Goal: Contribute content: Contribute content

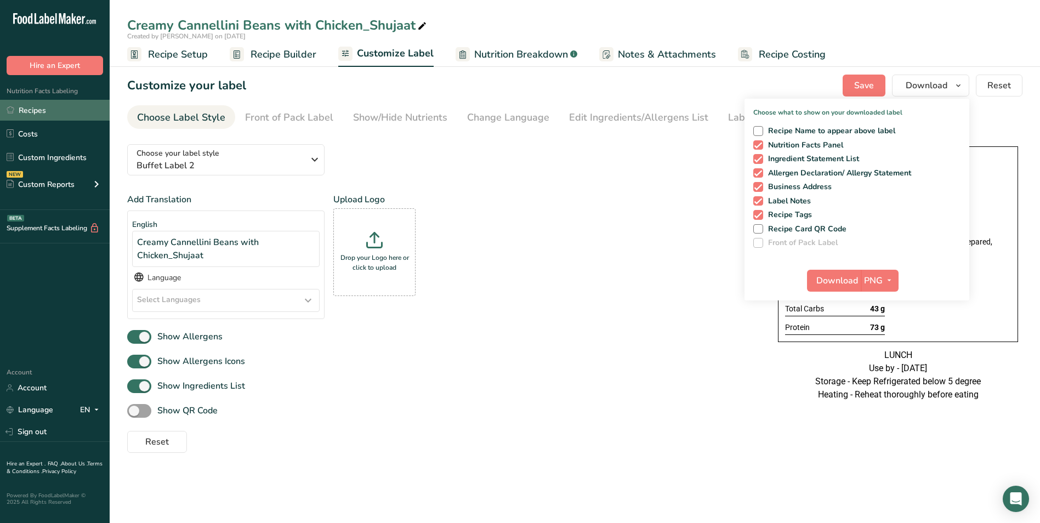
click at [53, 115] on link "Recipes" at bounding box center [55, 110] width 110 height 21
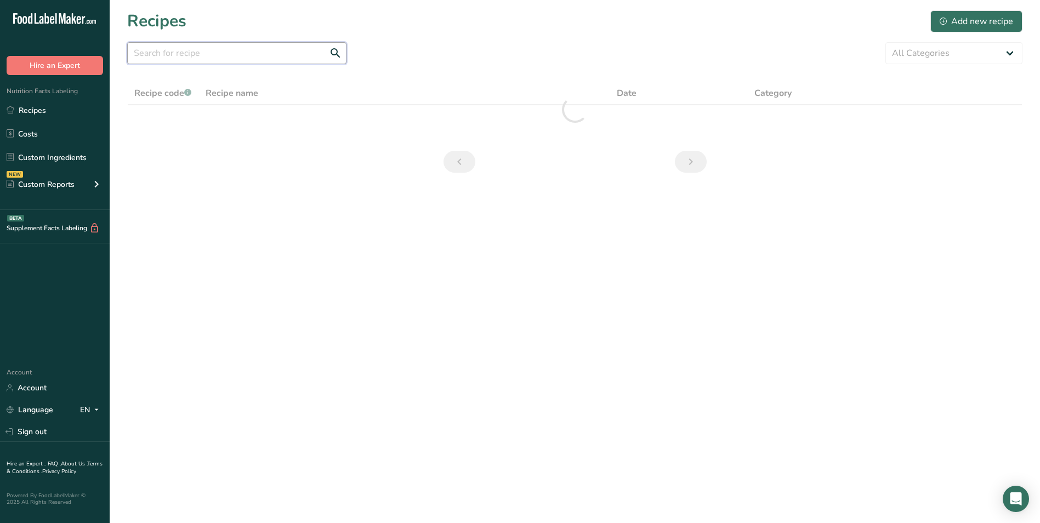
click at [151, 46] on input "text" at bounding box center [236, 53] width 219 height 22
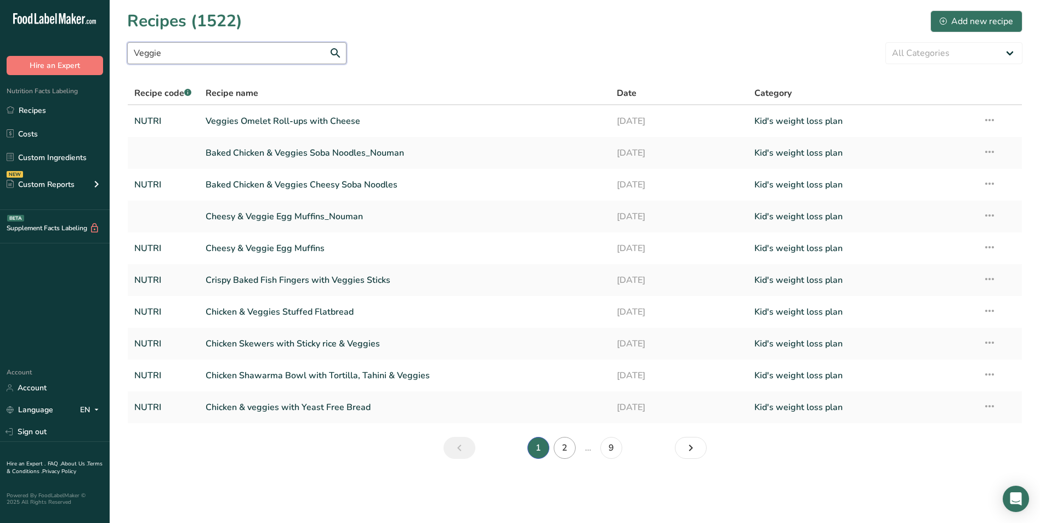
type input "Veggie"
click at [568, 453] on link "2" at bounding box center [565, 448] width 22 height 22
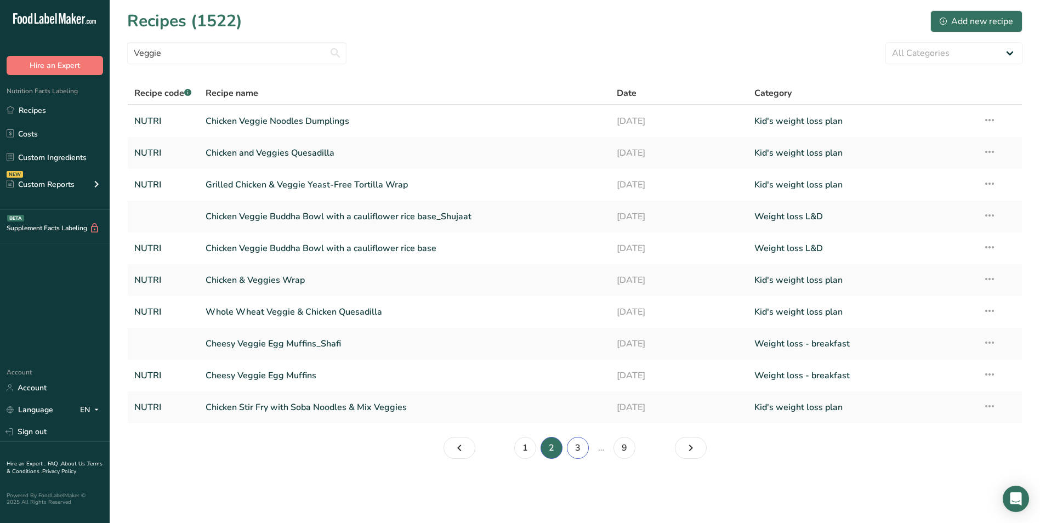
click at [581, 451] on link "3" at bounding box center [578, 448] width 22 height 22
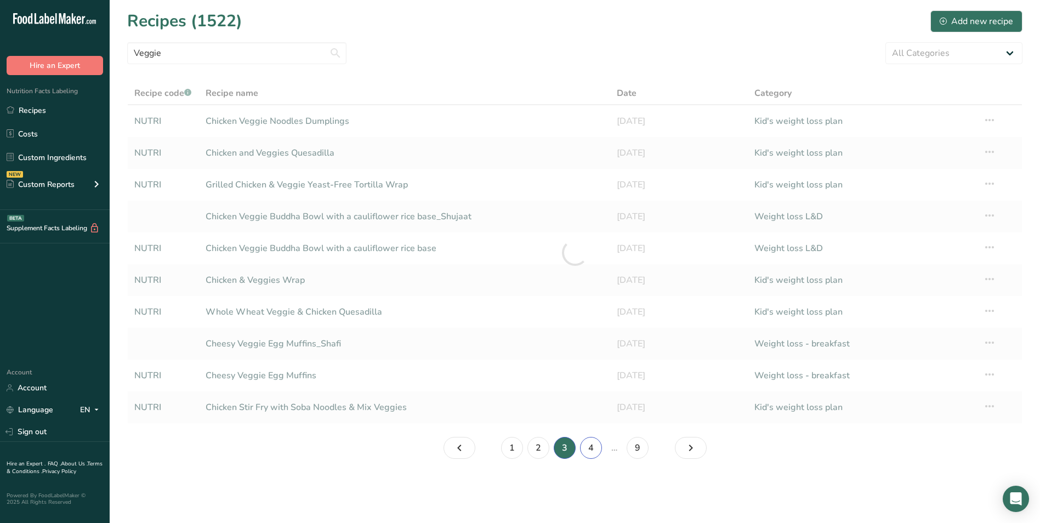
click at [591, 447] on link "4" at bounding box center [591, 448] width 22 height 22
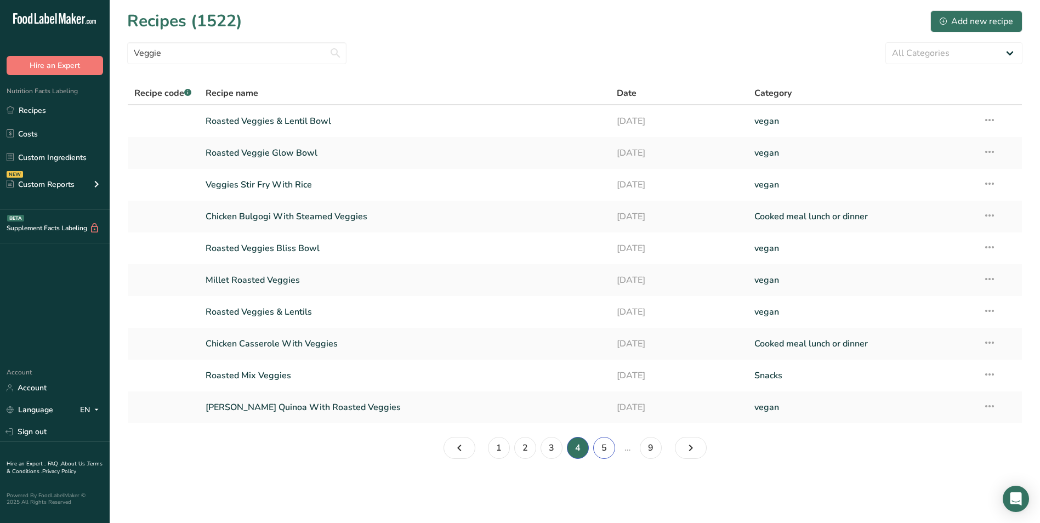
click at [602, 447] on link "5" at bounding box center [604, 448] width 22 height 22
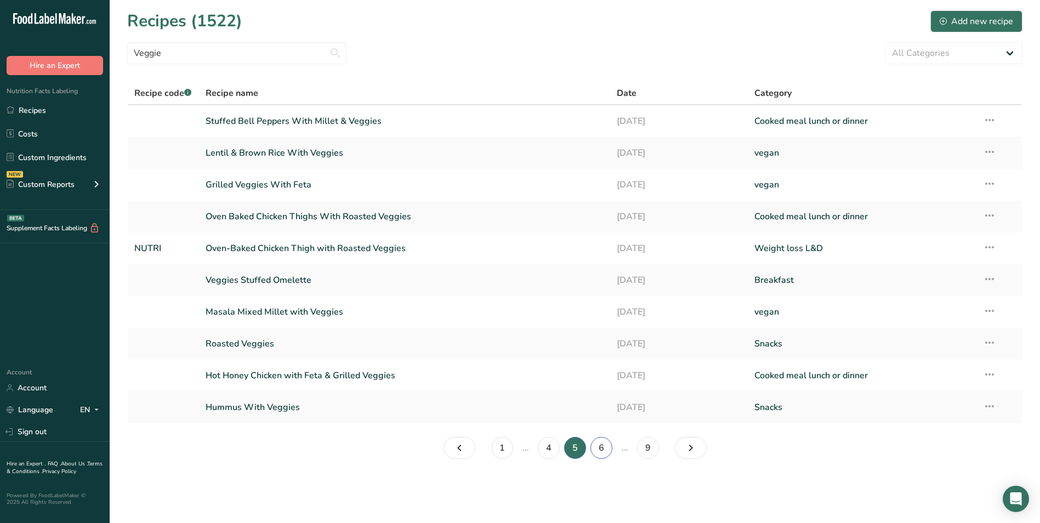
click at [601, 449] on link "6" at bounding box center [602, 448] width 22 height 22
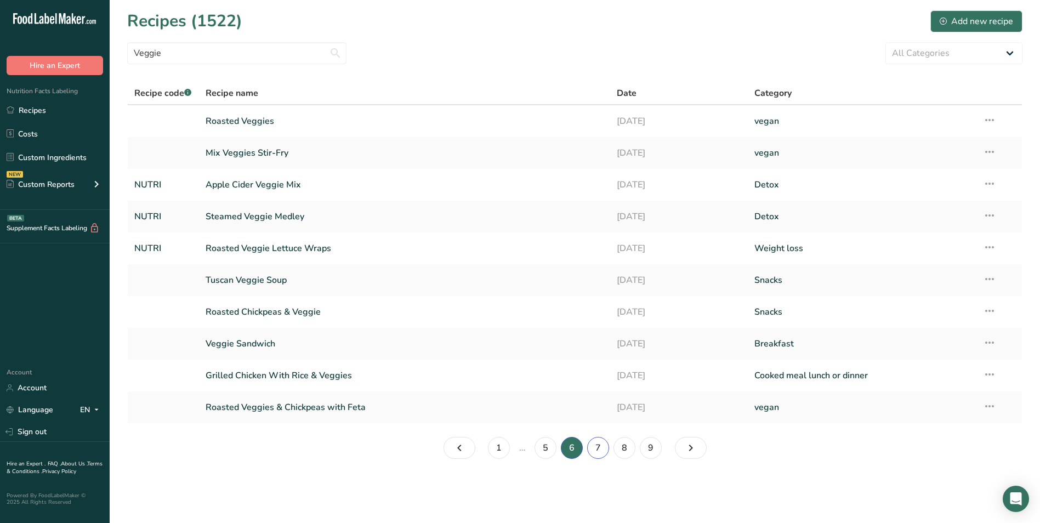
click at [601, 451] on link "7" at bounding box center [598, 448] width 22 height 22
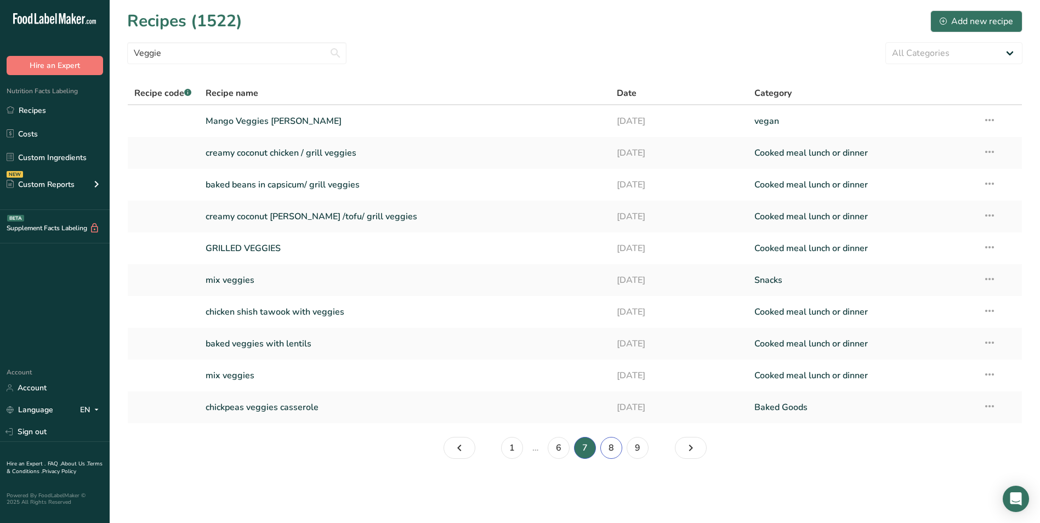
click at [612, 449] on link "8" at bounding box center [612, 448] width 22 height 22
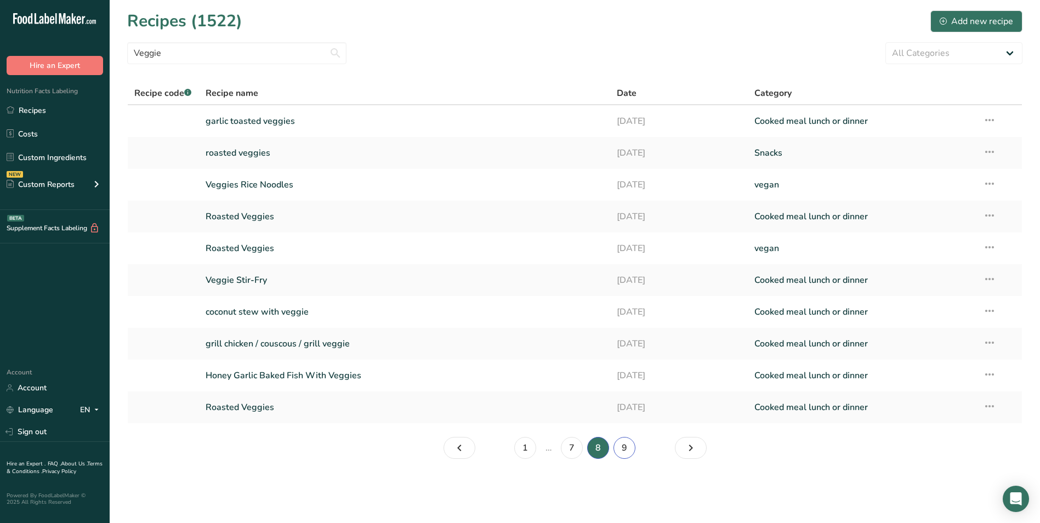
click at [623, 450] on link "9" at bounding box center [625, 448] width 22 height 22
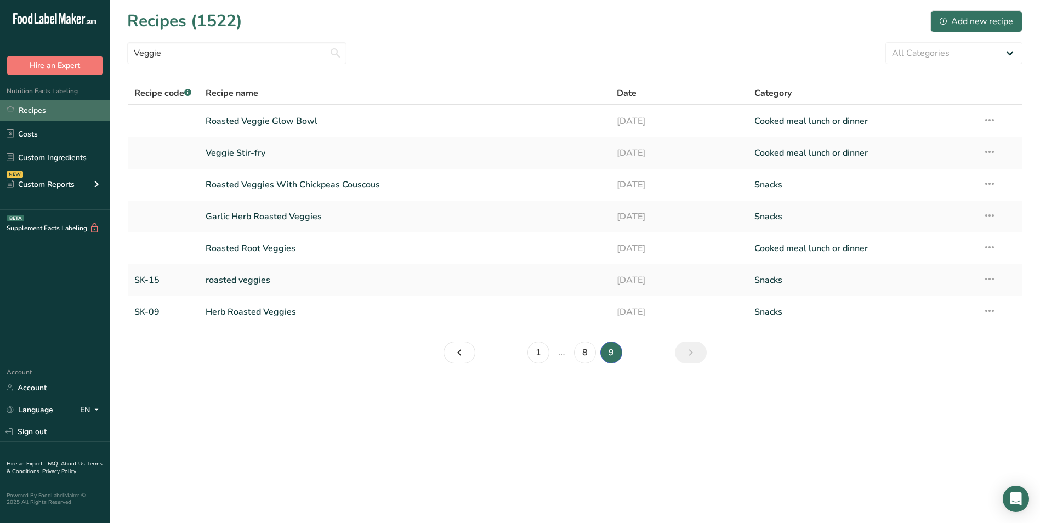
click at [47, 107] on link "Recipes" at bounding box center [55, 110] width 110 height 21
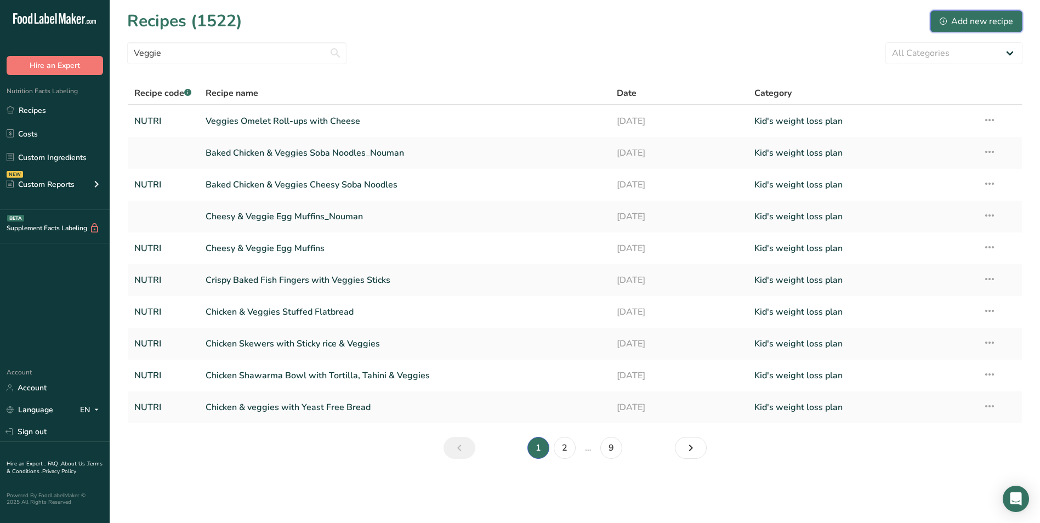
click at [970, 24] on div "Add new recipe" at bounding box center [976, 21] width 73 height 13
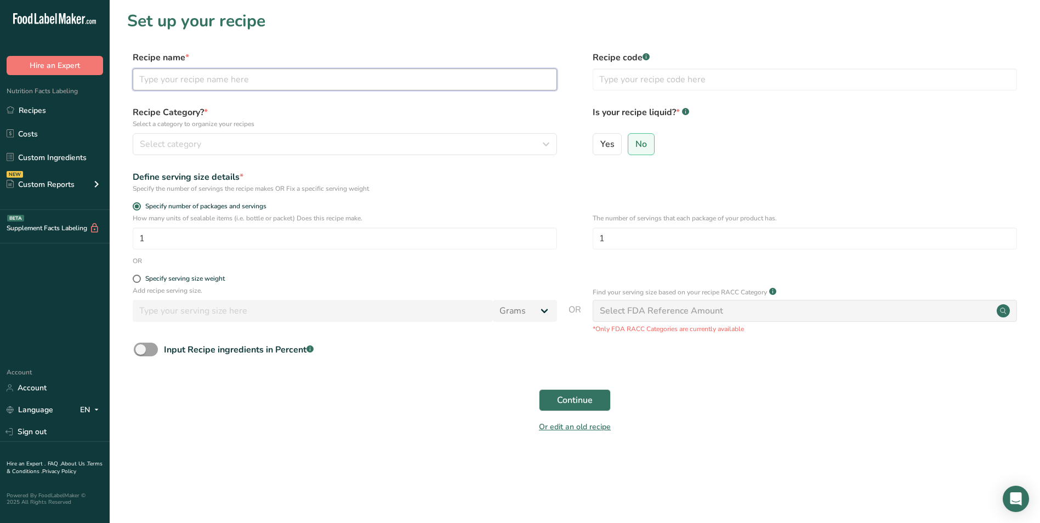
click at [169, 81] on input "text" at bounding box center [345, 80] width 425 height 22
type input "Veggies Omelet"
click at [684, 79] on input "text" at bounding box center [805, 80] width 425 height 22
type input "NUTRI"
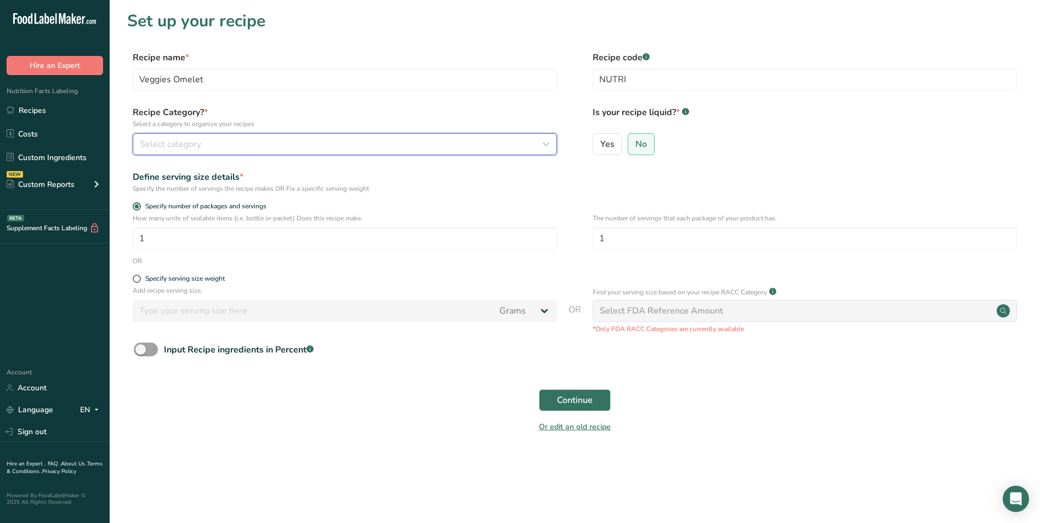
click at [503, 152] on button "Select category" at bounding box center [345, 144] width 425 height 22
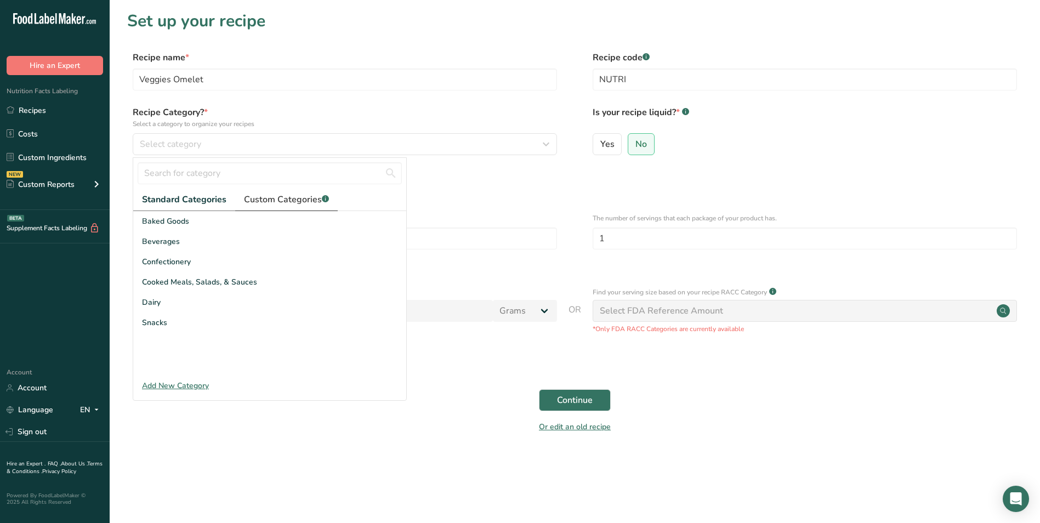
click at [296, 202] on span "Custom Categories .a-a{fill:#347362;}.b-a{fill:#fff;}" at bounding box center [286, 199] width 85 height 13
click at [217, 177] on input "text" at bounding box center [270, 173] width 264 height 22
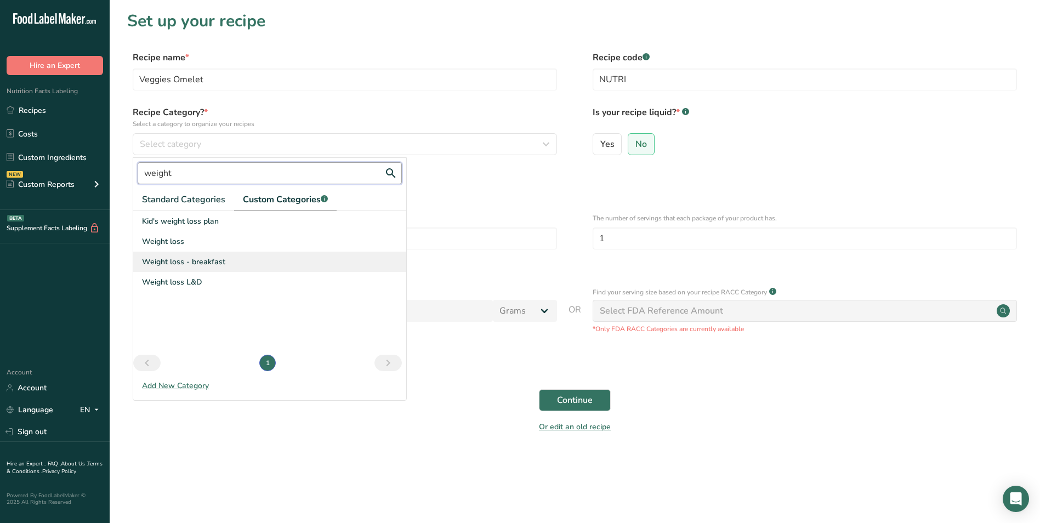
type input "weight"
click at [216, 265] on span "Weight loss - breakfast" at bounding box center [183, 262] width 83 height 12
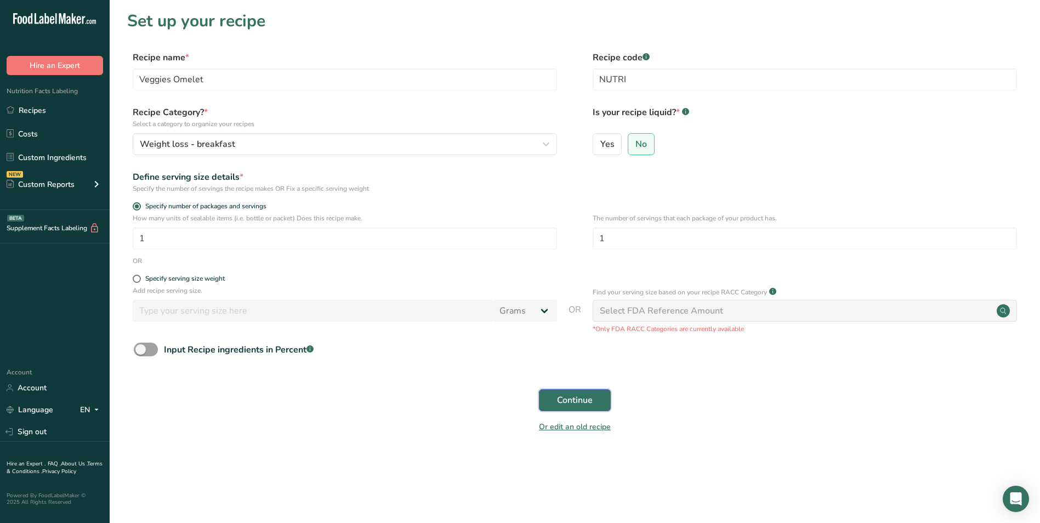
click at [594, 396] on button "Continue" at bounding box center [575, 400] width 72 height 22
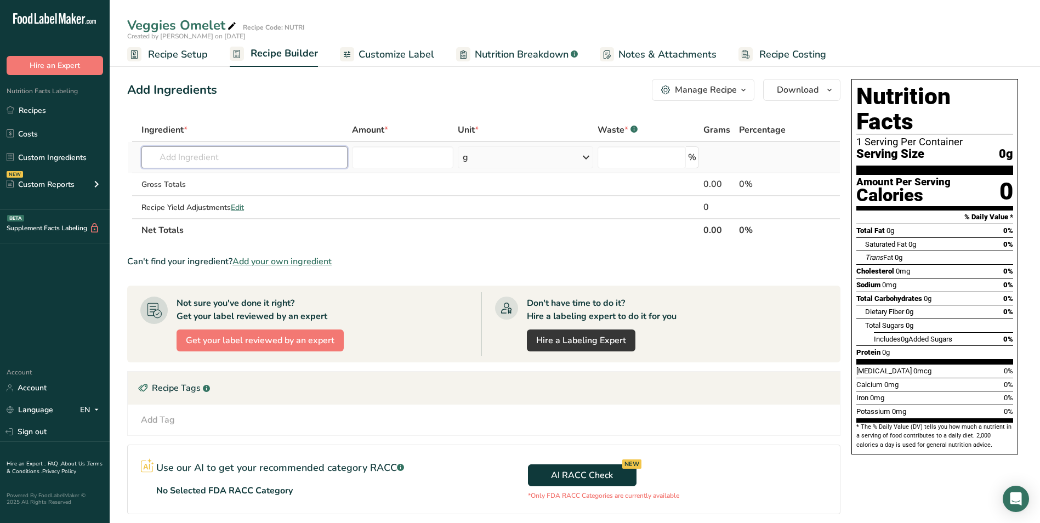
click at [203, 158] on input "text" at bounding box center [245, 157] width 206 height 22
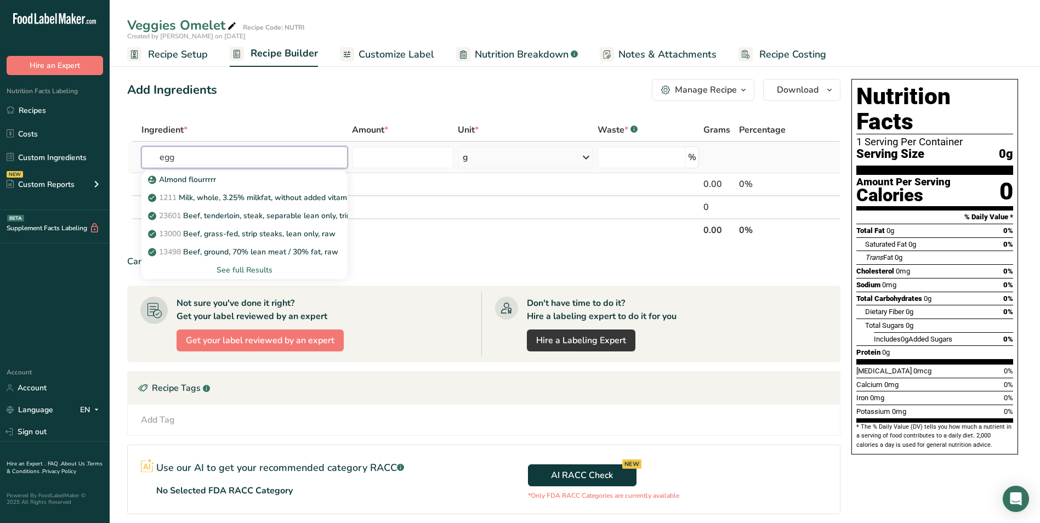
click at [169, 159] on input "egg" at bounding box center [245, 157] width 206 height 22
type input "Egg"
click at [286, 104] on div "Add Ingredients Manage Recipe Delete Recipe Duplicate Recipe Scale Recipe Save …" at bounding box center [487, 353] width 720 height 556
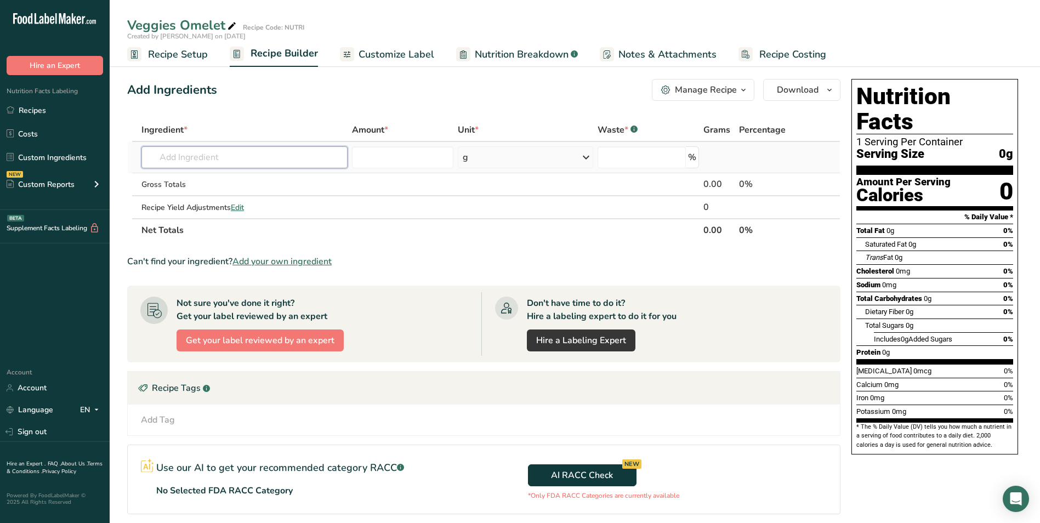
click at [180, 167] on input "text" at bounding box center [245, 157] width 206 height 22
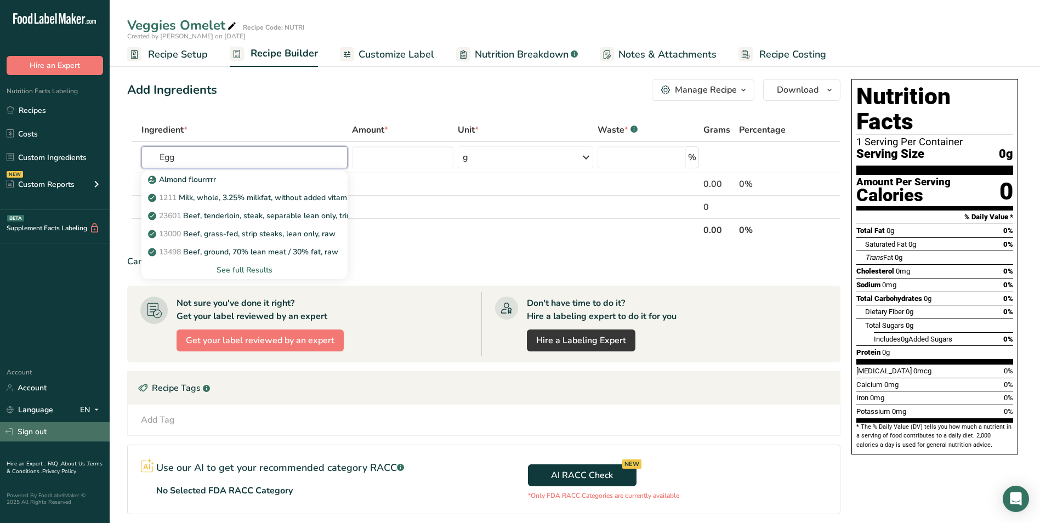
type input "Egg"
click at [42, 438] on link "Sign out" at bounding box center [55, 431] width 110 height 19
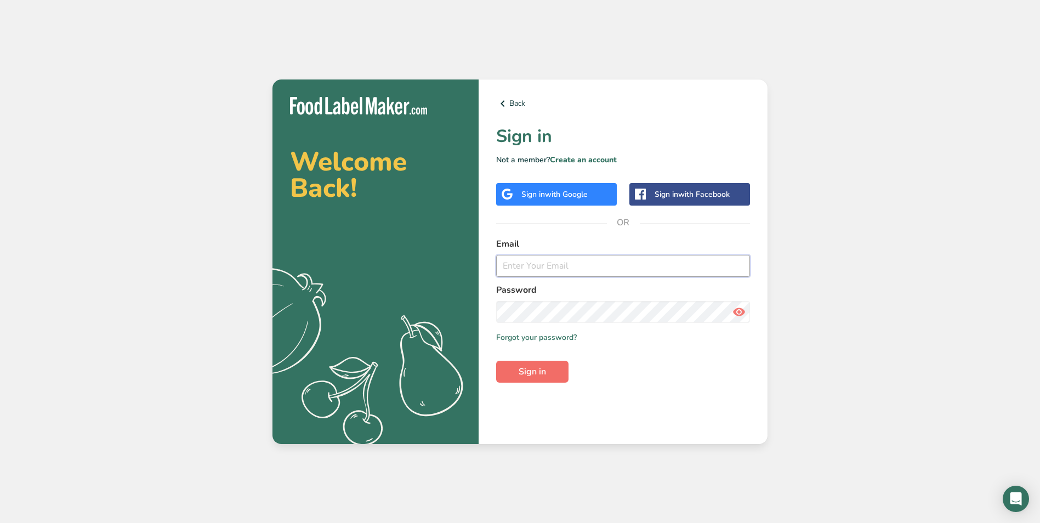
type input "[EMAIL_ADDRESS][DOMAIN_NAME]"
click at [519, 376] on span "Sign in" at bounding box center [532, 371] width 27 height 13
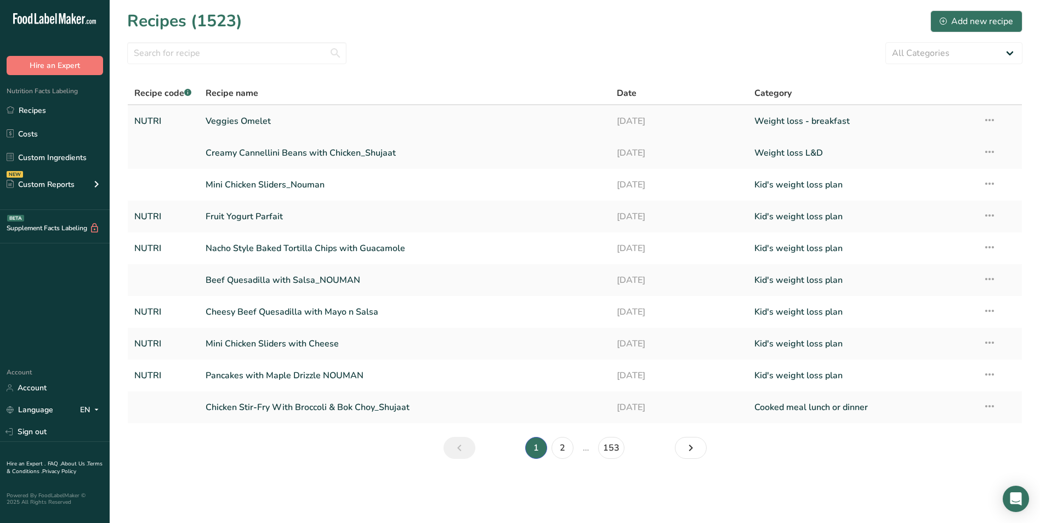
click at [433, 126] on link "Veggies Omelet" at bounding box center [405, 121] width 399 height 23
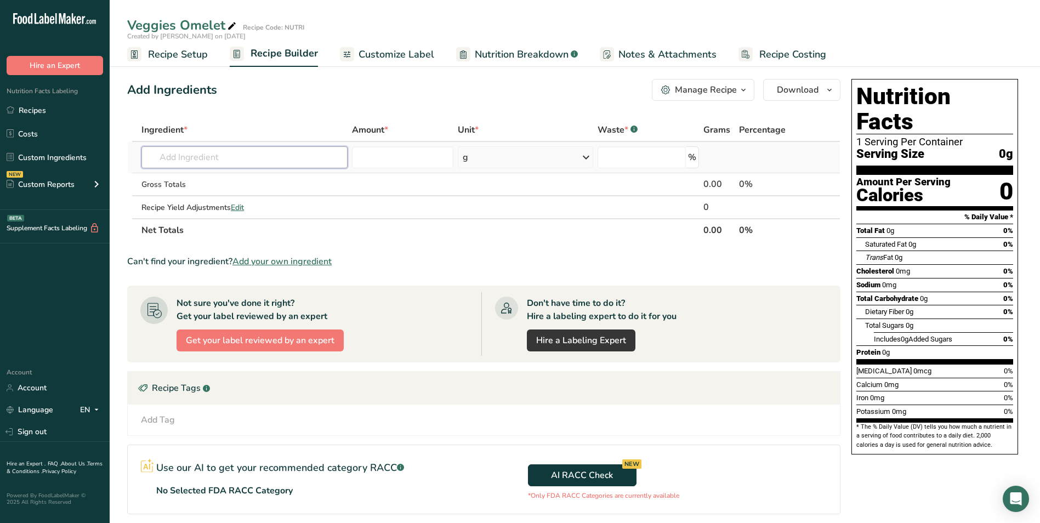
click at [262, 150] on input "text" at bounding box center [245, 157] width 206 height 22
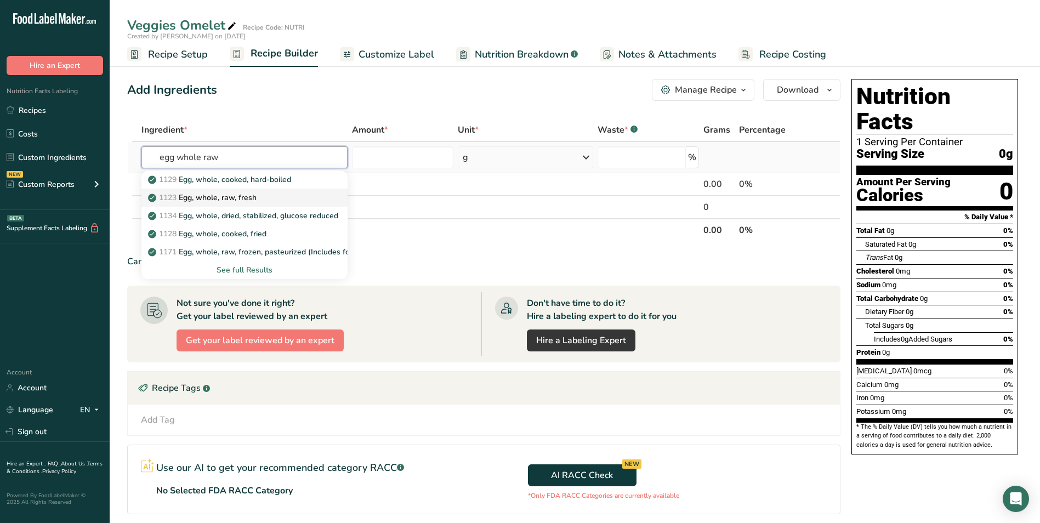
type input "egg whole raw"
click at [234, 198] on p "1123 Egg, whole, raw, fresh" at bounding box center [203, 198] width 106 height 12
type input "Egg, whole, raw, fresh"
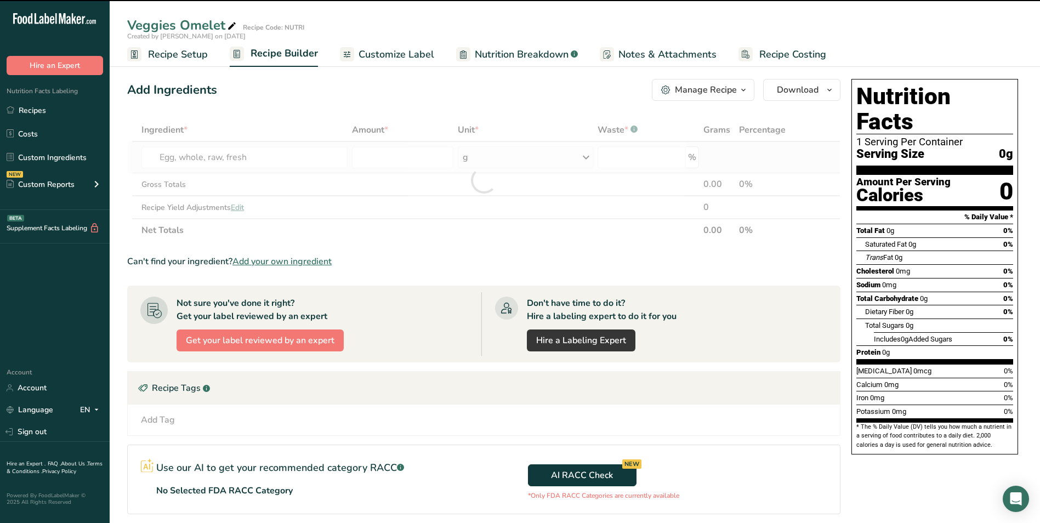
type input "0"
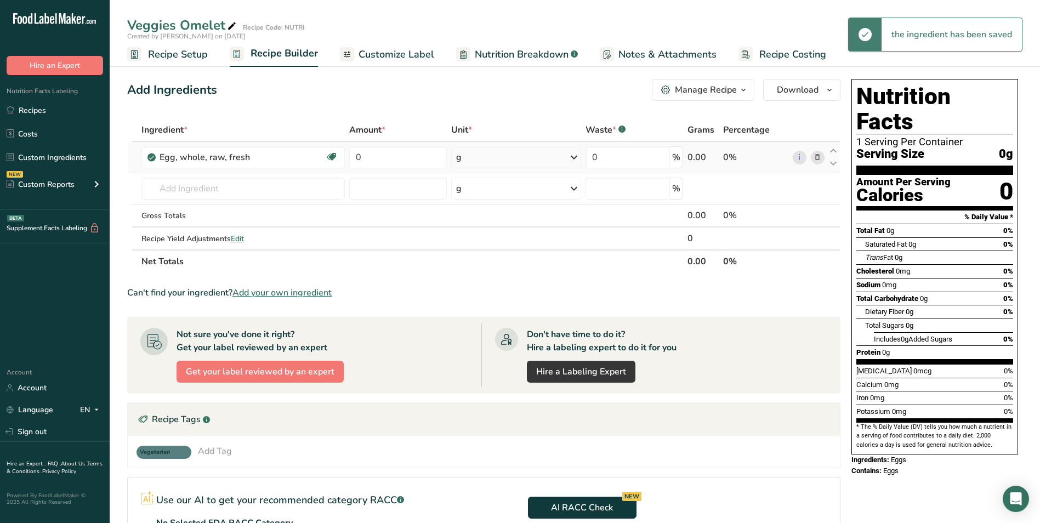
click at [457, 163] on div "g" at bounding box center [458, 157] width 5 height 13
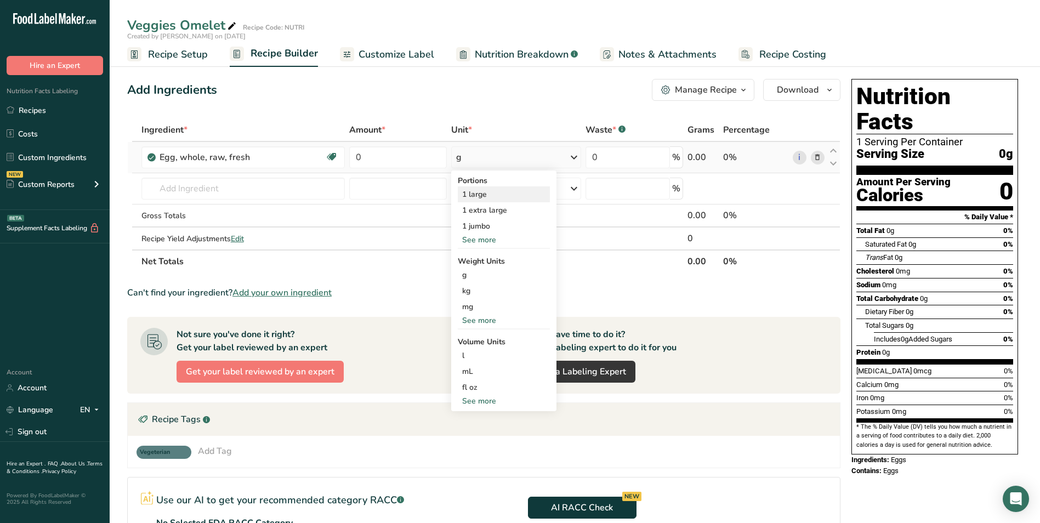
click at [470, 193] on div "1 large" at bounding box center [504, 194] width 92 height 16
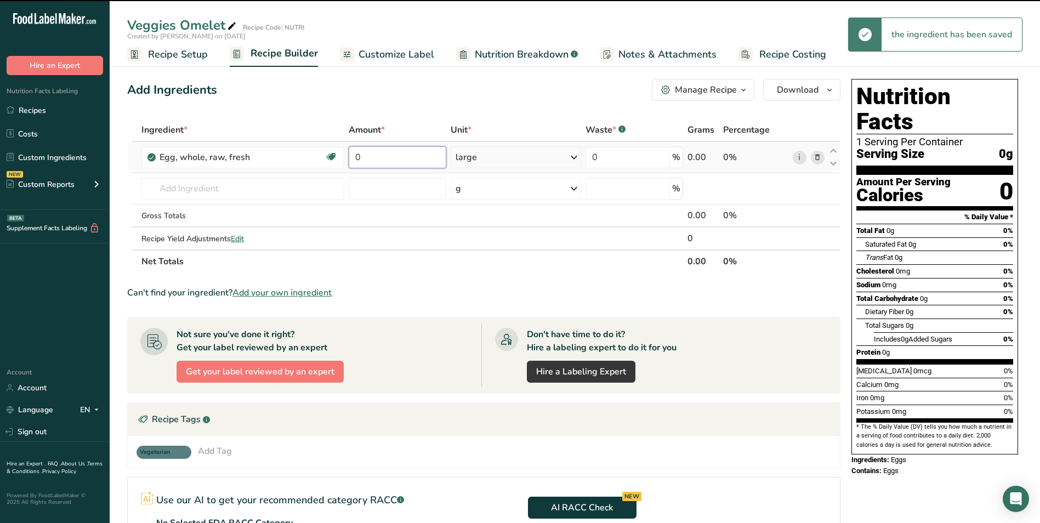
click at [355, 159] on input "0" at bounding box center [398, 157] width 98 height 22
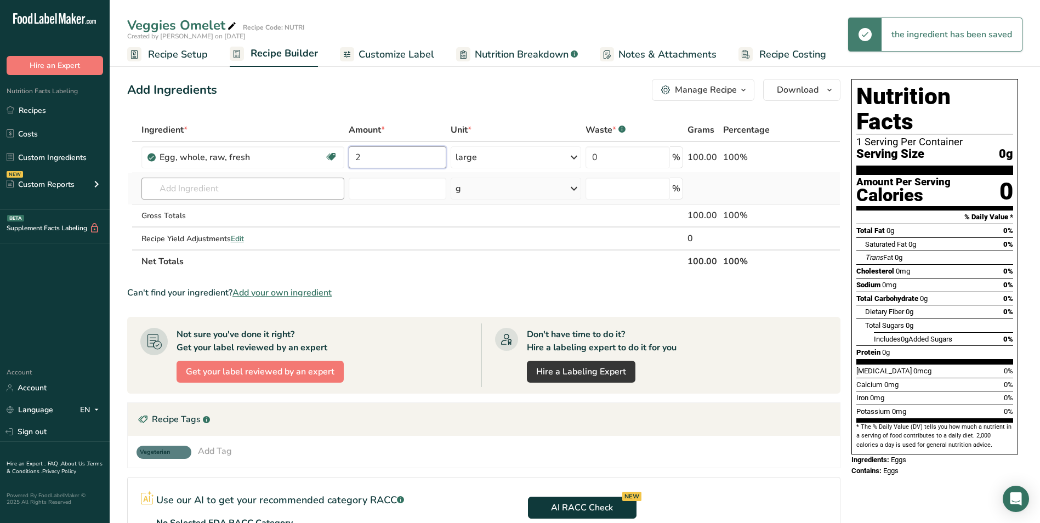
type input "2"
click at [276, 181] on div "Ingredient * Amount * Unit * Waste * .a-a{fill:#347362;}.b-a{fill:#fff;} Grams …" at bounding box center [484, 195] width 714 height 155
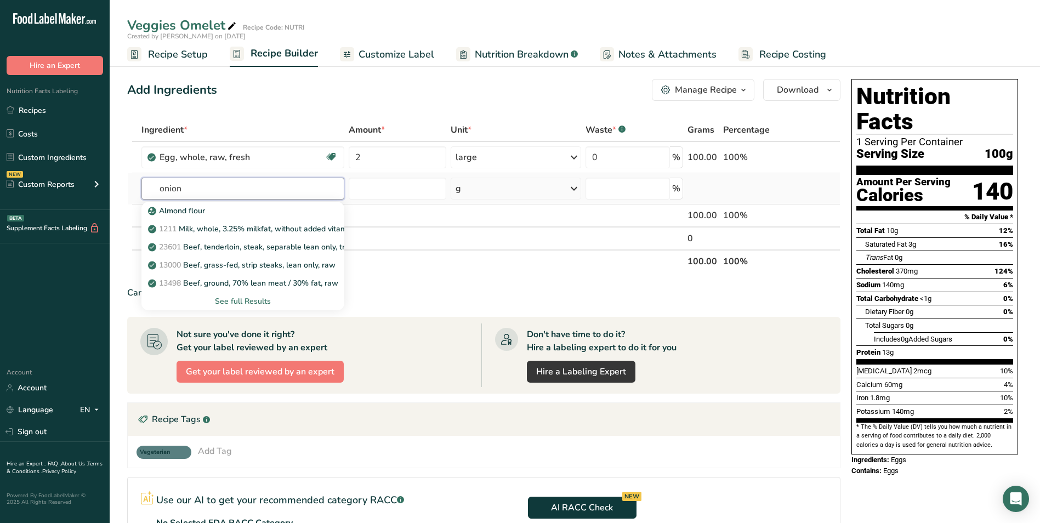
type input "onion"
click at [235, 299] on div "See full Results" at bounding box center [242, 302] width 185 height 12
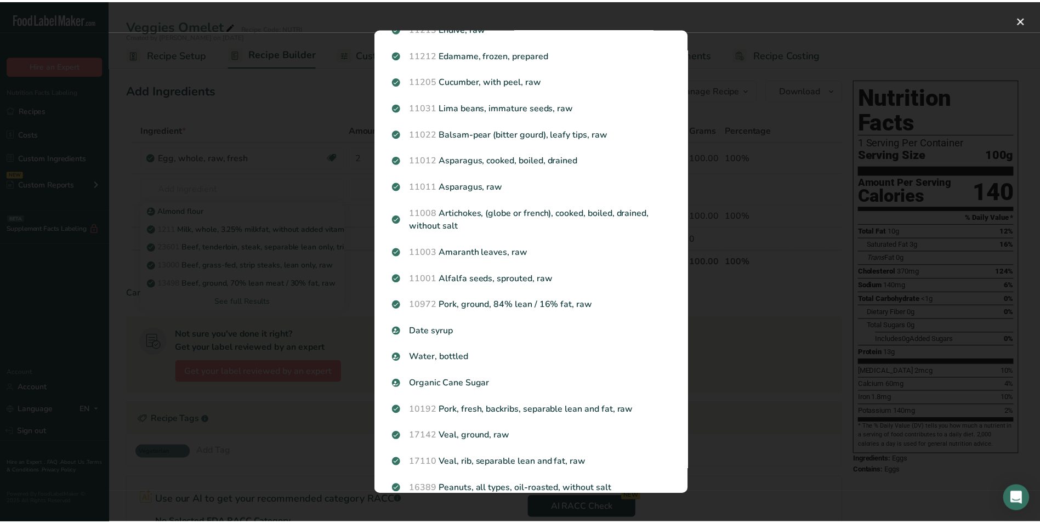
scroll to position [973, 0]
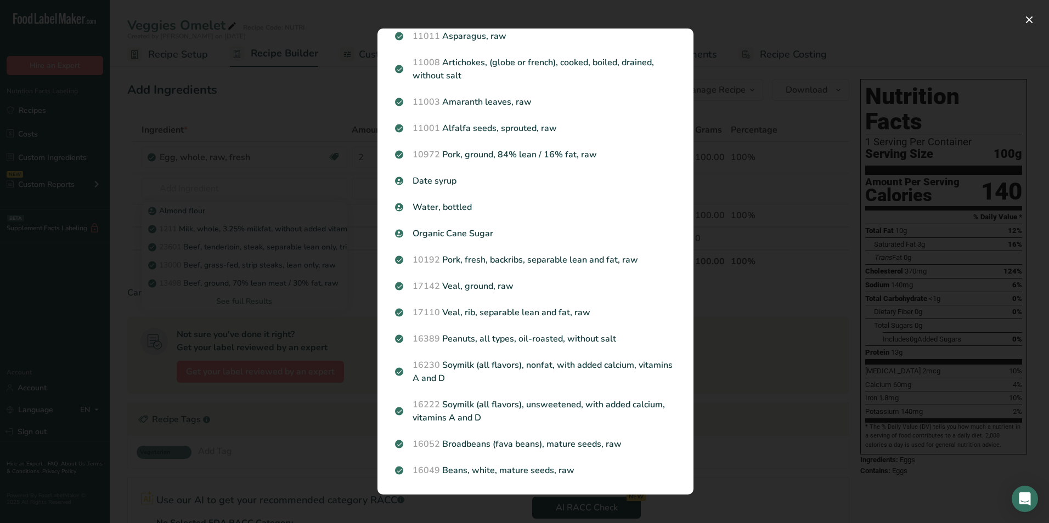
click at [276, 342] on div "Search results modal" at bounding box center [524, 261] width 1049 height 523
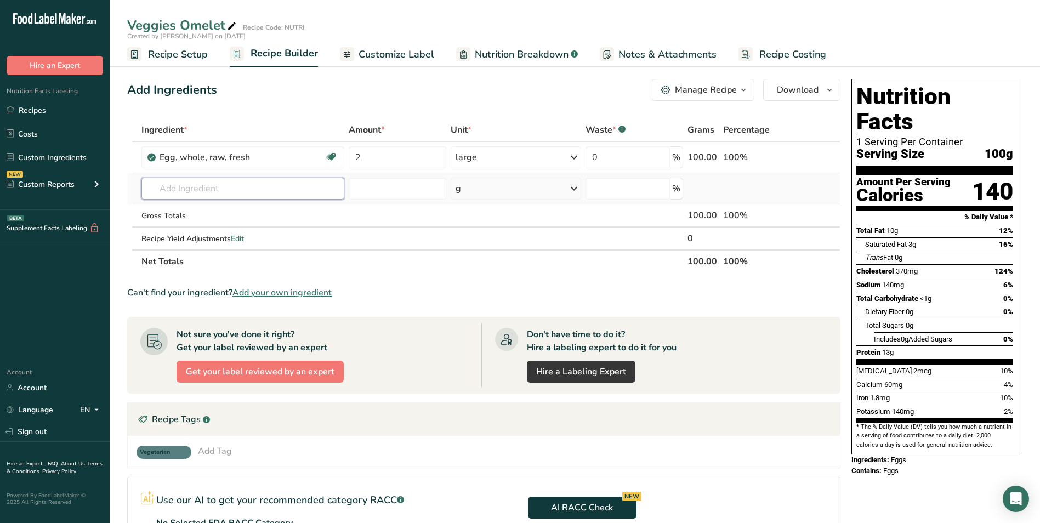
click at [191, 189] on input "text" at bounding box center [243, 189] width 203 height 22
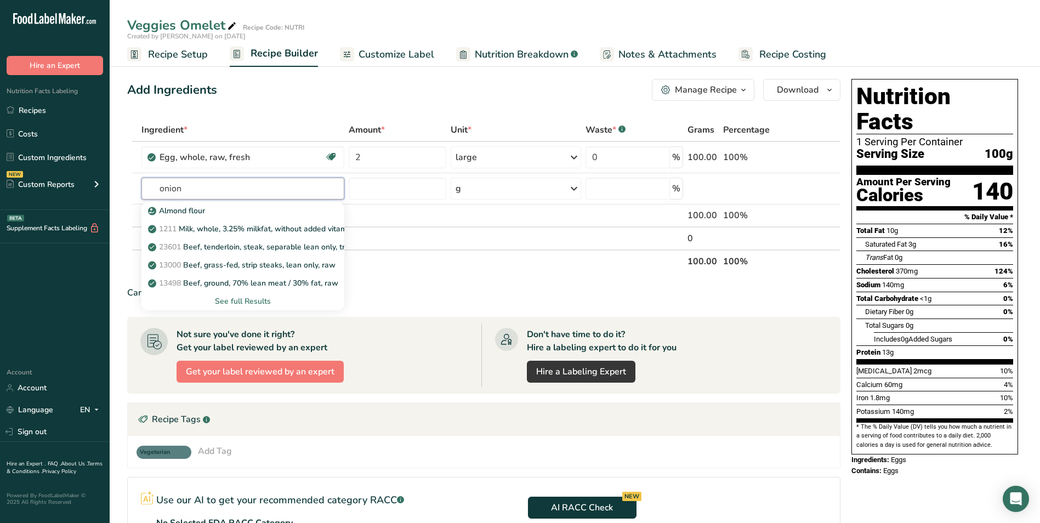
type input "onion"
click at [217, 282] on p "11282 Onions, raw" at bounding box center [187, 284] width 75 height 12
type input "Onions, raw"
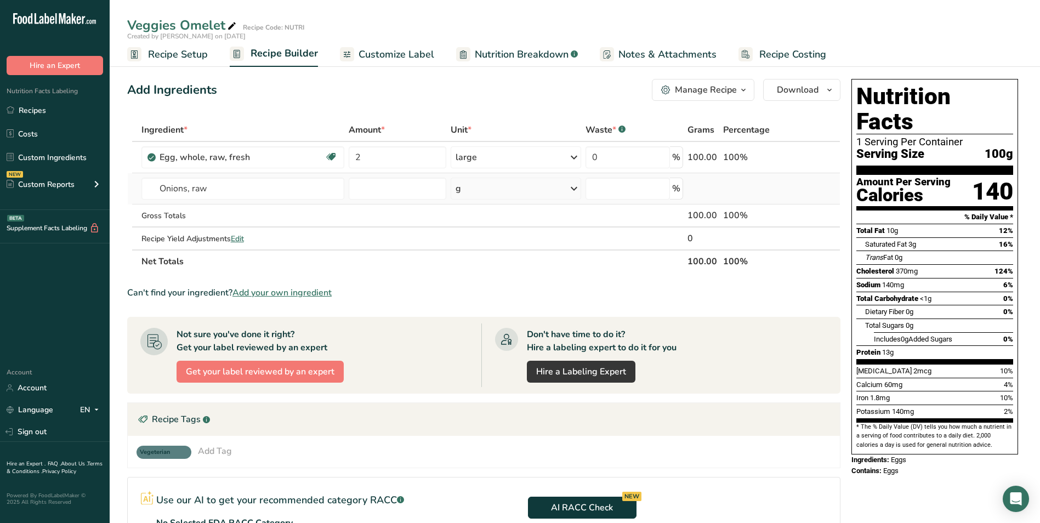
type input "0"
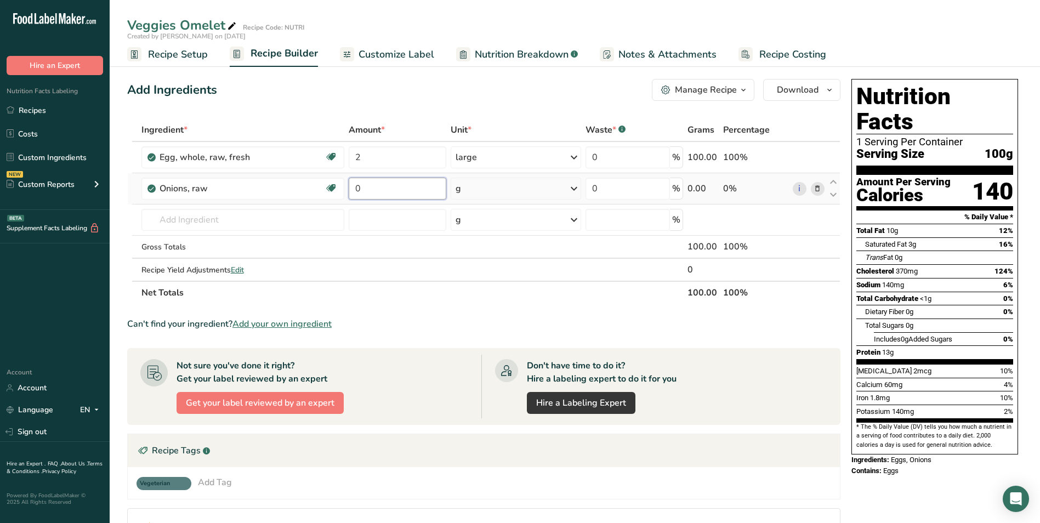
click at [361, 191] on input "0" at bounding box center [398, 189] width 98 height 22
click at [359, 191] on input "0" at bounding box center [398, 189] width 98 height 22
click at [354, 191] on input "0" at bounding box center [398, 189] width 98 height 22
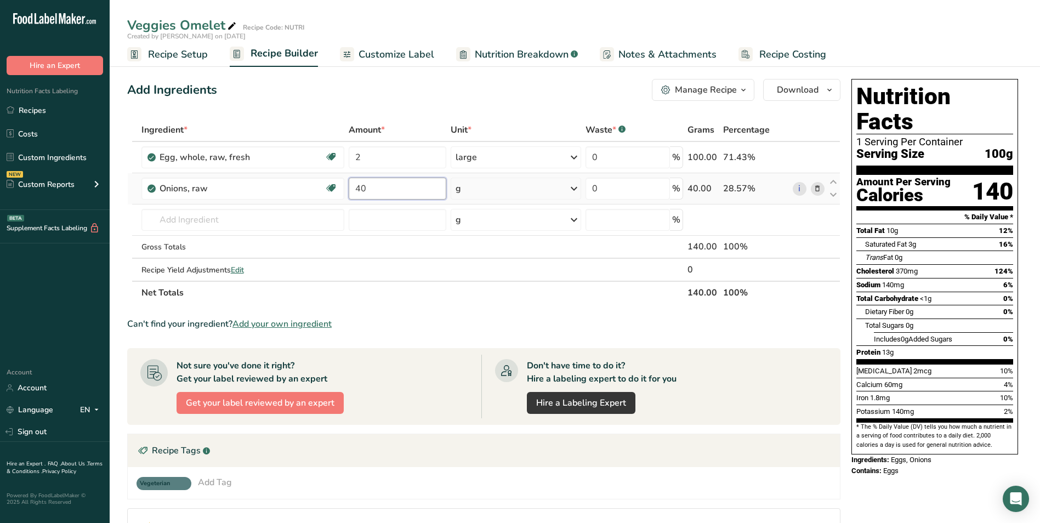
type input "40"
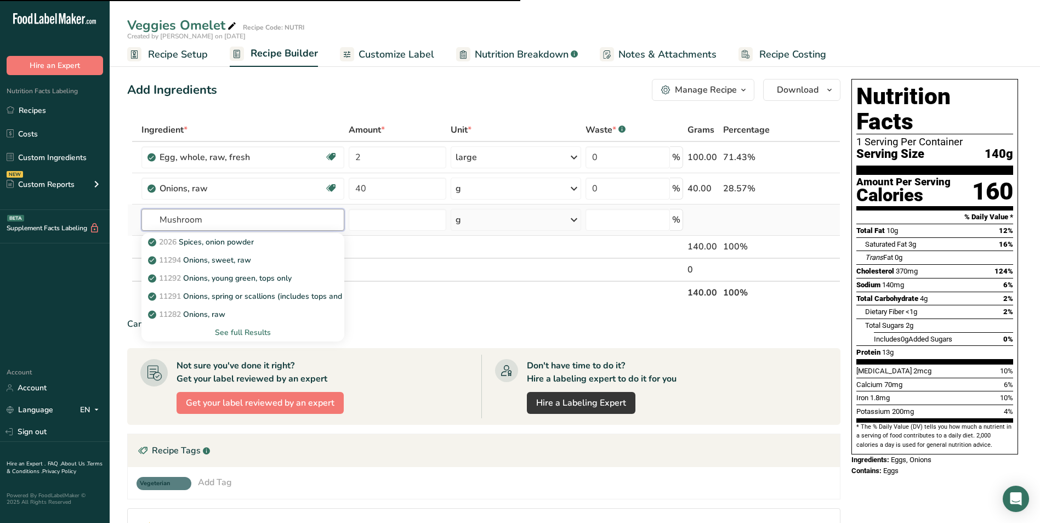
type input "Mushroom"
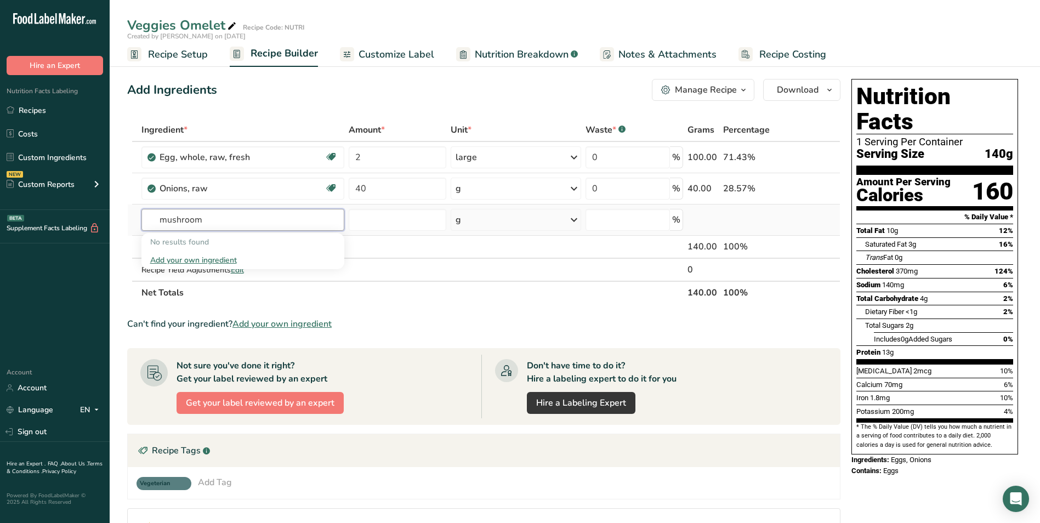
click at [160, 223] on input "mushroom" at bounding box center [243, 220] width 203 height 22
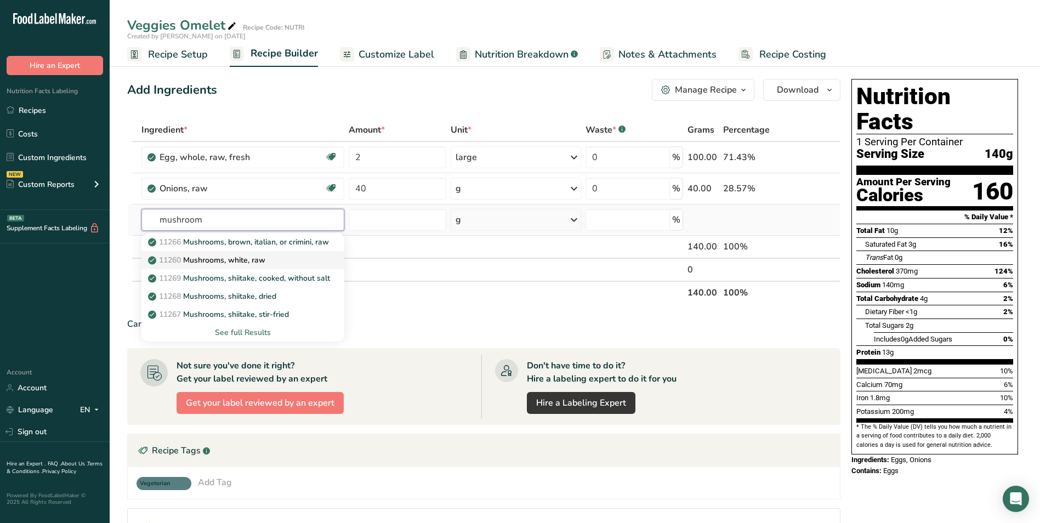
type input "mushroom"
click at [251, 262] on p "11260 Mushrooms, white, raw" at bounding box center [207, 260] width 115 height 12
type input "Mushrooms, white, raw"
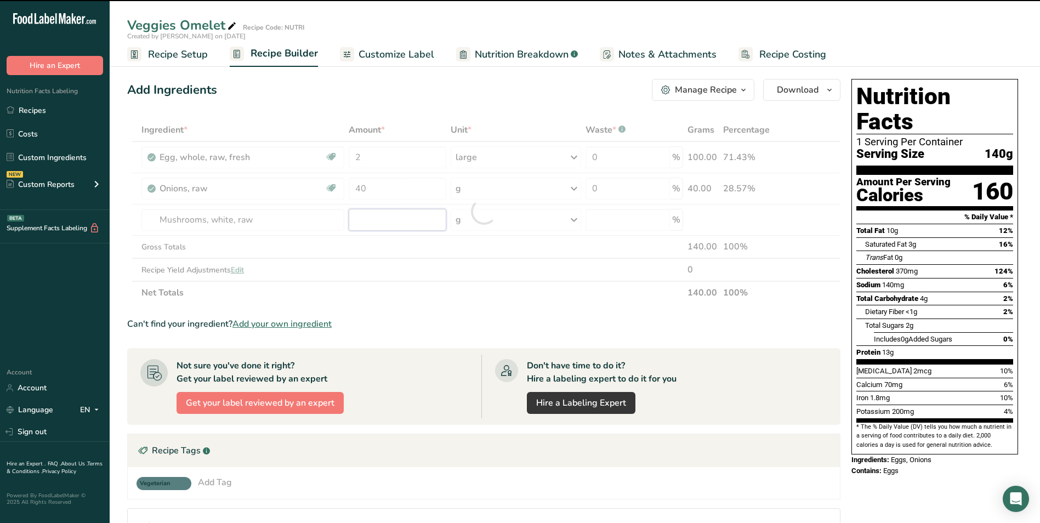
type input "0"
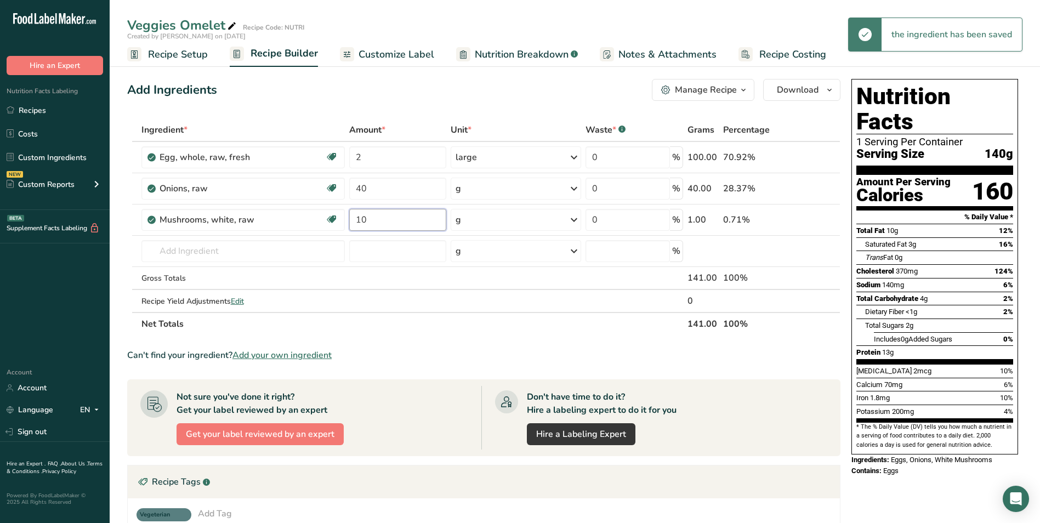
type input "10"
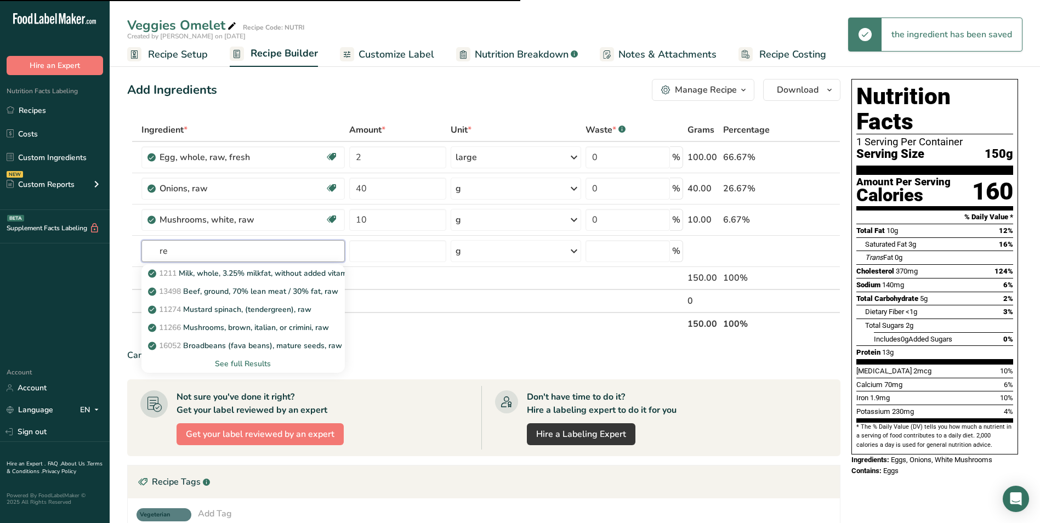
type input "red"
type input "b"
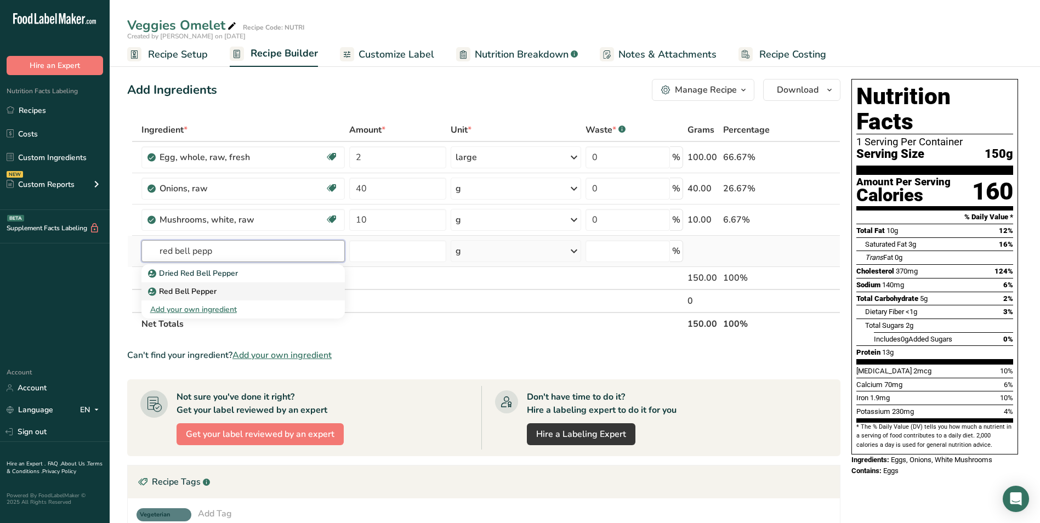
type input "red bell pepp"
click at [226, 291] on div "Red Bell Pepper" at bounding box center [234, 292] width 168 height 12
type input "Red Bell Pepper"
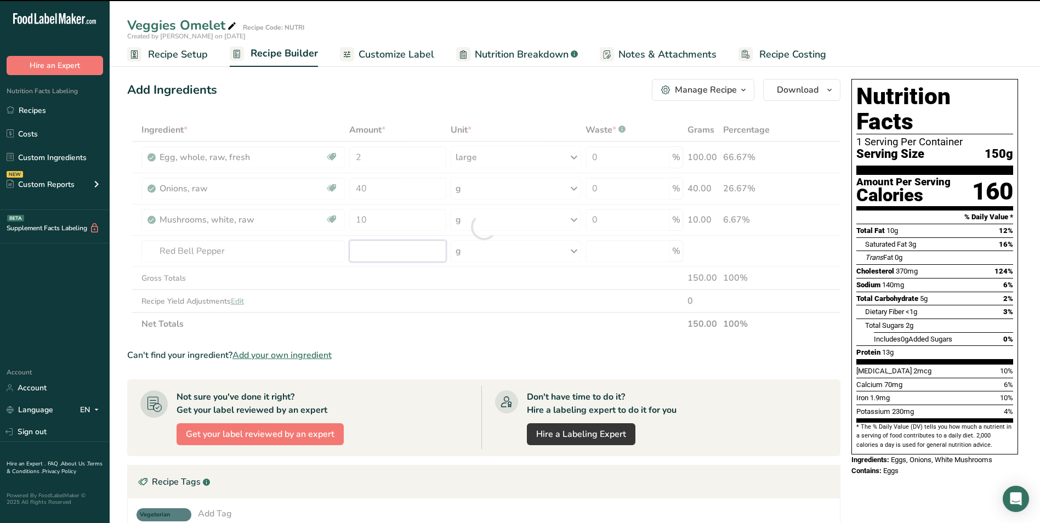
type input "0"
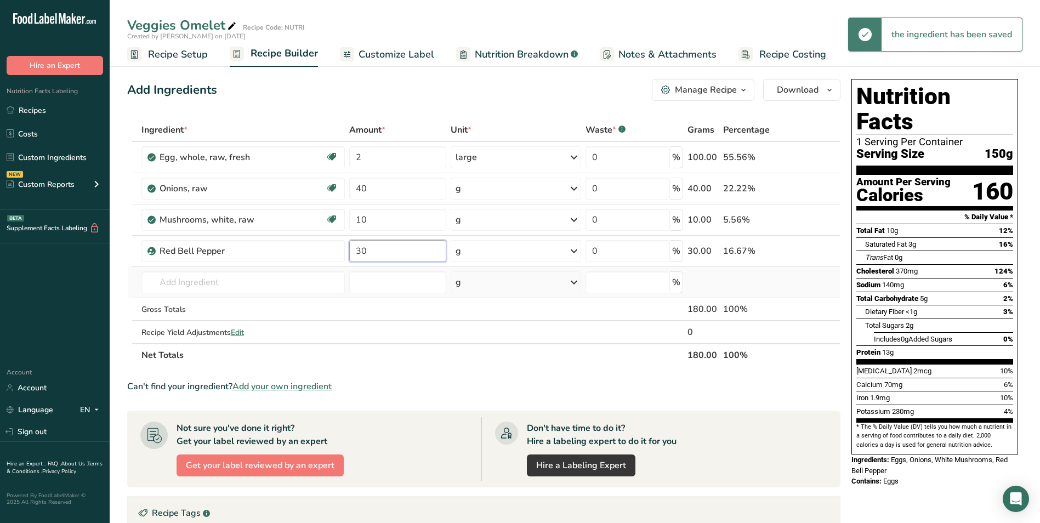
type input "30"
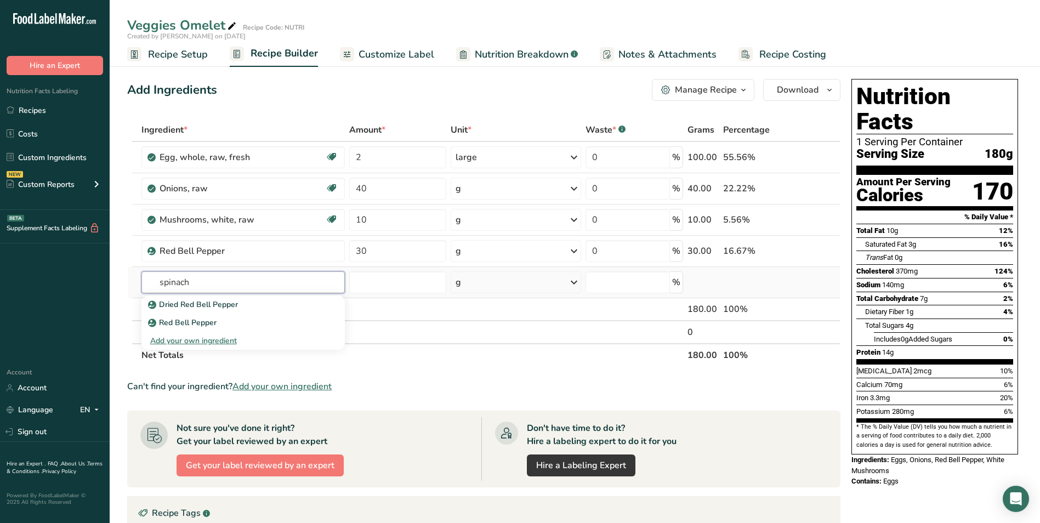
click at [185, 282] on input "spinach" at bounding box center [243, 282] width 203 height 22
click at [195, 282] on input "spinach" at bounding box center [243, 282] width 203 height 22
type input "s"
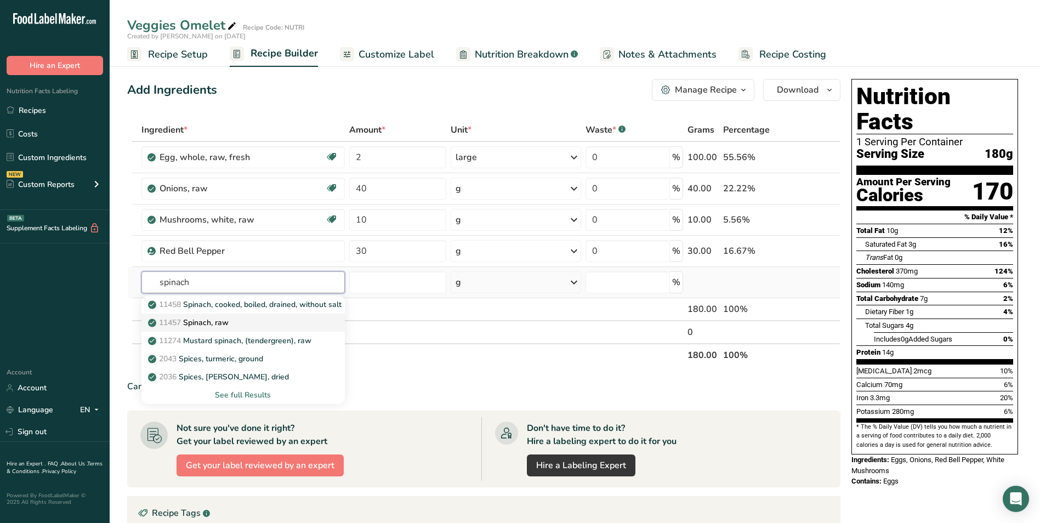
type input "spinach"
click at [239, 321] on div "11457 Spinach, raw" at bounding box center [234, 323] width 168 height 12
type input "Spinach, raw"
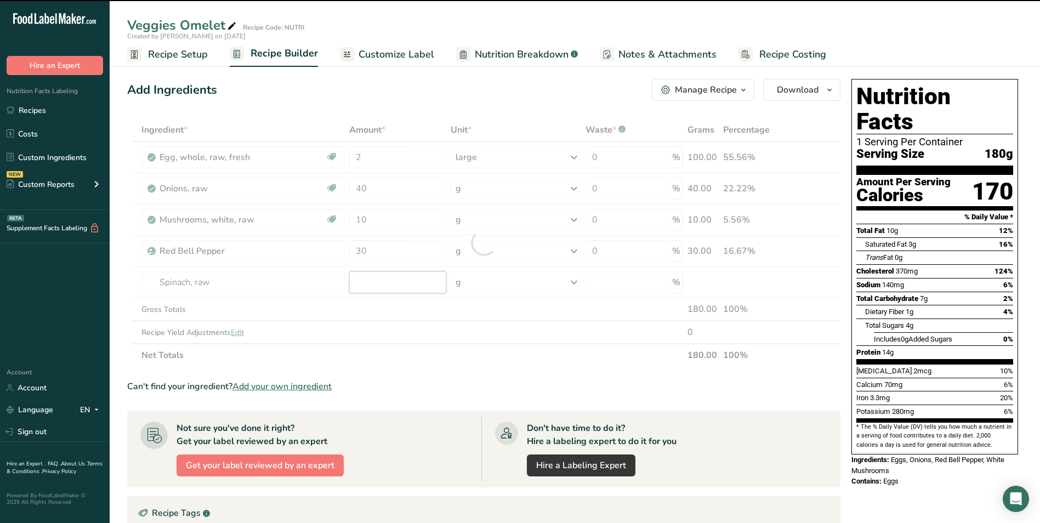
type input "0"
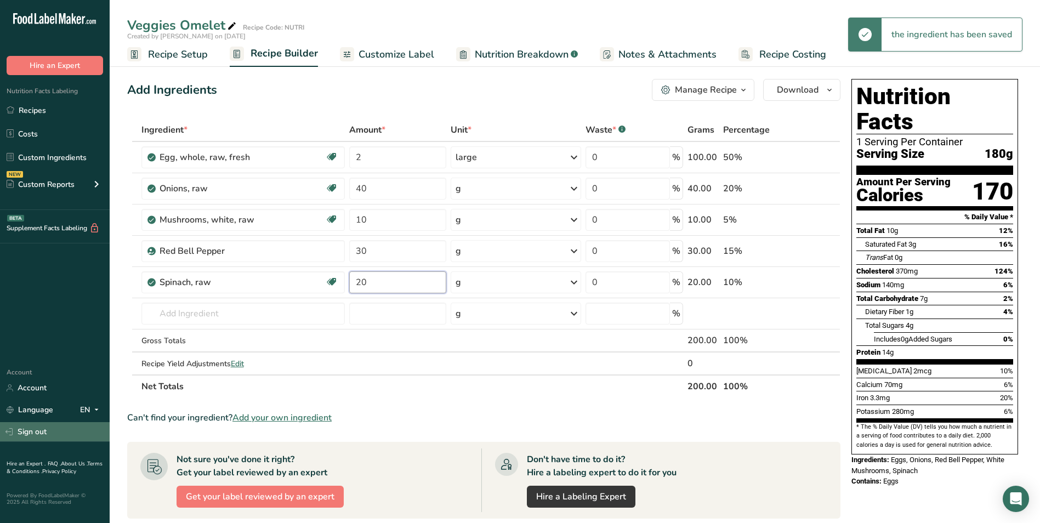
type input "20"
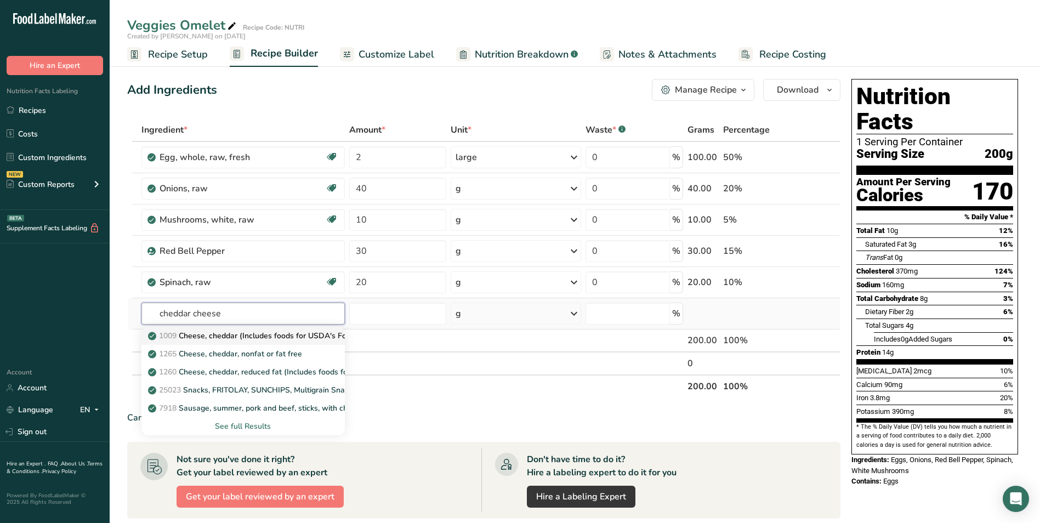
type input "cheddar cheese"
click at [265, 336] on p "1009 Cheese, cheddar (Includes foods for USDA's Food Distribution Program)" at bounding box center [291, 336] width 283 height 12
type input "Cheese, cheddar (Includes foods for USDA's Food Distribution Program)"
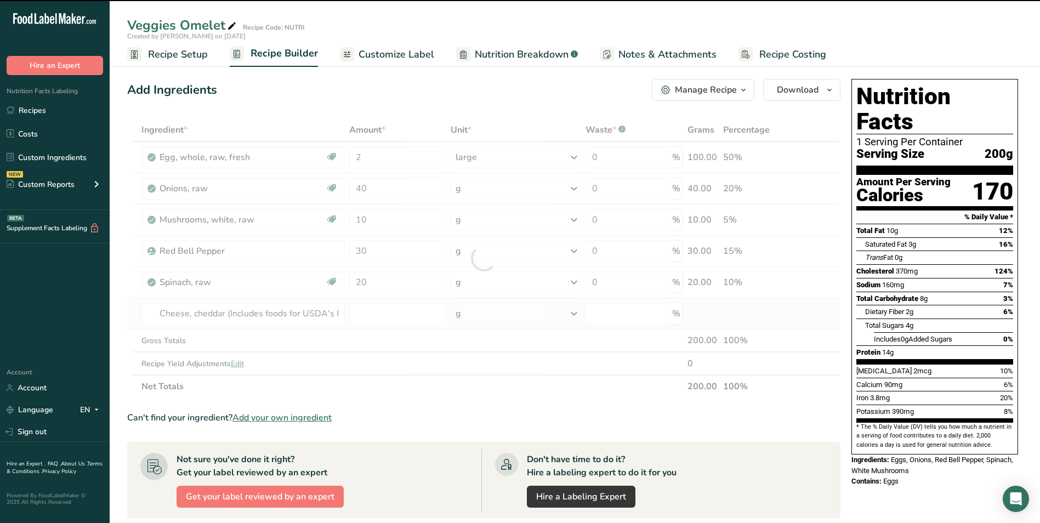
type input "0"
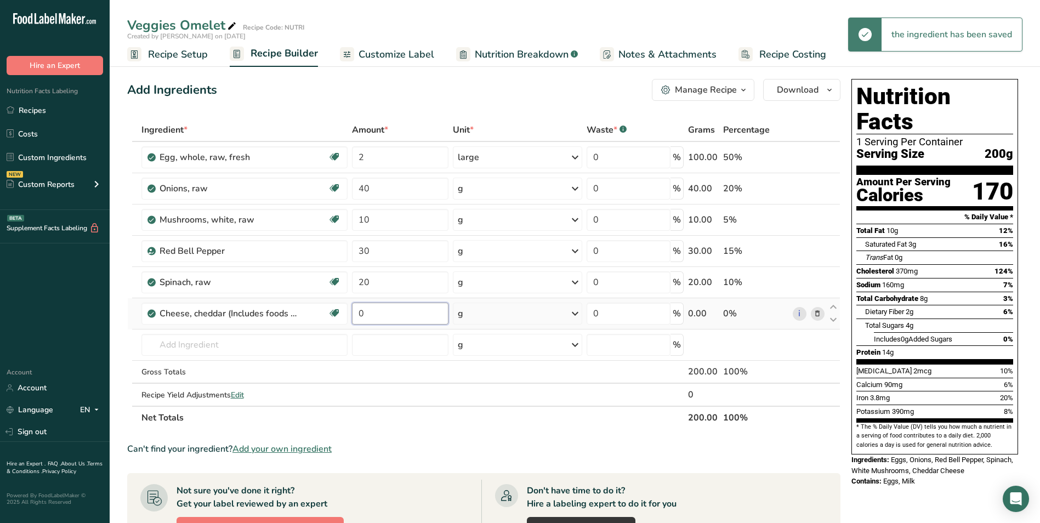
click at [358, 315] on input "0" at bounding box center [400, 314] width 97 height 22
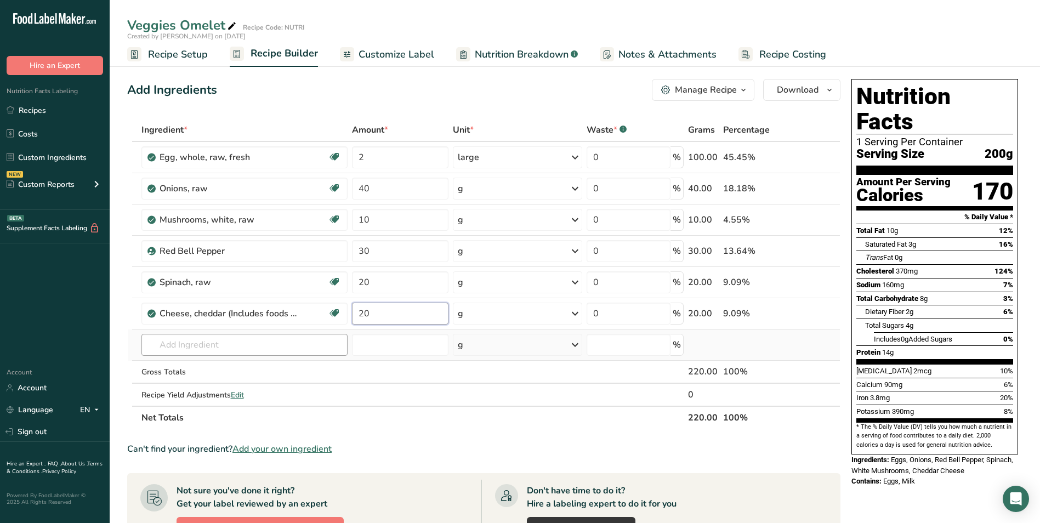
type input "20"
click at [220, 342] on div "Ingredient * Amount * Unit * Waste * .a-a{fill:#347362;}.b-a{fill:#fff;} Grams …" at bounding box center [484, 273] width 714 height 311
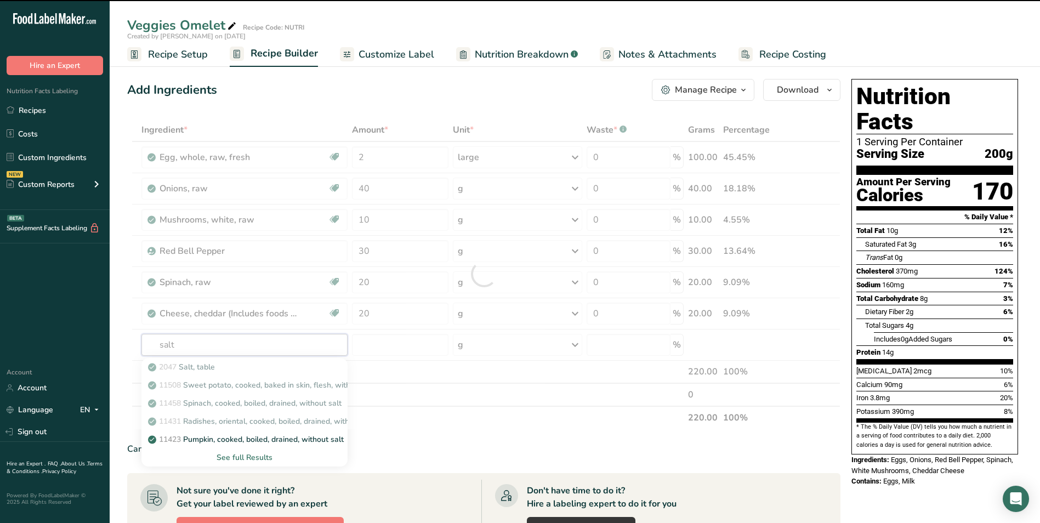
type input "salt"
click at [479, 441] on section "Ingredient * Amount * Unit * Waste * .a-a{fill:#347362;}.b-a{fill:#fff;} Grams …" at bounding box center [484, 470] width 714 height 705
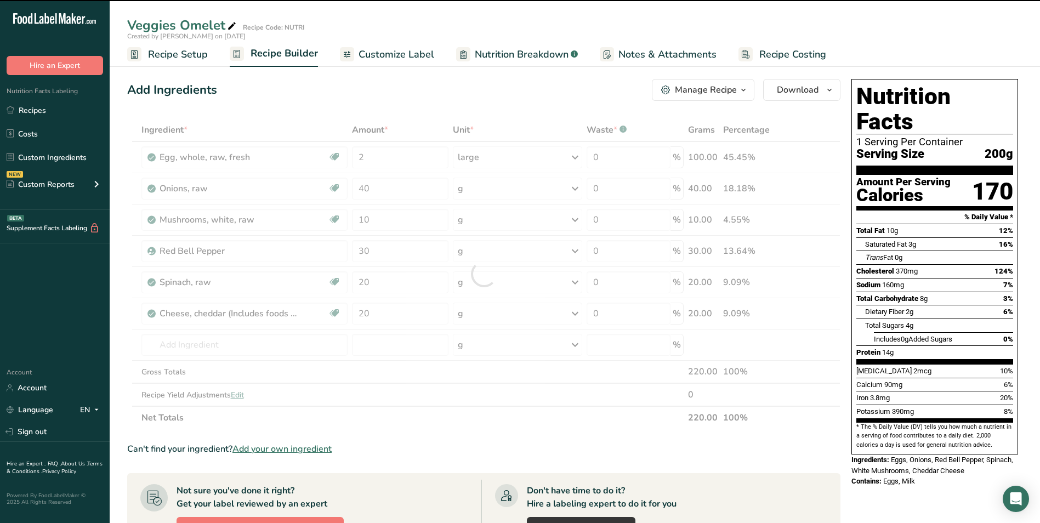
click at [248, 348] on div at bounding box center [484, 273] width 714 height 311
click at [378, 401] on div at bounding box center [484, 273] width 714 height 311
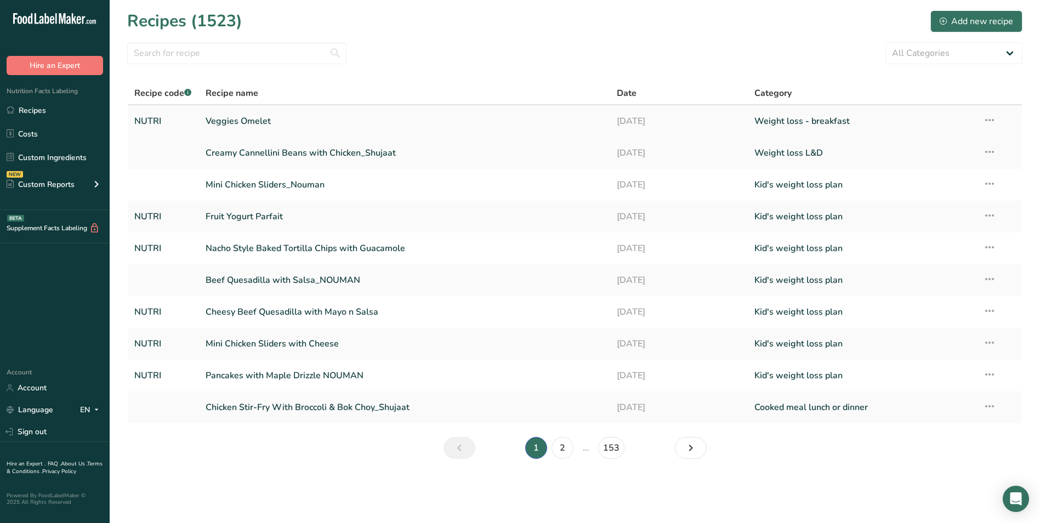
click at [259, 112] on link "Veggies Omelet" at bounding box center [405, 121] width 399 height 23
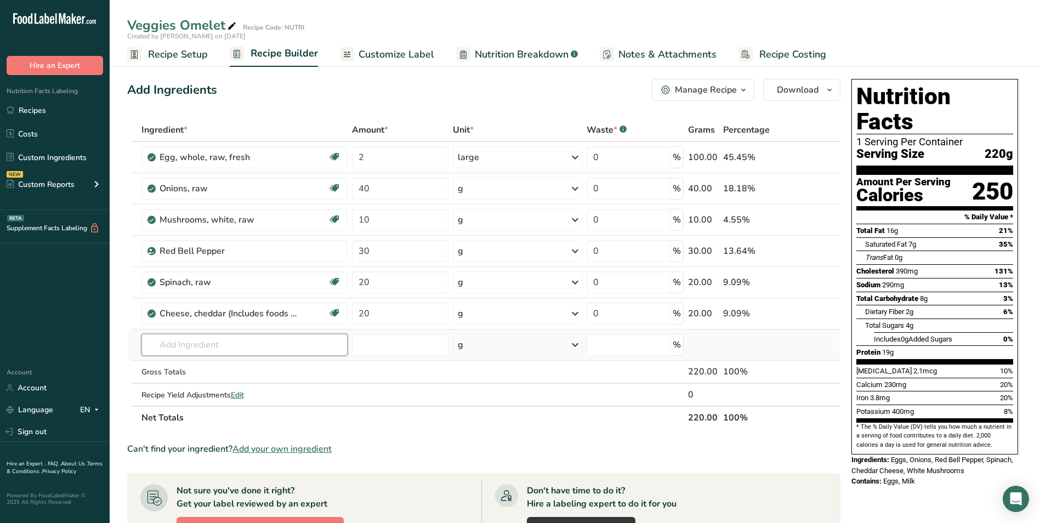
click at [203, 338] on input "text" at bounding box center [245, 345] width 206 height 22
click at [184, 346] on input "salt" at bounding box center [245, 345] width 206 height 22
type input "salt"
click at [405, 352] on input "number" at bounding box center [400, 345] width 97 height 22
type input "1"
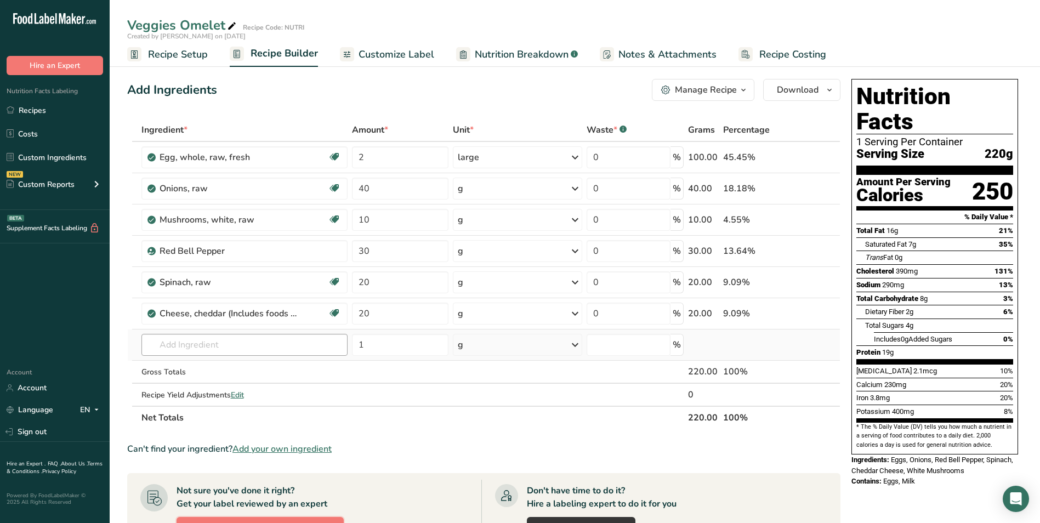
scroll to position [16, 0]
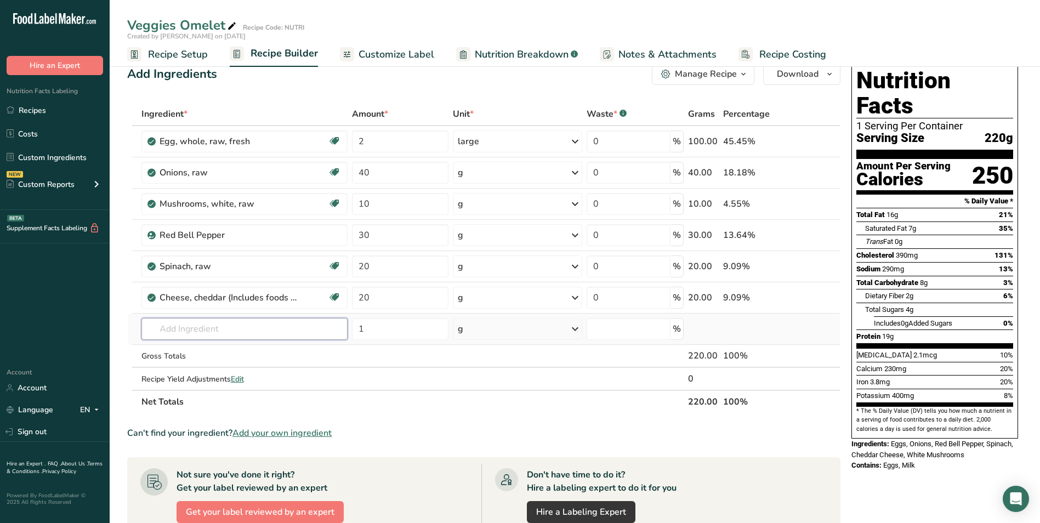
click at [243, 328] on input "text" at bounding box center [245, 329] width 206 height 22
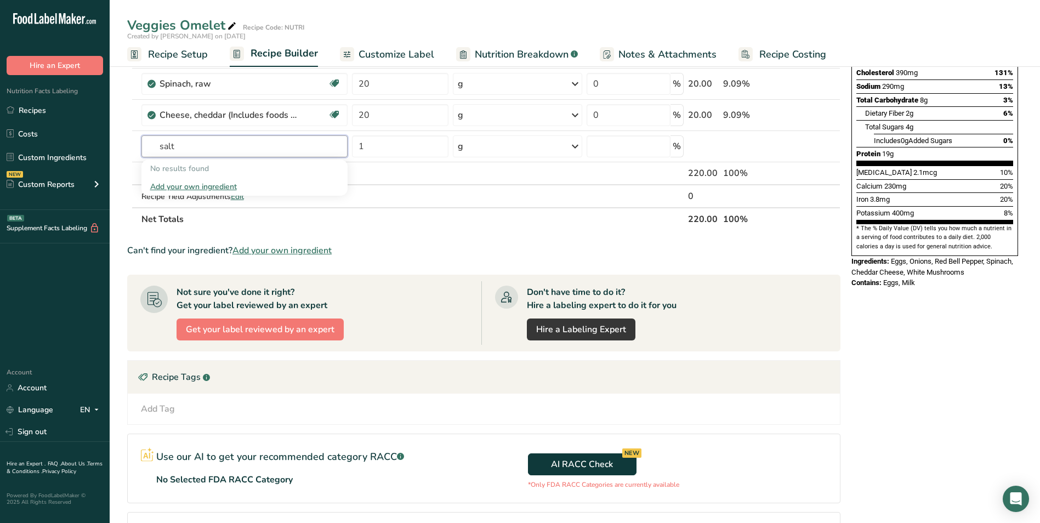
scroll to position [61, 0]
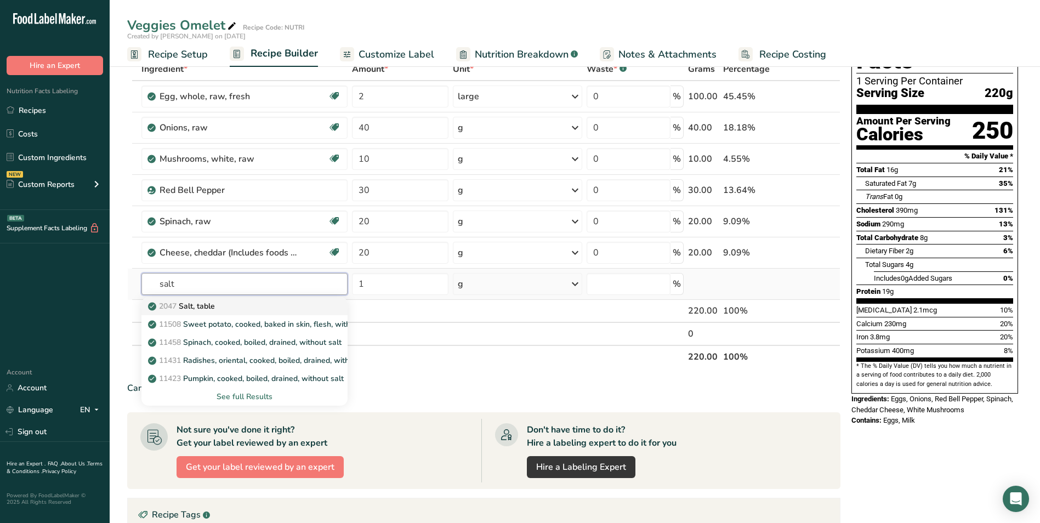
type input "salt"
click at [210, 305] on p "2047 Salt, table" at bounding box center [182, 307] width 65 height 12
type input "Salt, table"
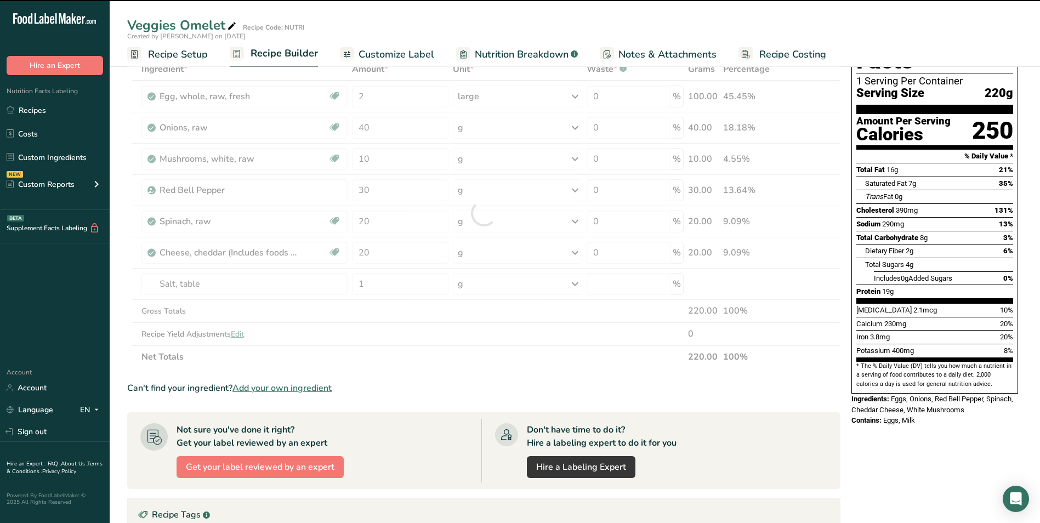
type input "0"
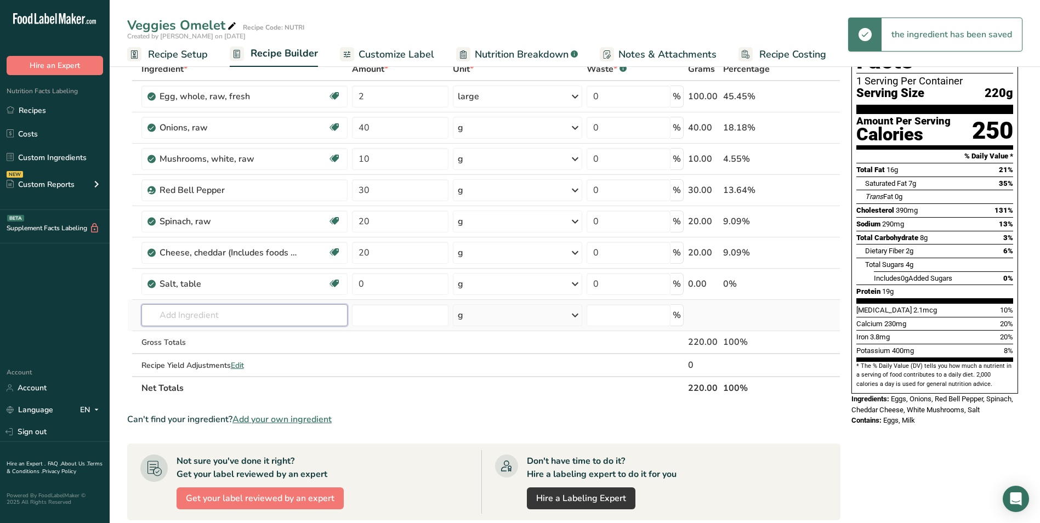
click at [205, 310] on input "text" at bounding box center [245, 315] width 206 height 22
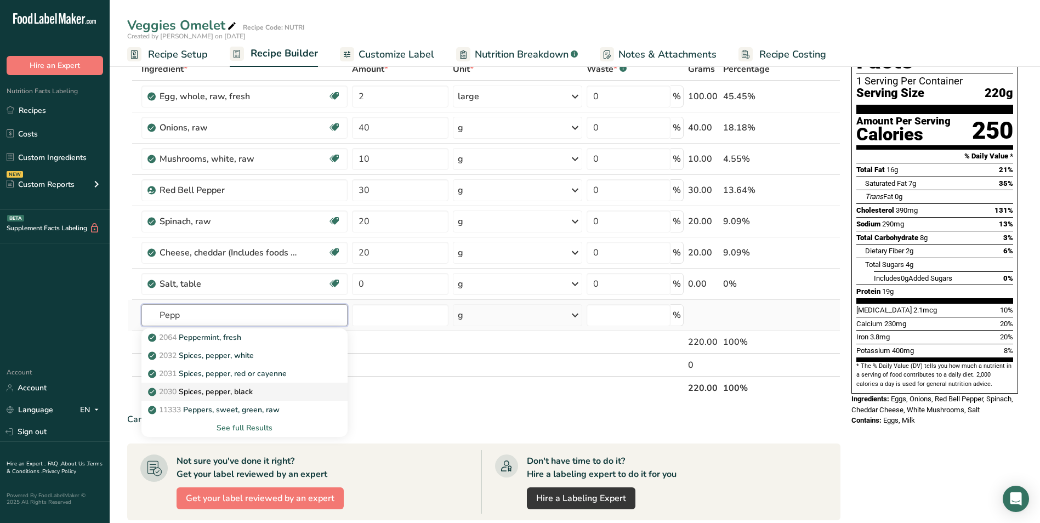
type input "Pepp"
click at [231, 387] on p "2030 Spices, pepper, black" at bounding box center [201, 392] width 103 height 12
type input "Spices, pepper, black"
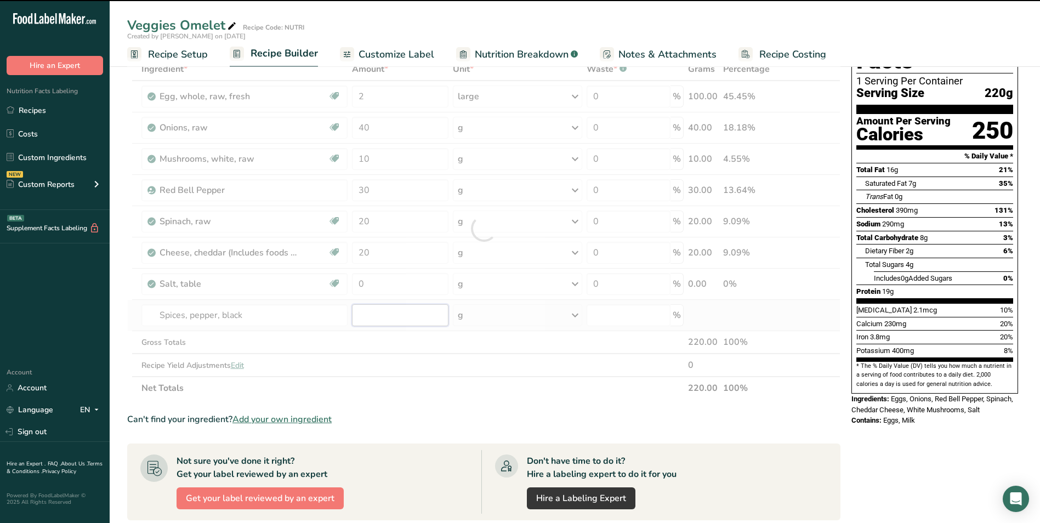
type input "0"
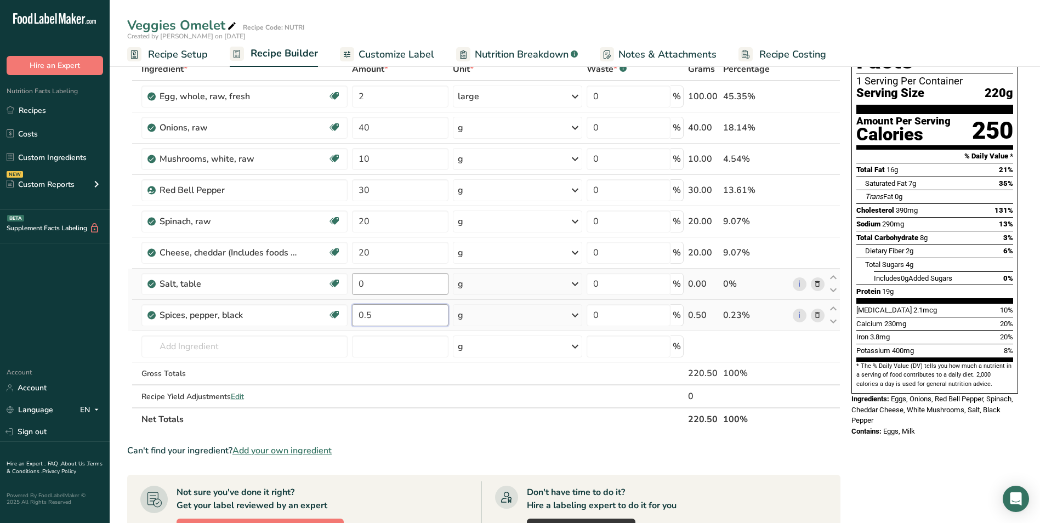
type input "0.5"
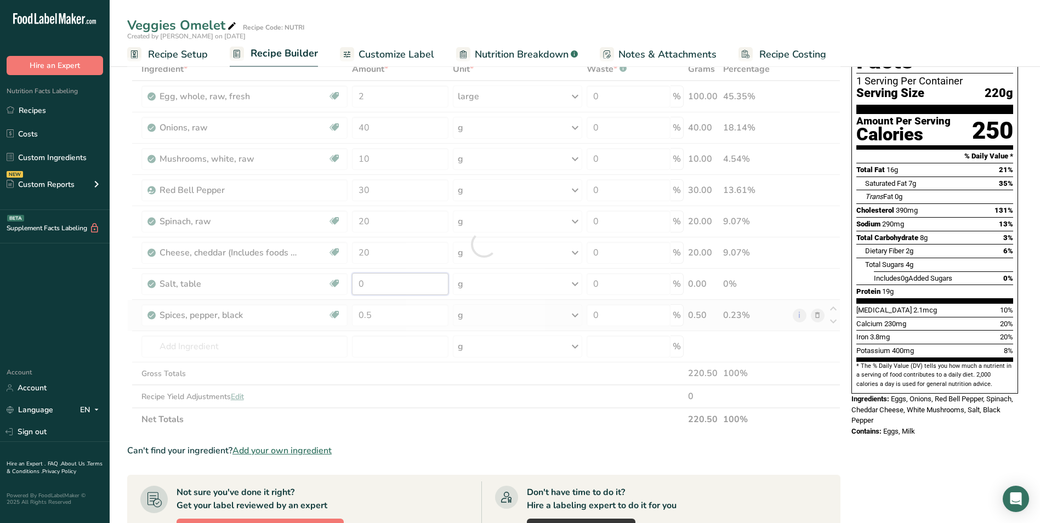
click at [363, 286] on div "Ingredient * Amount * Unit * Waste * .a-a{fill:#347362;}.b-a{fill:#fff;} Grams …" at bounding box center [484, 245] width 714 height 374
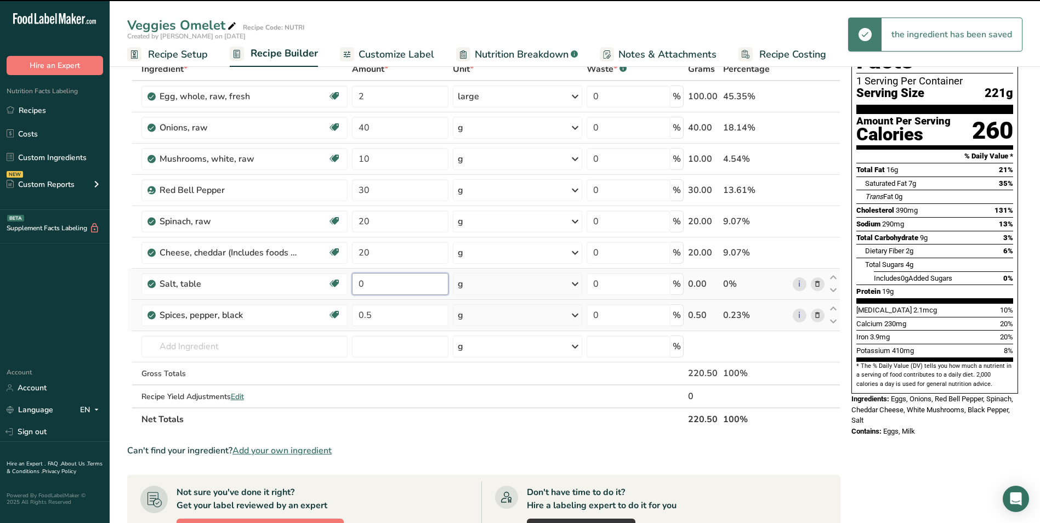
click at [359, 284] on input "0" at bounding box center [400, 284] width 97 height 22
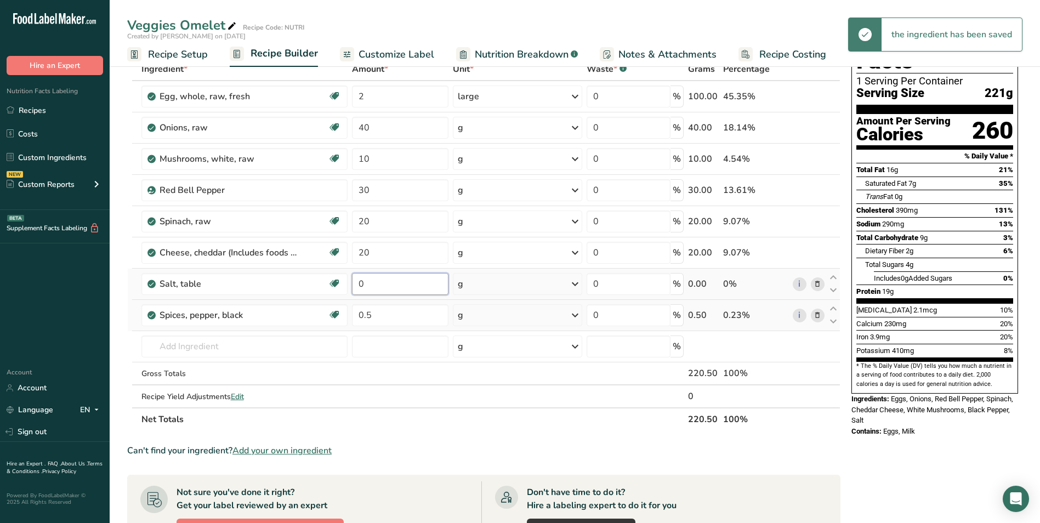
click at [359, 284] on input "0" at bounding box center [400, 284] width 97 height 22
type input "1"
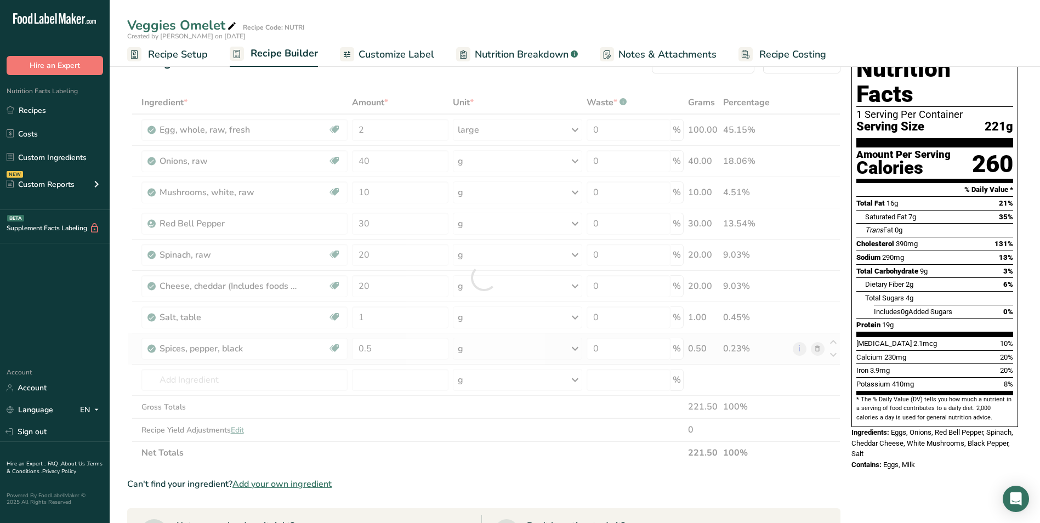
scroll to position [0, 0]
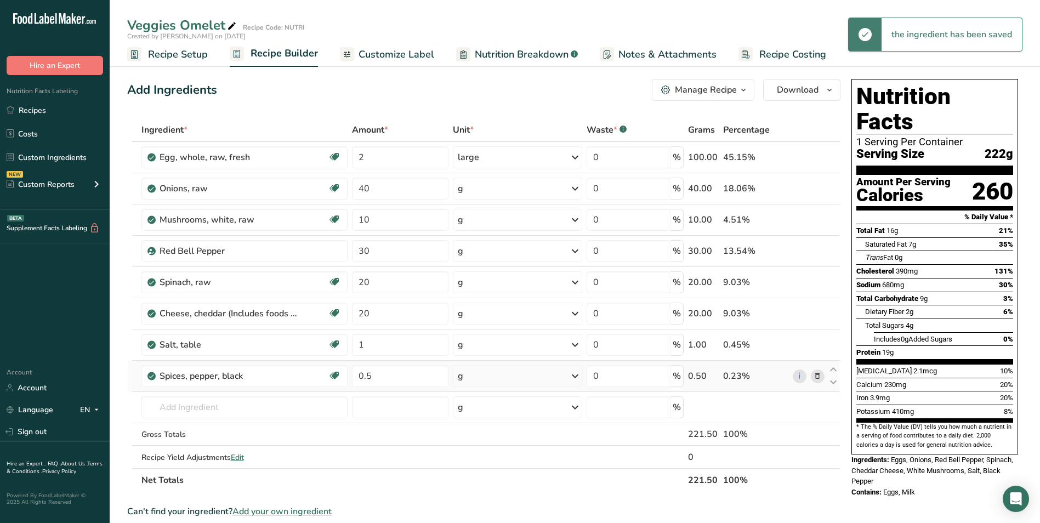
click at [378, 59] on span "Customize Label" at bounding box center [397, 54] width 76 height 15
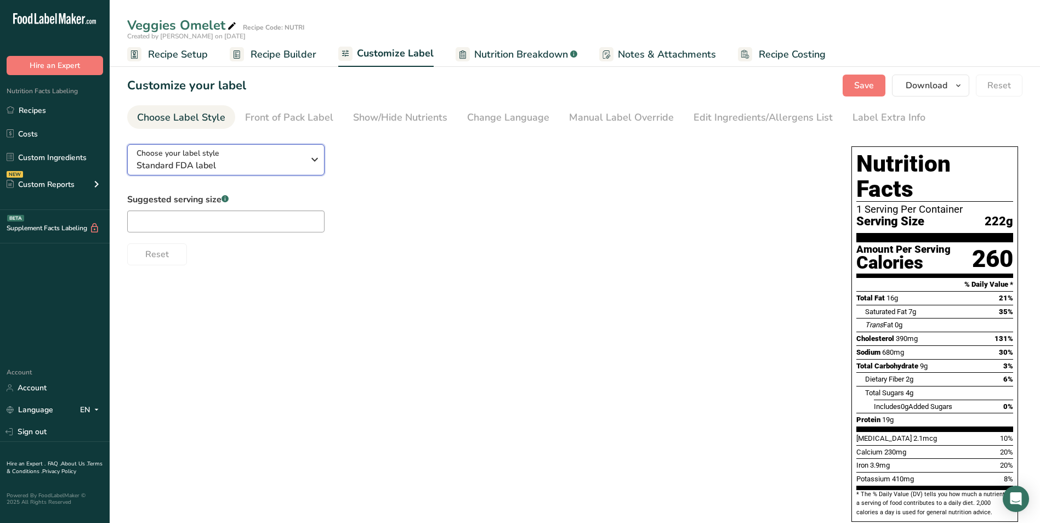
click at [235, 159] on span "Standard FDA label" at bounding box center [220, 165] width 167 height 13
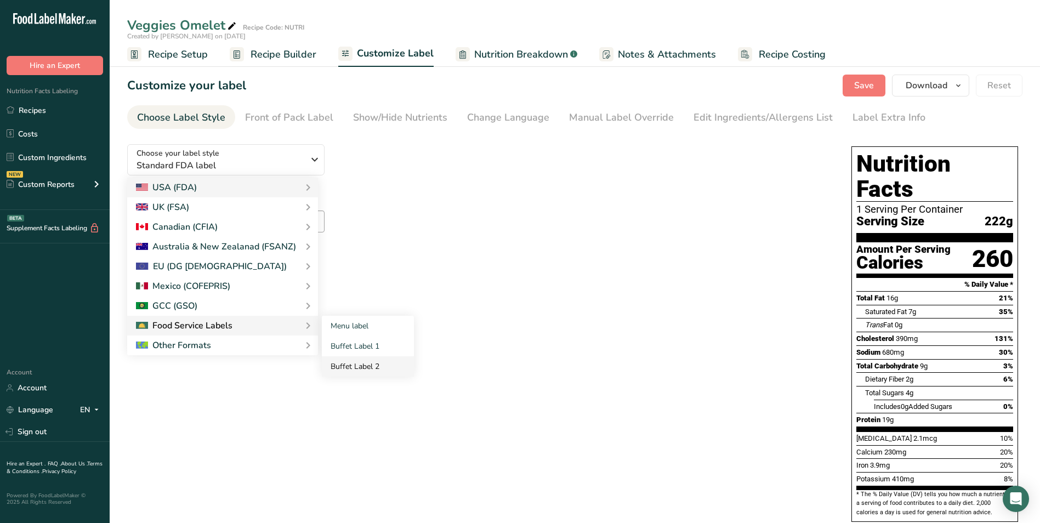
click at [358, 364] on link "Buffet Label 2" at bounding box center [368, 367] width 92 height 20
checkbox input "false"
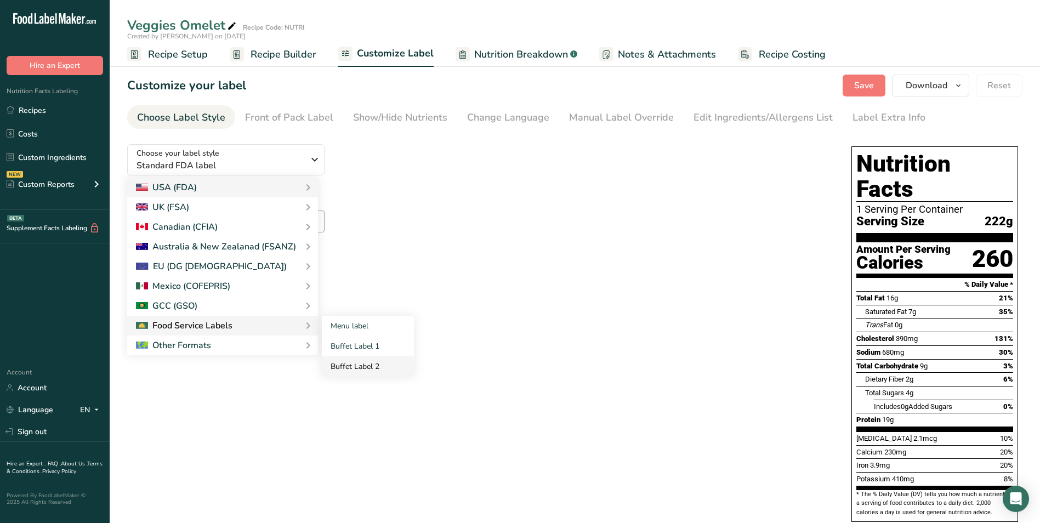
checkbox input "false"
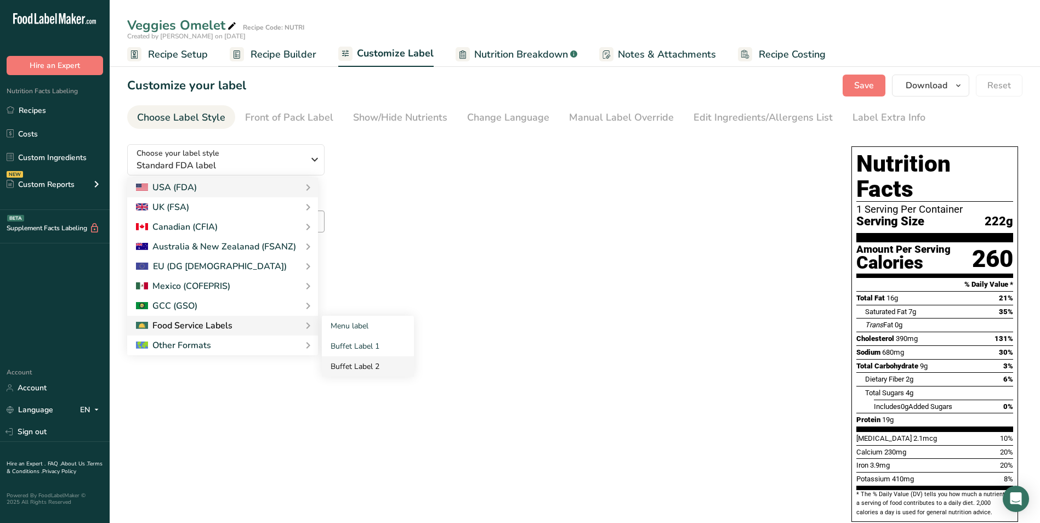
checkbox input "false"
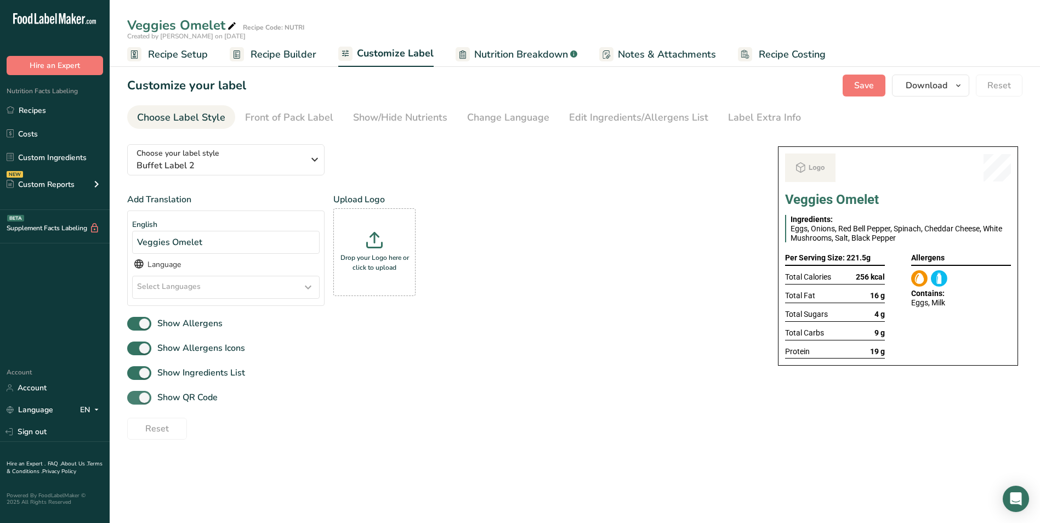
click at [168, 400] on span "Show QR Code" at bounding box center [184, 397] width 66 height 13
click at [134, 400] on input "Show QR Code" at bounding box center [130, 397] width 7 height 7
checkbox input "false"
click at [409, 115] on div "Show/Hide Nutrients" at bounding box center [400, 117] width 94 height 15
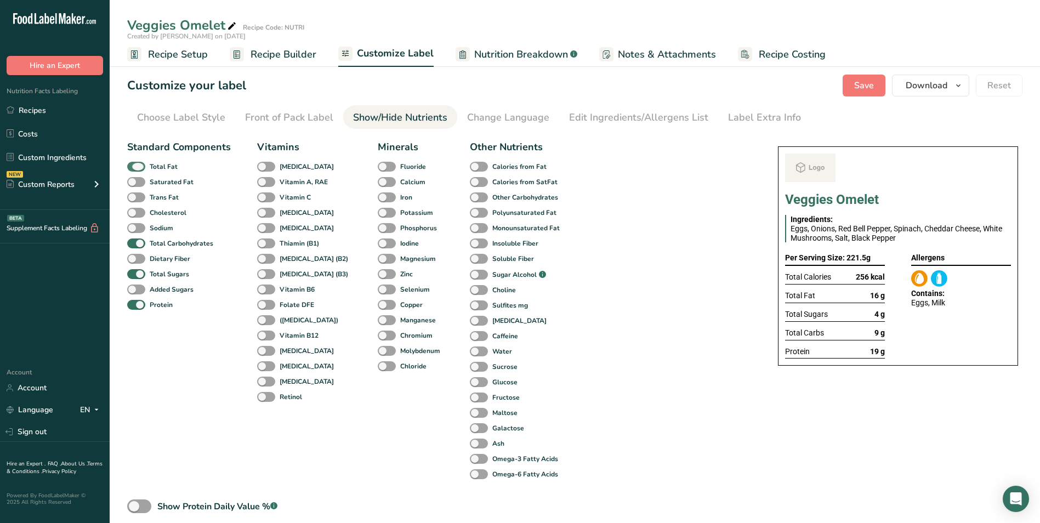
click at [164, 163] on b "Total Fat" at bounding box center [164, 167] width 28 height 10
click at [134, 163] on input "Total Fat" at bounding box center [130, 166] width 7 height 7
checkbox input "false"
click at [167, 278] on b "Total Sugars" at bounding box center [169, 274] width 39 height 10
click at [134, 278] on input "Total Sugars" at bounding box center [130, 273] width 7 height 7
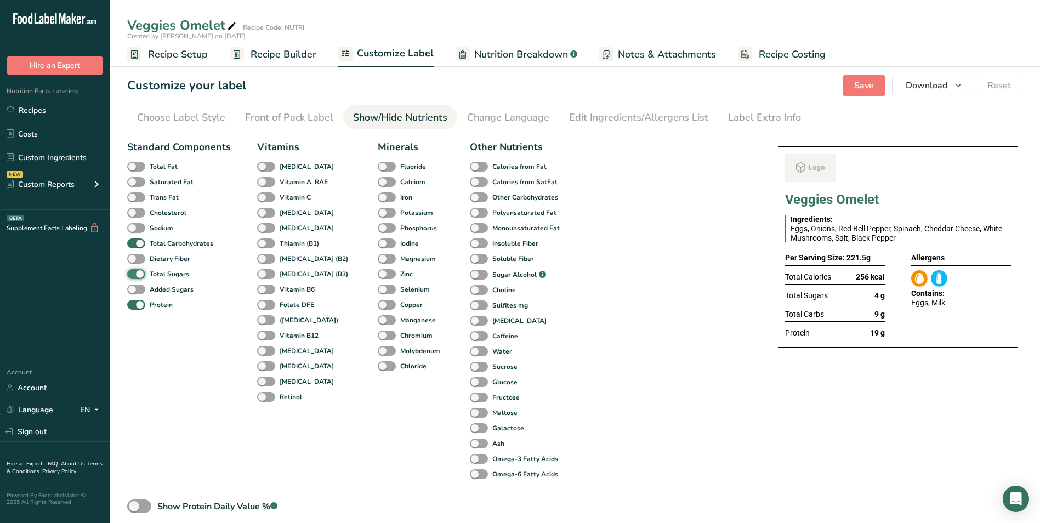
checkbox input "false"
click at [755, 115] on div "Label Extra Info" at bounding box center [764, 117] width 73 height 15
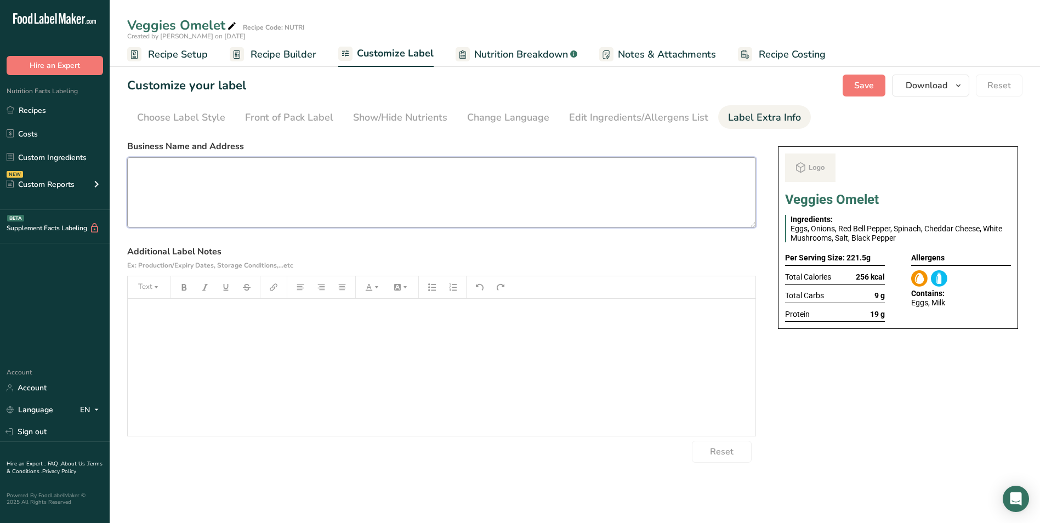
click at [369, 163] on textarea at bounding box center [441, 192] width 629 height 70
paste textarea "Dinner Use by: 12/09/2025 Storage: Keep Refrigerated under 5 degrees Heating: R…"
click at [154, 169] on textarea "Dinner Use by: 12/09/2025 Storage: Keep Refrigerated under 5 degrees Heating: R…" at bounding box center [441, 192] width 629 height 70
click at [170, 183] on textarea "BREAKFAST Use by: 12/09/2025 Storage: Keep Refrigerated under 5 degrees Heating…" at bounding box center [441, 192] width 629 height 70
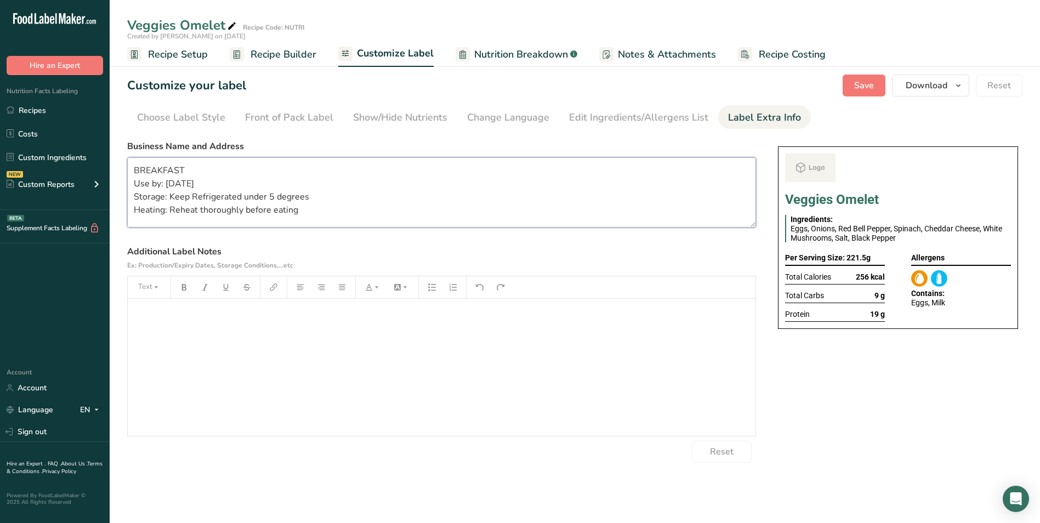
click at [170, 183] on textarea "BREAKFAST Use by: 12/09/2025 Storage: Keep Refrigerated under 5 degrees Heating…" at bounding box center [441, 192] width 629 height 70
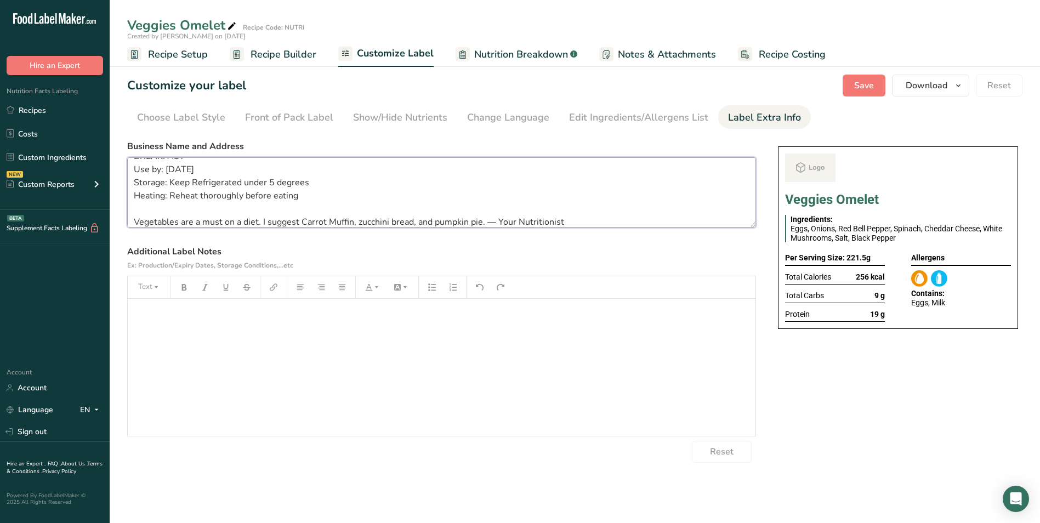
scroll to position [22, 0]
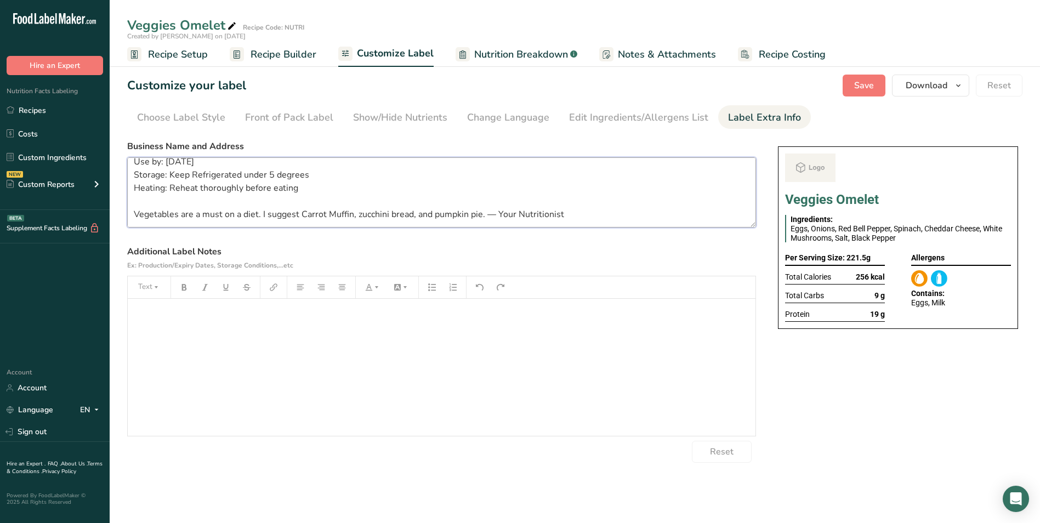
click at [482, 216] on textarea "BREAKFAST Use by: 14/09/2025 Storage: Keep Refrigerated under 5 degrees Heating…" at bounding box center [441, 192] width 629 height 70
click at [483, 216] on textarea "BREAKFAST Use by: 14/09/2025 Storage: Keep Refrigerated under 5 degrees Heating…" at bounding box center [441, 192] width 629 height 70
type textarea "BREAKFAST Use by: 14/09/2025 Storage: Keep Refrigerated under 5 degrees Heating…"
click at [536, 241] on section "Business Name and Address BREAKFAST Use by: 14/09/2025 Storage: Keep Refrigerat…" at bounding box center [441, 301] width 629 height 323
click at [292, 202] on textarea "BREAKFAST Use by: 14/09/2025 Storage: Keep Refrigerated under 5 degrees Heating…" at bounding box center [441, 192] width 629 height 70
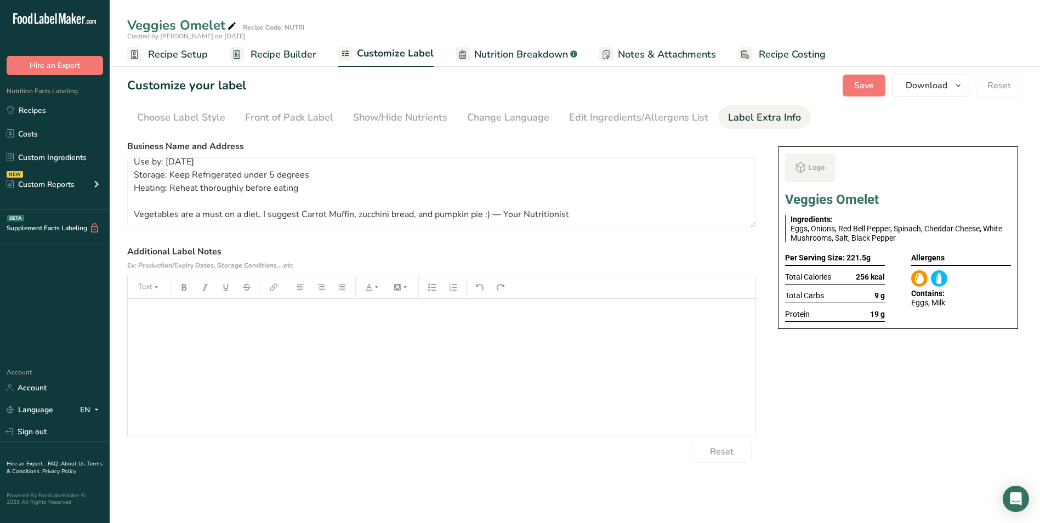
click at [456, 252] on label "Additional Label Notes Ex: Production/Expiry Dates, Storage Conditions,...etc" at bounding box center [441, 258] width 629 height 26
click at [859, 94] on button "Save" at bounding box center [864, 86] width 43 height 22
click at [945, 82] on span "Download" at bounding box center [927, 85] width 42 height 13
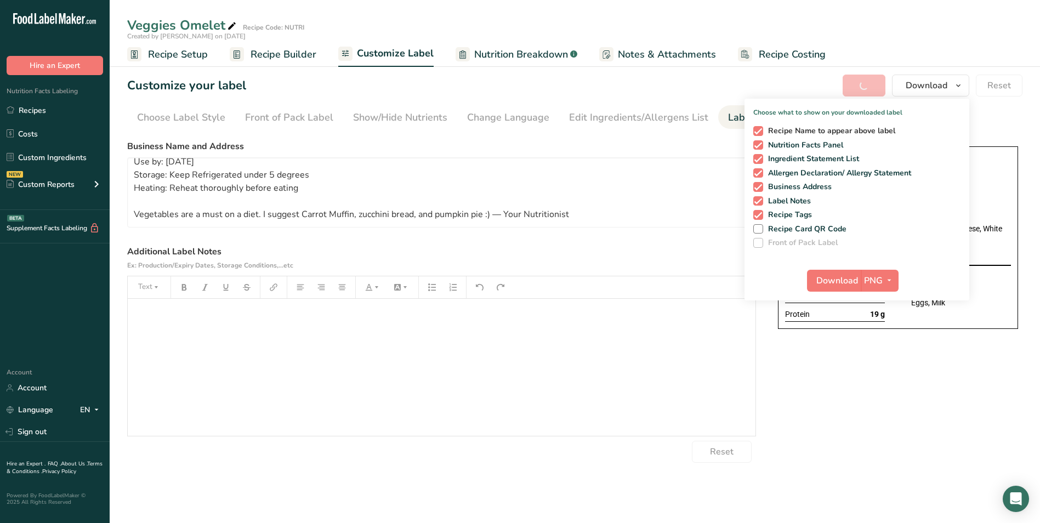
click at [759, 131] on span at bounding box center [759, 131] width 10 height 10
click at [759, 131] on input "Recipe Name to appear above label" at bounding box center [757, 130] width 7 height 7
checkbox input "false"
click at [695, 191] on textarea "BREAKFAST Use by: 14/09/2025 Storage: Keep Refrigerated under 5 degrees Heating…" at bounding box center [441, 192] width 629 height 70
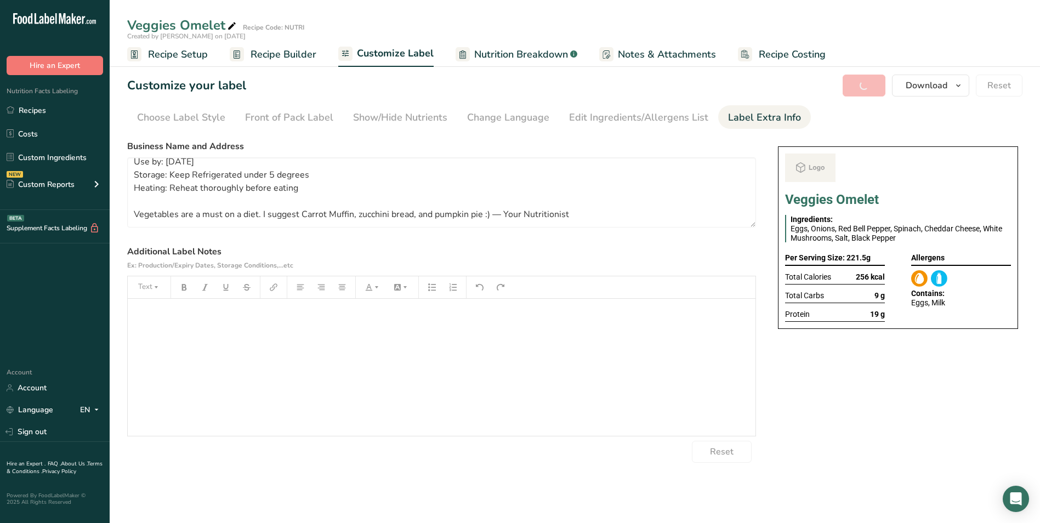
click at [918, 399] on div "Choose your label style Buffet Label 2 USA (FDA) Standard FDA label Tabular FDA…" at bounding box center [575, 298] width 896 height 327
click at [881, 434] on div "Choose your label style Buffet Label 2 USA (FDA) Standard FDA label Tabular FDA…" at bounding box center [575, 298] width 896 height 327
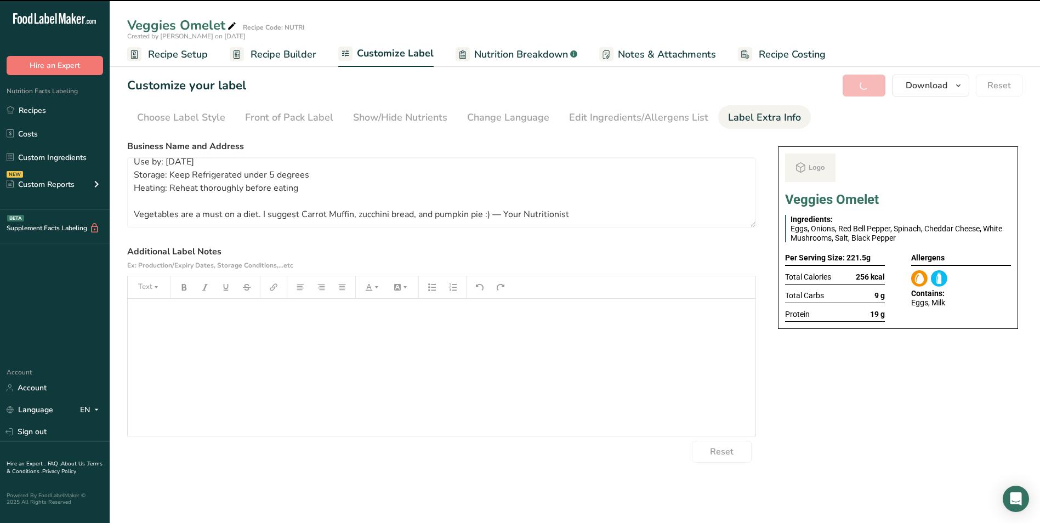
drag, startPoint x: 881, startPoint y: 434, endPoint x: 784, endPoint y: 404, distance: 101.7
click at [784, 404] on div "Choose your label style Buffet Label 2 USA (FDA) Standard FDA label Tabular FDA…" at bounding box center [575, 298] width 896 height 327
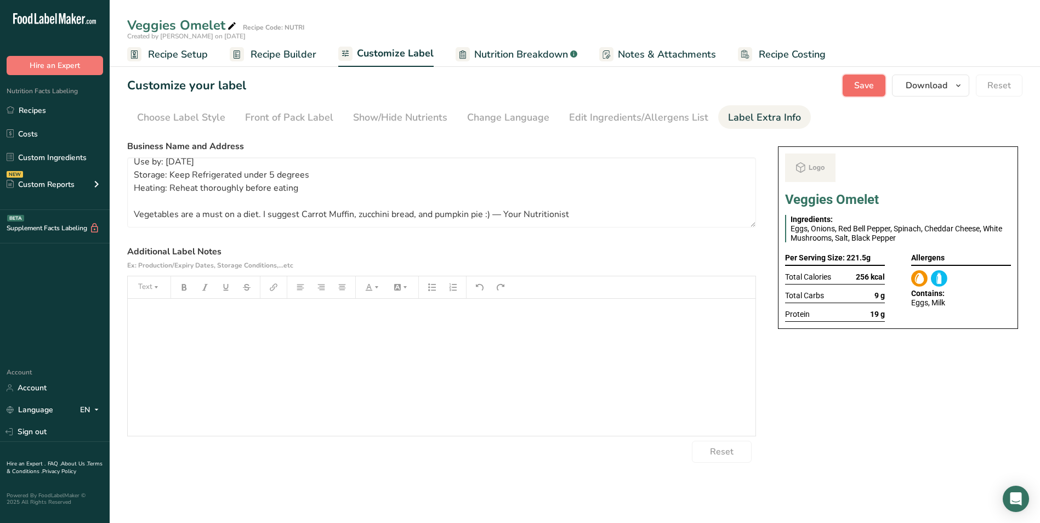
click at [885, 87] on button "Save" at bounding box center [864, 86] width 43 height 22
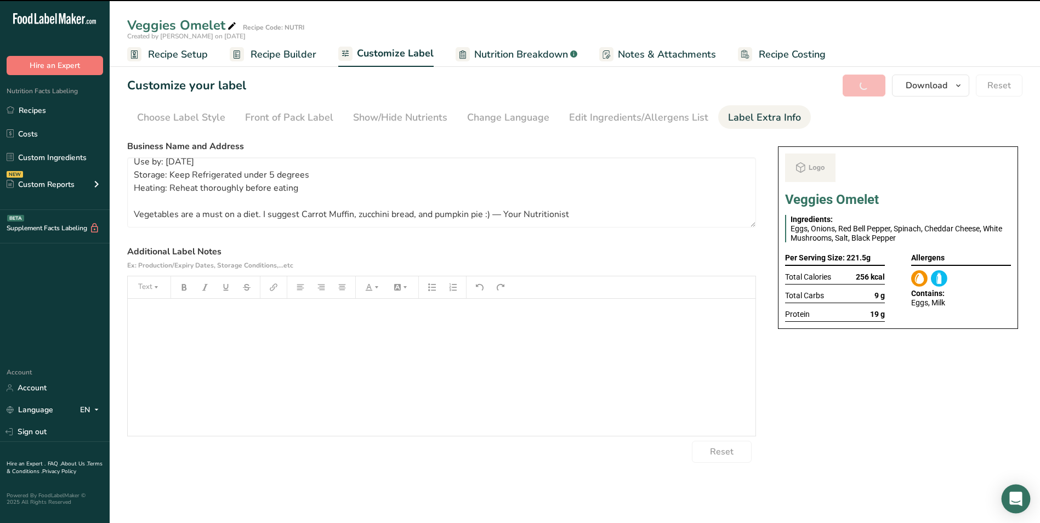
click at [1025, 505] on div "Open Intercom Messenger" at bounding box center [1016, 499] width 29 height 29
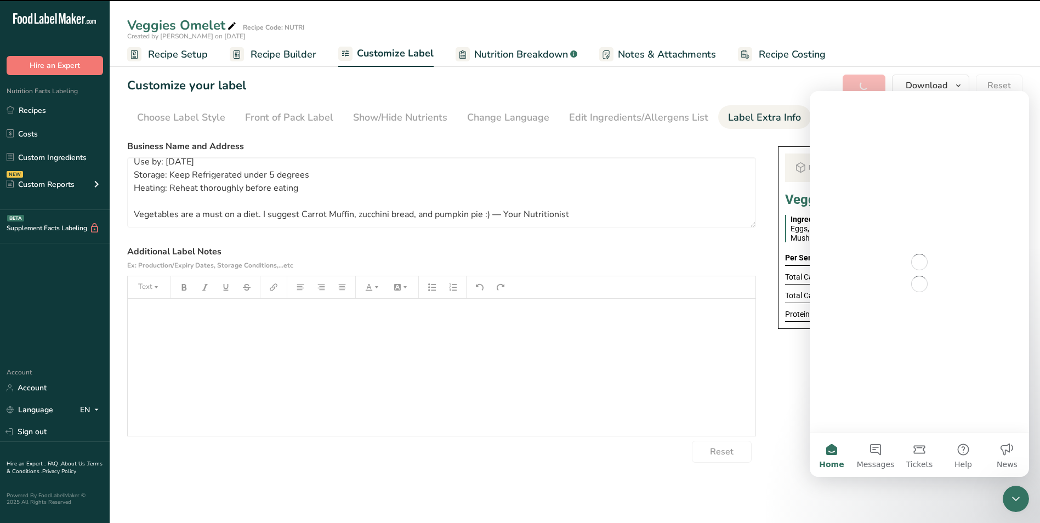
scroll to position [0, 0]
click at [871, 457] on button "Messages" at bounding box center [876, 455] width 44 height 44
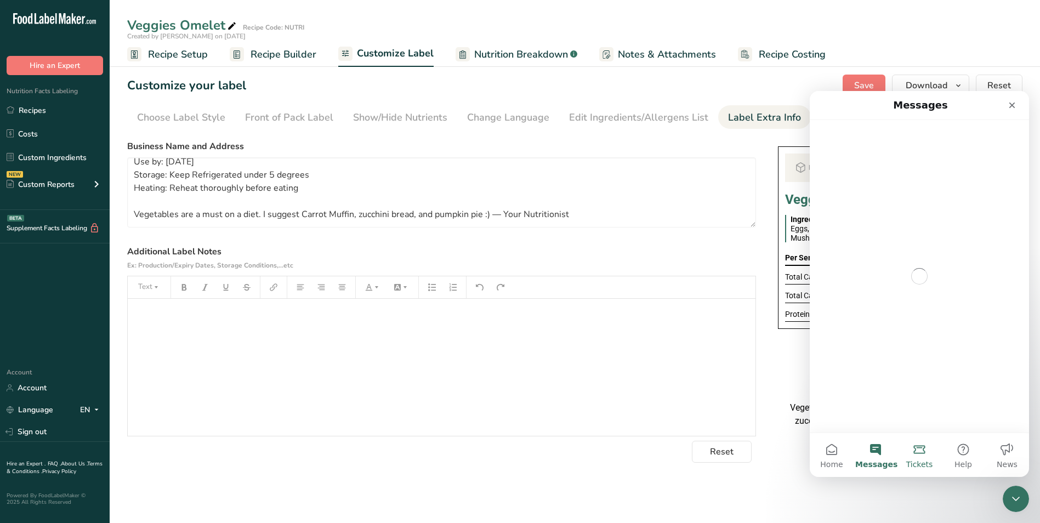
click at [923, 455] on button "Tickets" at bounding box center [920, 455] width 44 height 44
click at [789, 395] on div "BREAKFAST Use by: 14/09/2025 Storage: Keep Refrigerated under 5 degrees Heating…" at bounding box center [898, 382] width 240 height 92
click at [1014, 100] on div "Close" at bounding box center [1013, 105] width 20 height 20
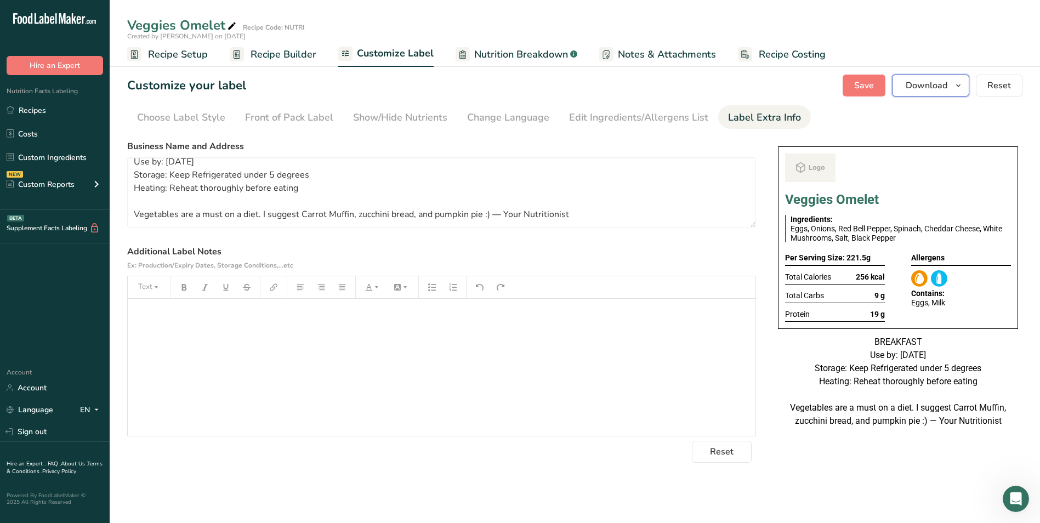
click at [920, 84] on span "Download" at bounding box center [927, 85] width 42 height 13
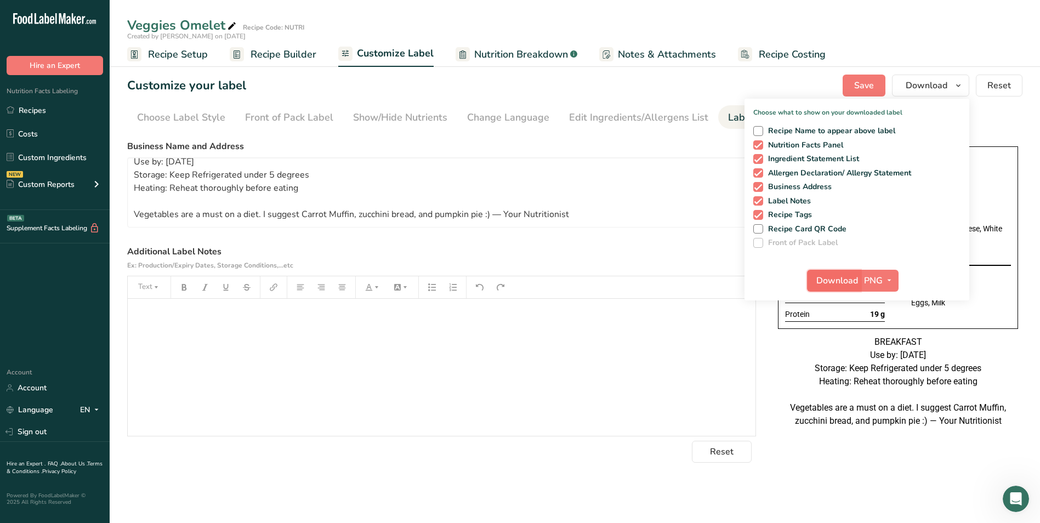
click at [832, 279] on span "Download" at bounding box center [838, 280] width 42 height 13
click at [43, 109] on link "Recipes" at bounding box center [55, 110] width 110 height 21
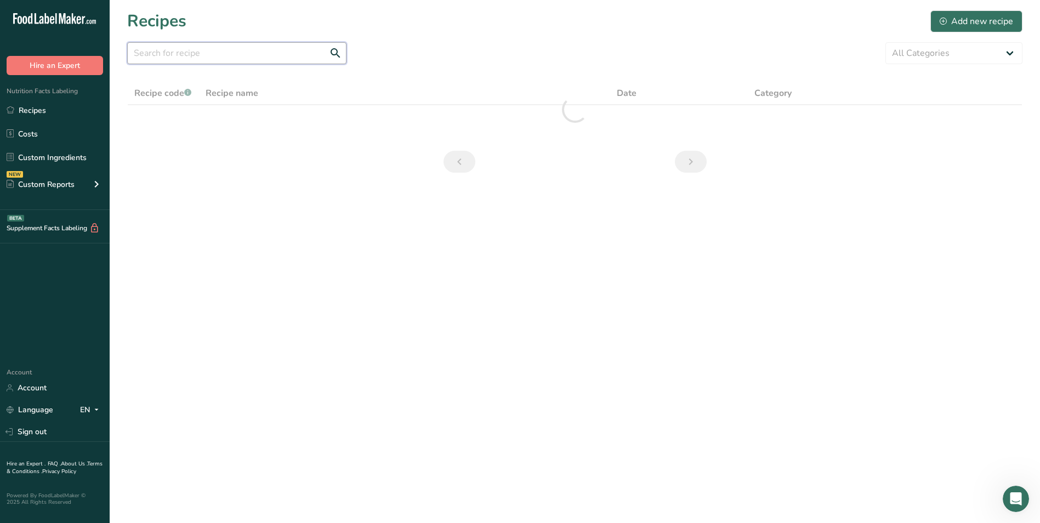
click at [250, 56] on input "text" at bounding box center [236, 53] width 219 height 22
type input "Chicken burrito"
click at [1023, 489] on div "Open Intercom Messenger" at bounding box center [1015, 497] width 36 height 36
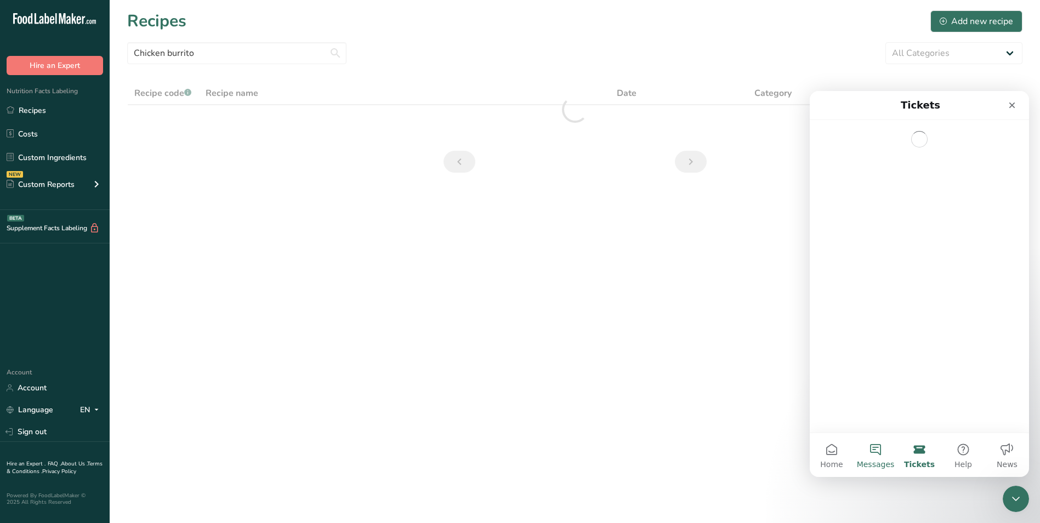
click at [870, 451] on button "Messages" at bounding box center [876, 455] width 44 height 44
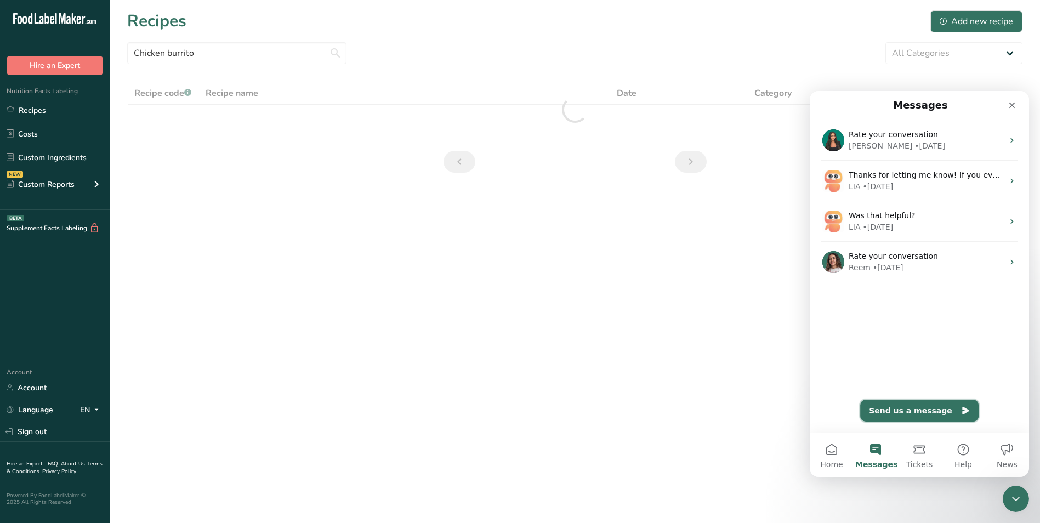
click at [908, 410] on button "Send us a message" at bounding box center [920, 411] width 118 height 22
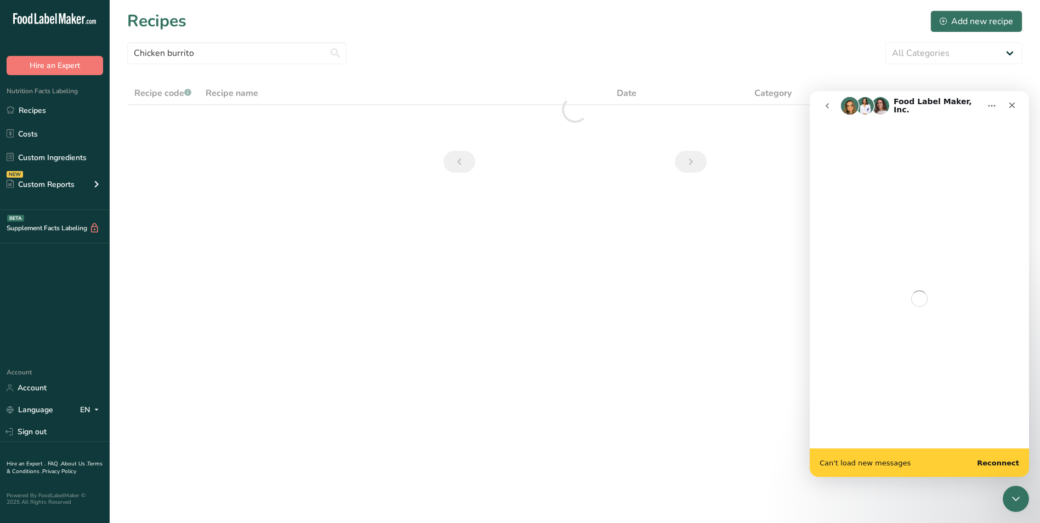
click at [1006, 464] on b "Reconnect" at bounding box center [998, 463] width 42 height 8
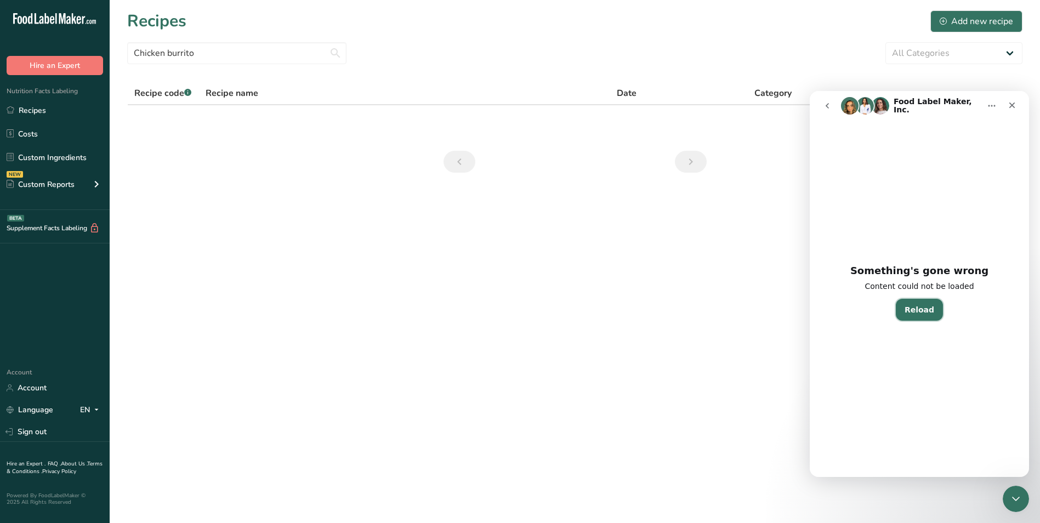
click at [931, 311] on button "Reload" at bounding box center [919, 310] width 47 height 22
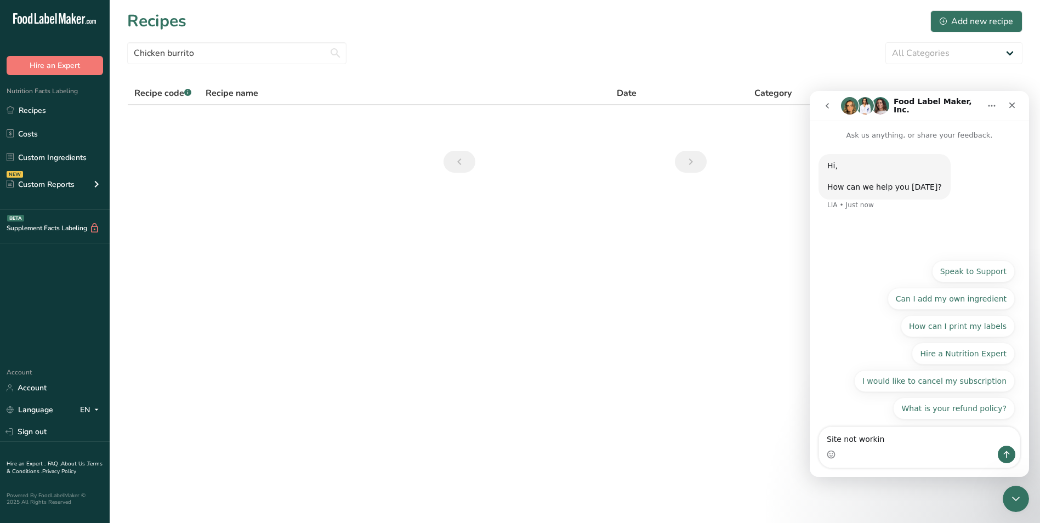
type textarea "Site not working"
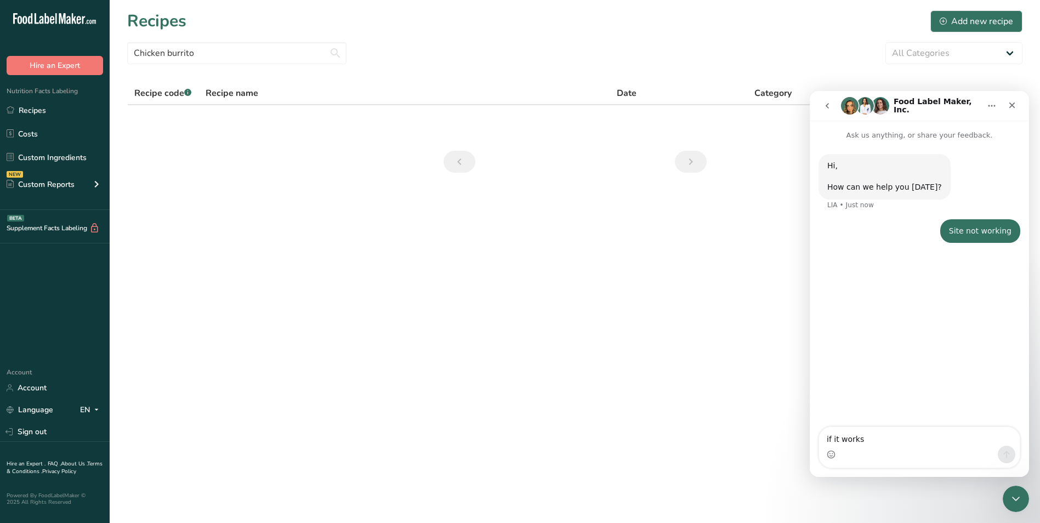
type textarea "if it works g"
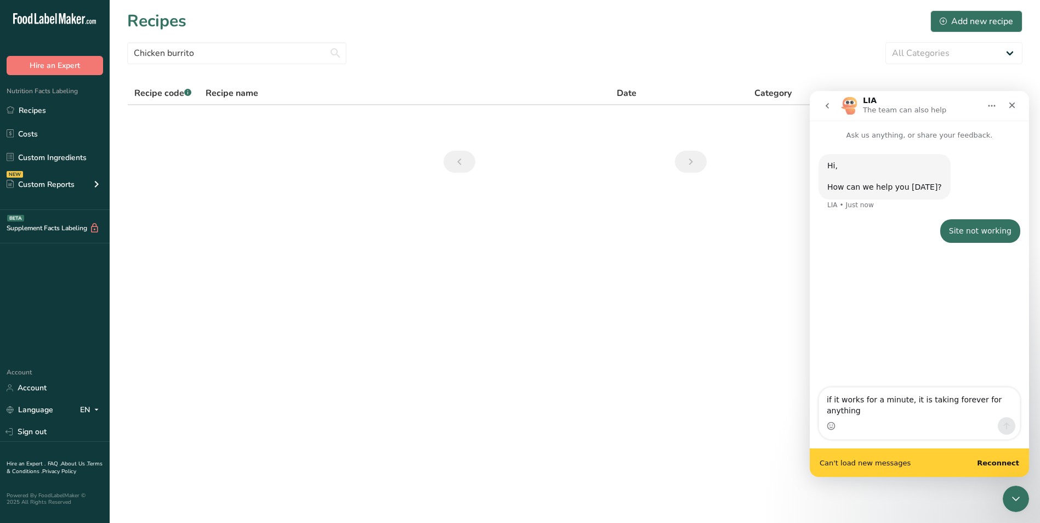
type textarea "if it works for a minute, it is taking forever for anything"
click at [1001, 469] on div "Can't load new messages Reconnect" at bounding box center [919, 463] width 219 height 29
click at [1002, 465] on b "Reconnect" at bounding box center [998, 463] width 42 height 8
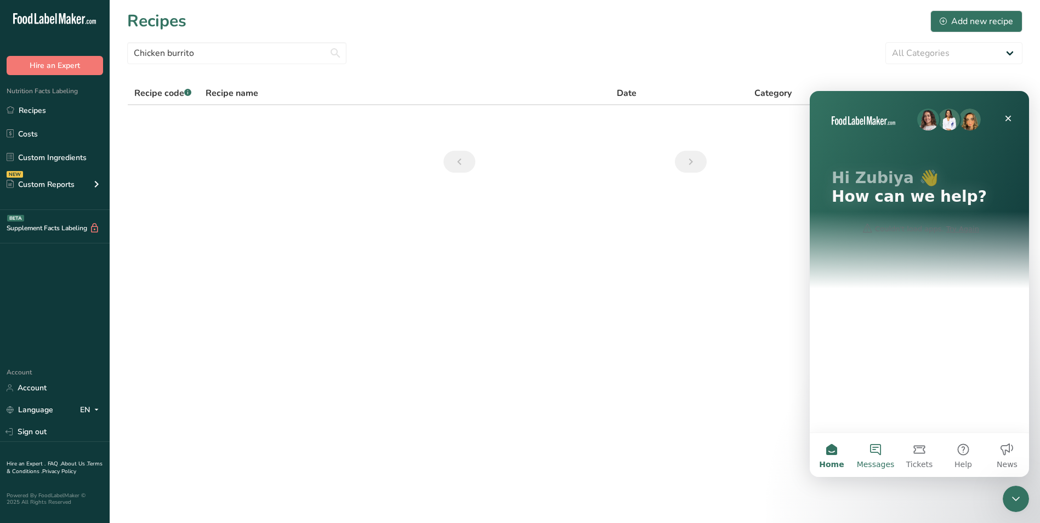
click at [874, 461] on span "Messages" at bounding box center [876, 465] width 38 height 8
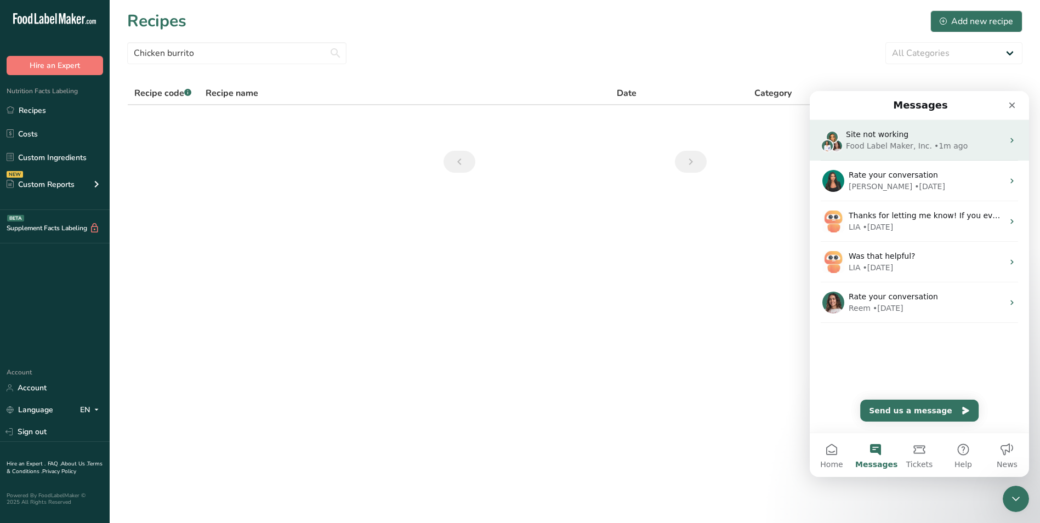
click at [898, 138] on span "Site not working" at bounding box center [877, 134] width 63 height 9
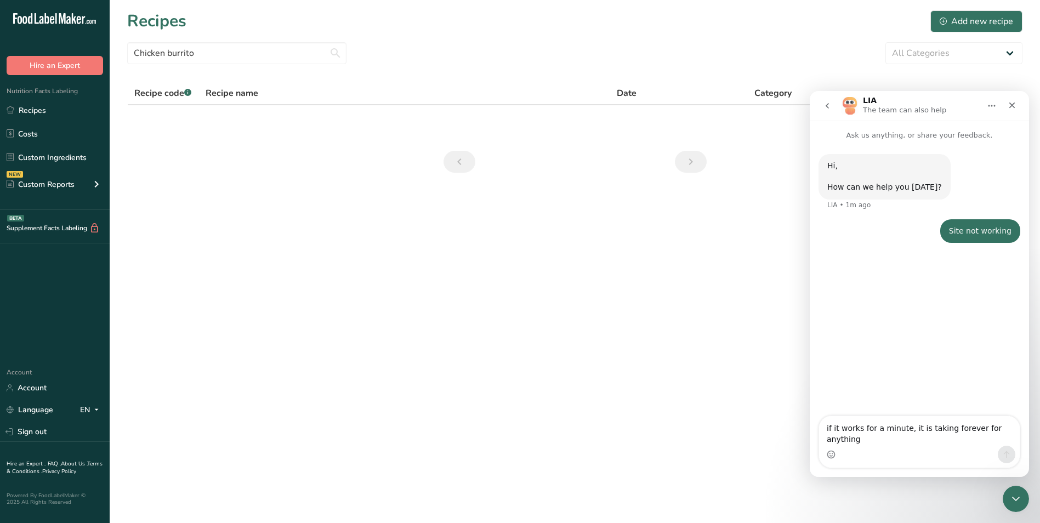
click at [910, 446] on div "Intercom messenger" at bounding box center [919, 455] width 201 height 18
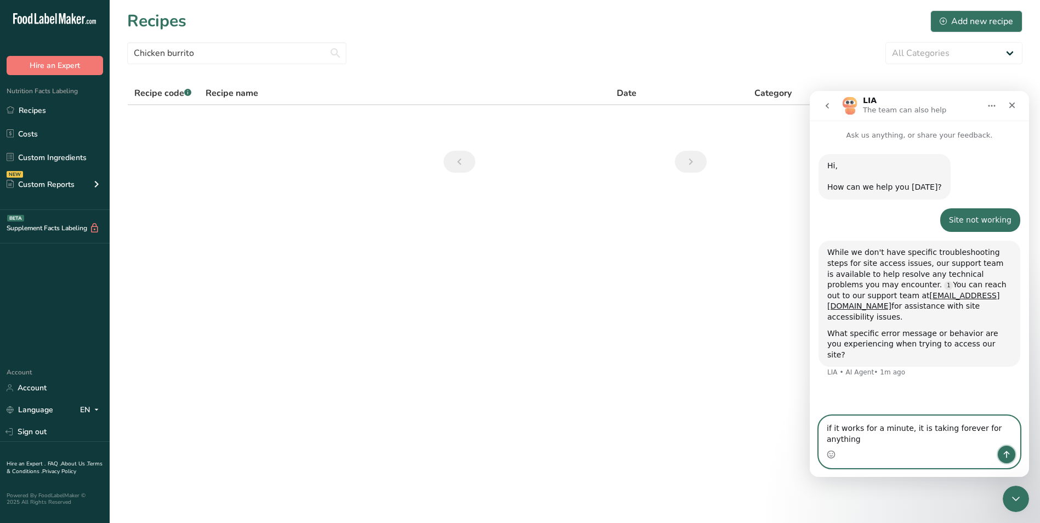
click at [1005, 454] on icon "Send a message…" at bounding box center [1007, 454] width 6 height 7
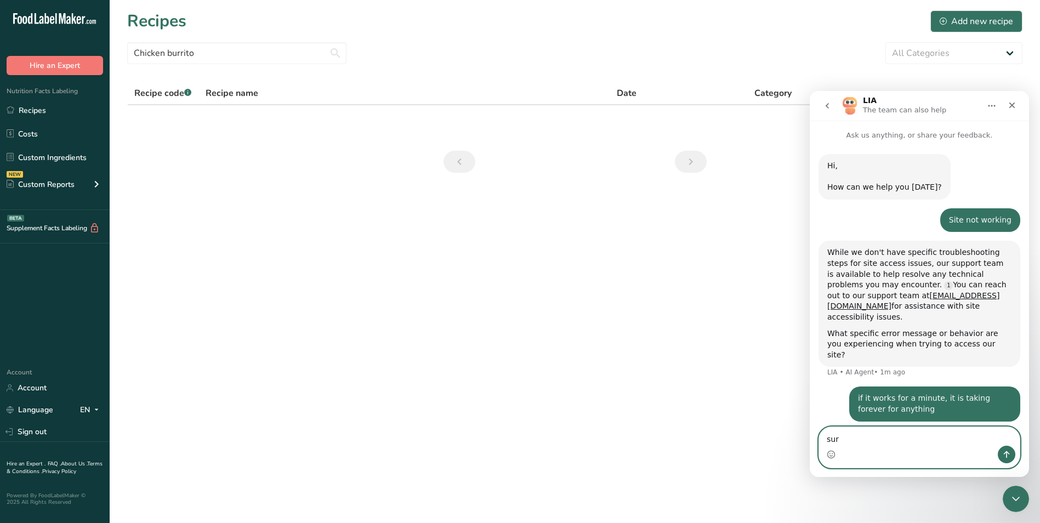
type textarea "sure"
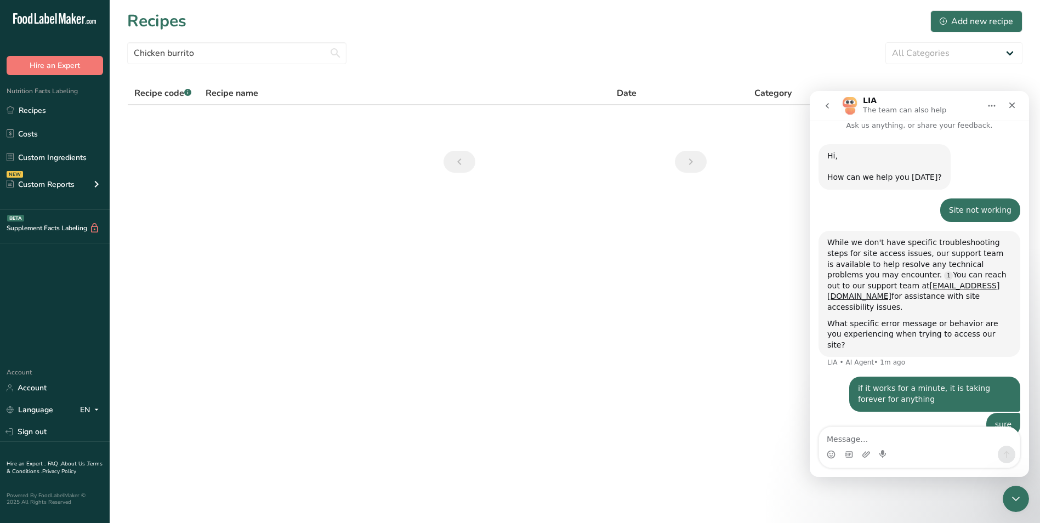
click at [523, 278] on main "Recipes Add new recipe Chicken burrito All Categories Baked Goods Beverages Bre…" at bounding box center [520, 261] width 1040 height 523
click at [202, 57] on input "Chicken burrito" at bounding box center [236, 53] width 219 height 22
click at [988, 25] on div "Add new recipe" at bounding box center [976, 21] width 73 height 13
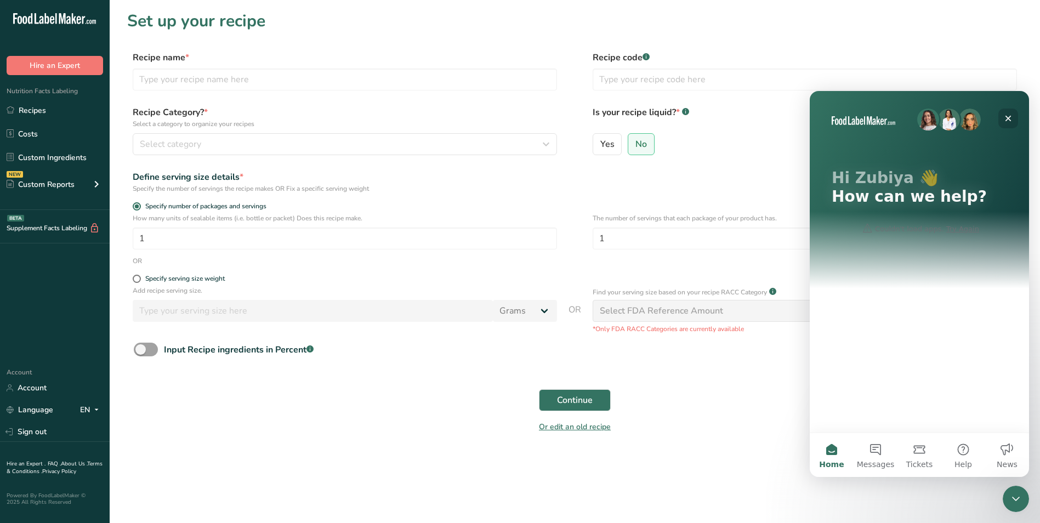
click at [1009, 115] on icon "Close" at bounding box center [1008, 118] width 9 height 9
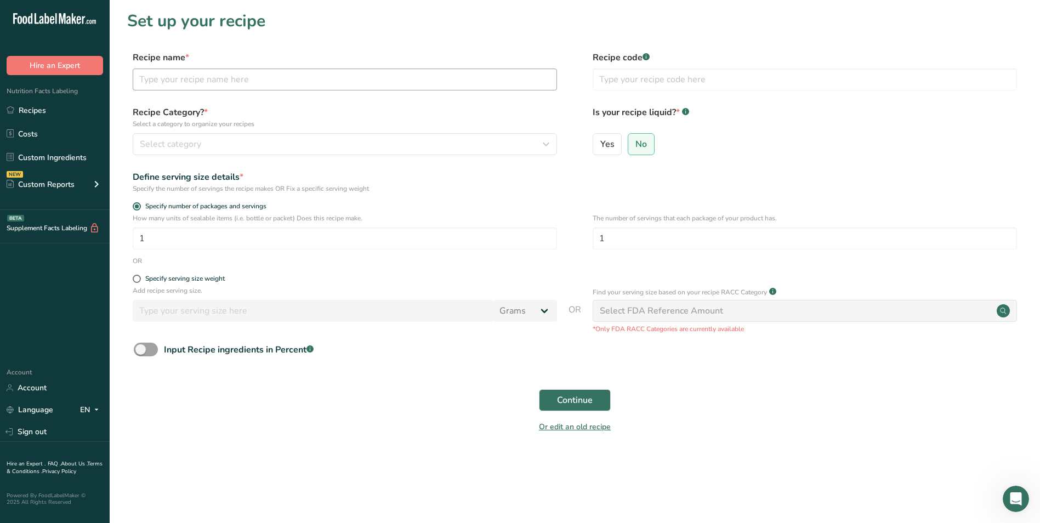
click at [325, 81] on input "text" at bounding box center [345, 80] width 425 height 22
type input "Chicken Burrito"
click at [646, 83] on input "text" at bounding box center [805, 80] width 425 height 22
type input "NUTRI"
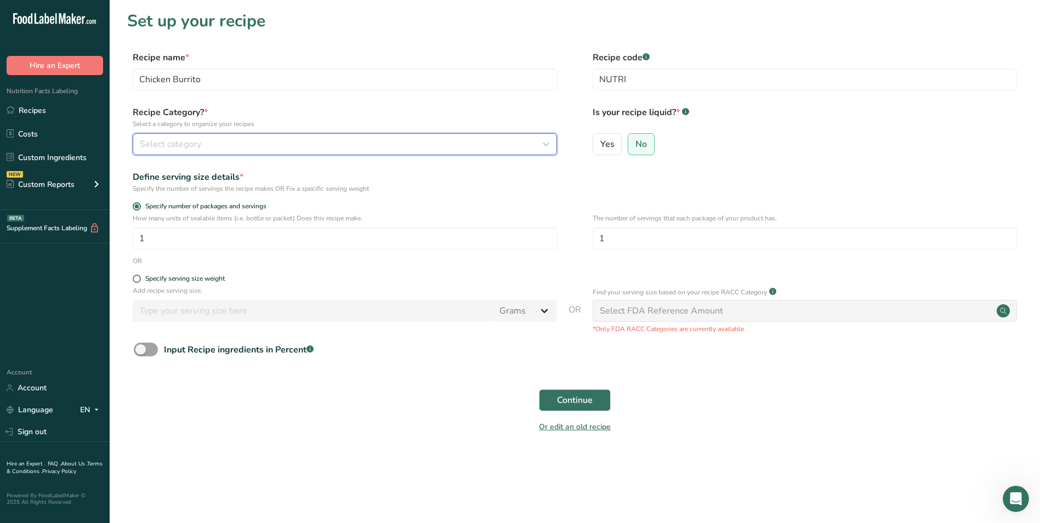
click at [539, 148] on div "Select category" at bounding box center [342, 144] width 404 height 13
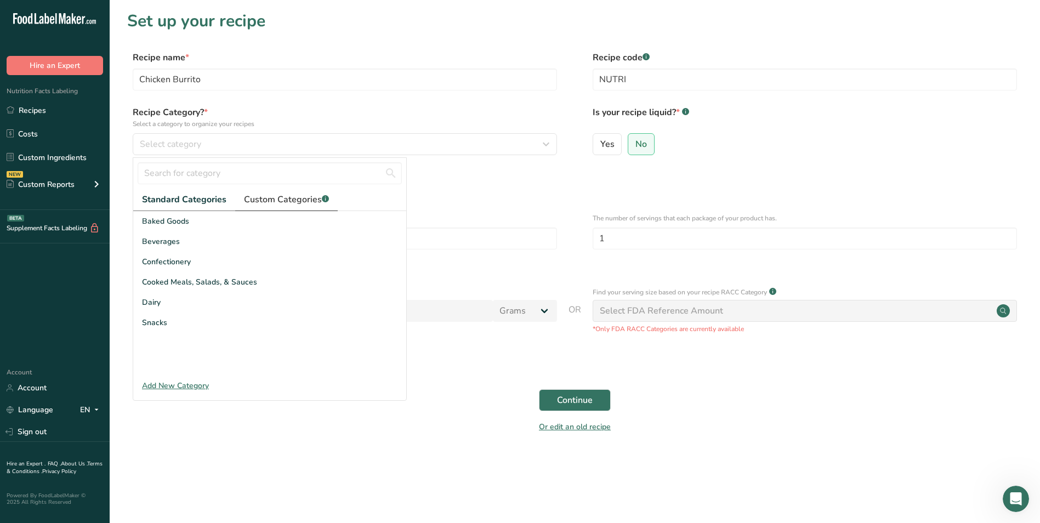
click at [291, 202] on span "Custom Categories .a-a{fill:#347362;}.b-a{fill:#fff;}" at bounding box center [286, 199] width 85 height 13
click at [272, 360] on link "2" at bounding box center [278, 363] width 16 height 16
click at [276, 364] on div at bounding box center [269, 293] width 273 height 165
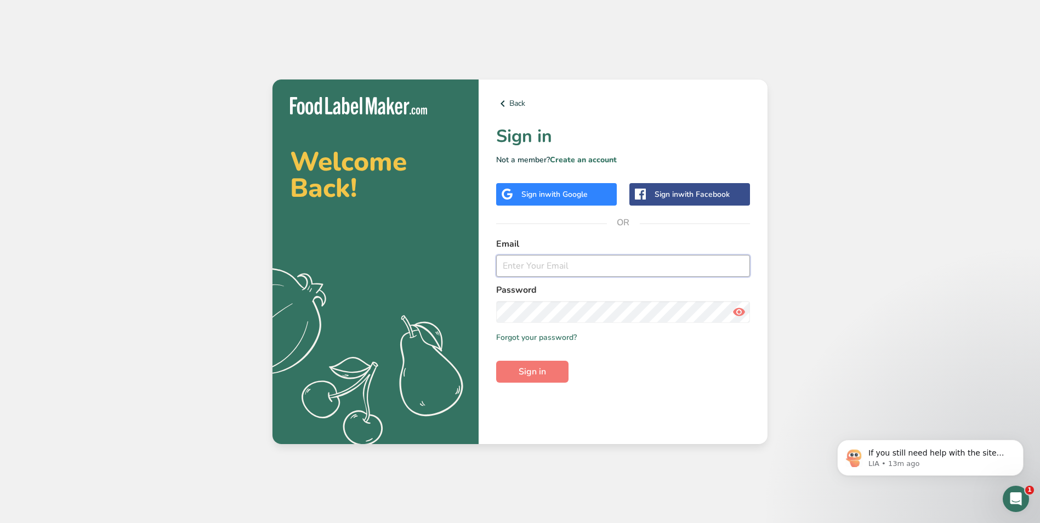
type input "dietrifficnutrition@gmail.com"
click at [739, 313] on icon at bounding box center [739, 312] width 13 height 20
click at [533, 378] on span "Sign in" at bounding box center [532, 371] width 27 height 13
click at [535, 369] on span "Sign in" at bounding box center [532, 371] width 27 height 13
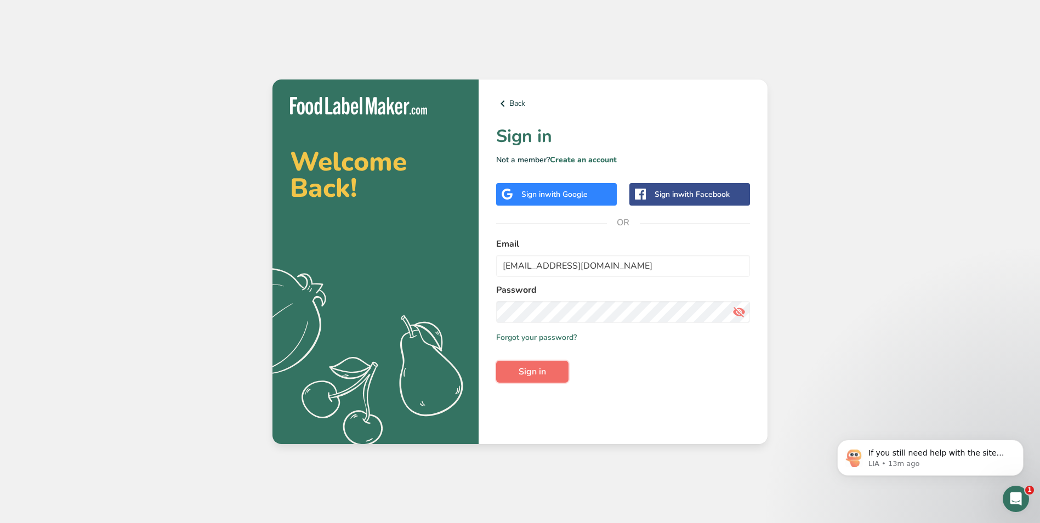
click at [535, 369] on span "Sign in" at bounding box center [532, 371] width 27 height 13
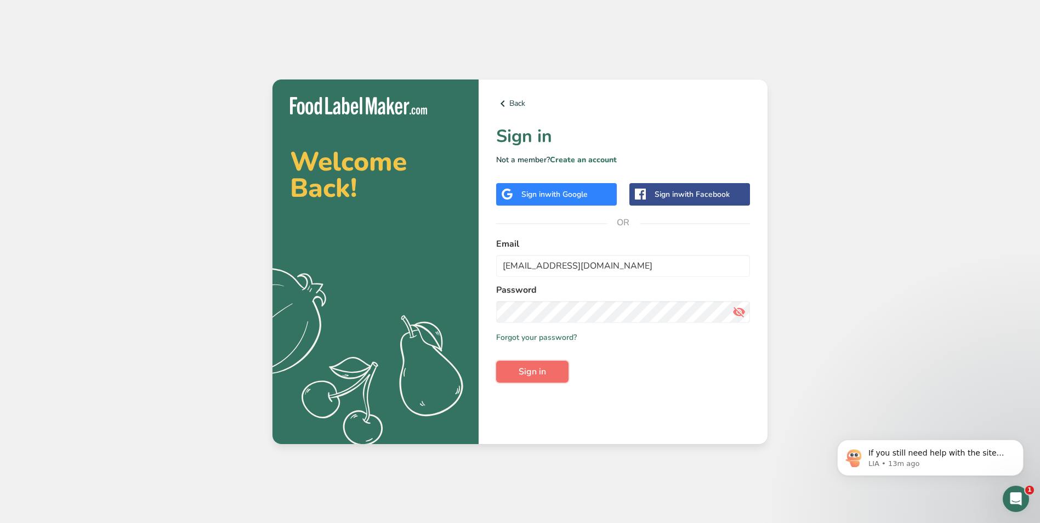
click at [535, 369] on span "Sign in" at bounding box center [532, 371] width 27 height 13
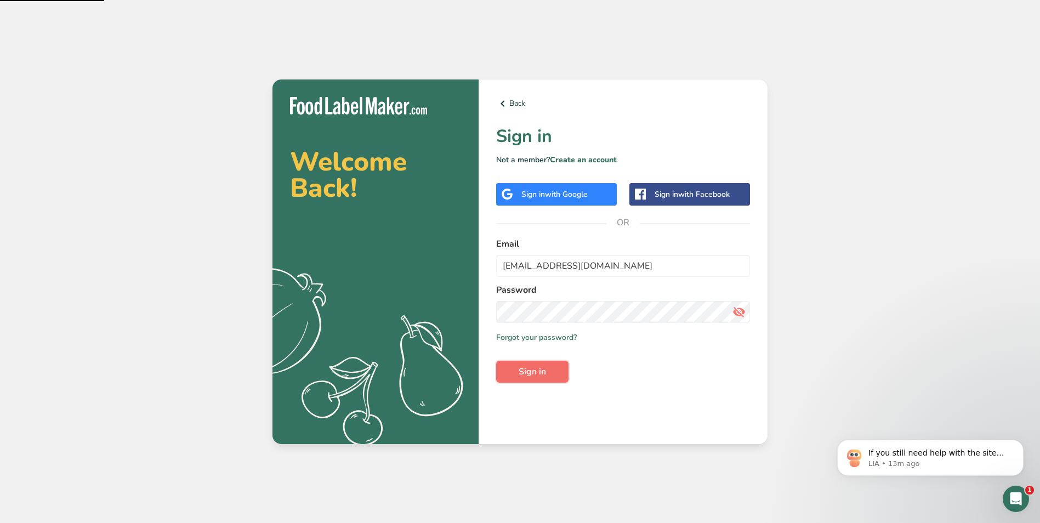
click at [535, 369] on span "Sign in" at bounding box center [532, 371] width 27 height 13
click at [1021, 502] on div "Open Intercom Messenger" at bounding box center [1015, 497] width 36 height 36
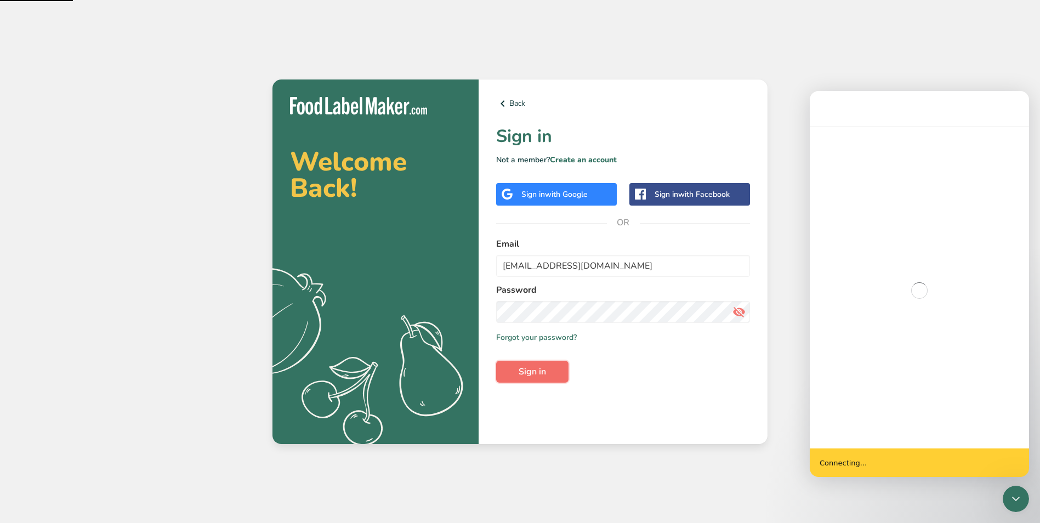
scroll to position [2, 0]
click at [539, 373] on span "Sign in" at bounding box center [532, 371] width 27 height 13
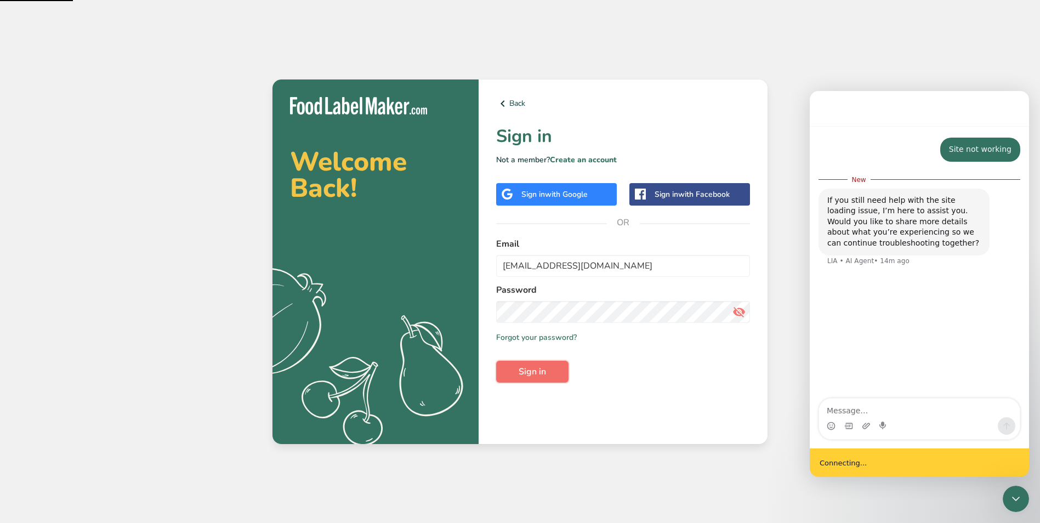
click at [539, 373] on span "Sign in" at bounding box center [532, 371] width 27 height 13
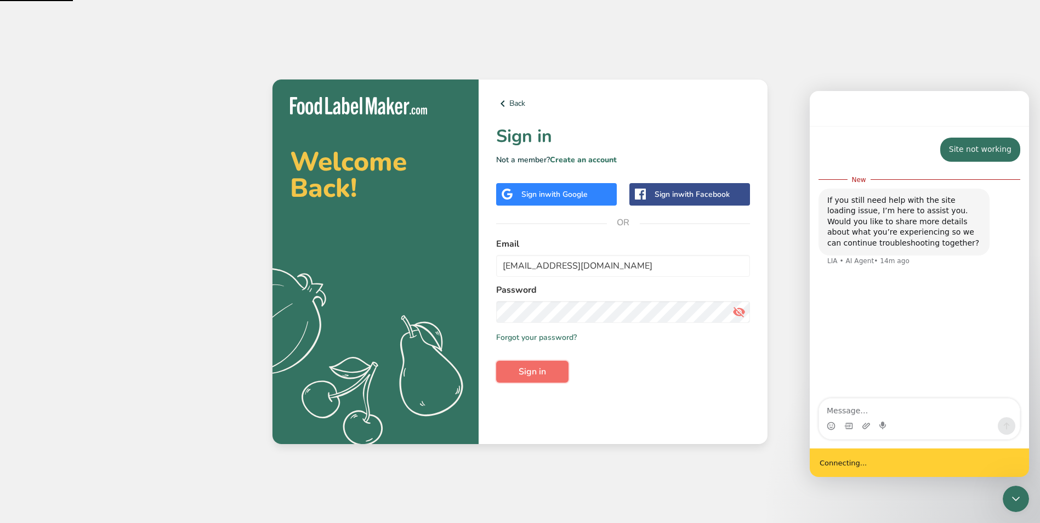
click at [539, 373] on span "Sign in" at bounding box center [532, 371] width 27 height 13
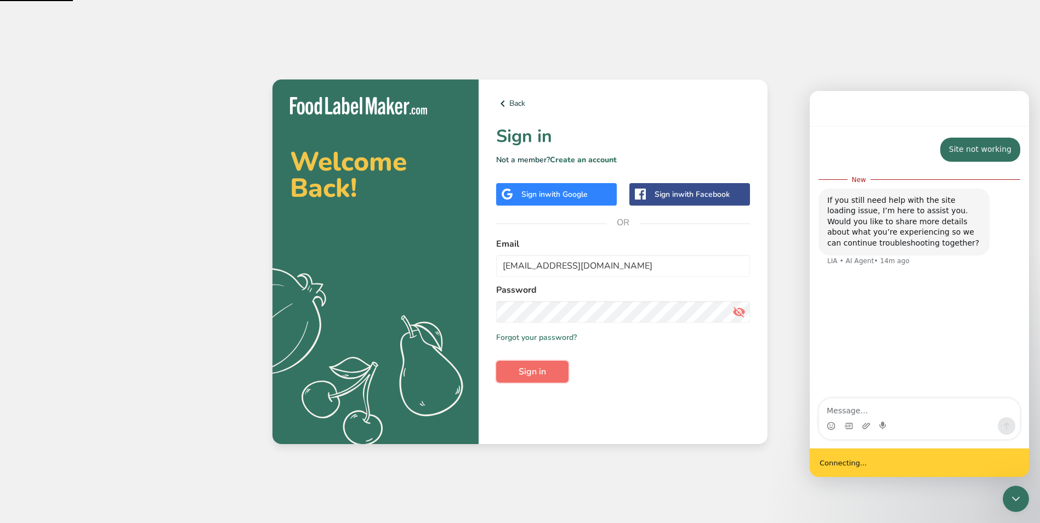
click at [539, 373] on span "Sign in" at bounding box center [532, 371] width 27 height 13
click at [852, 411] on textarea "Message…" at bounding box center [919, 408] width 201 height 19
type textarea "0"
type textarea "502 error it shows"
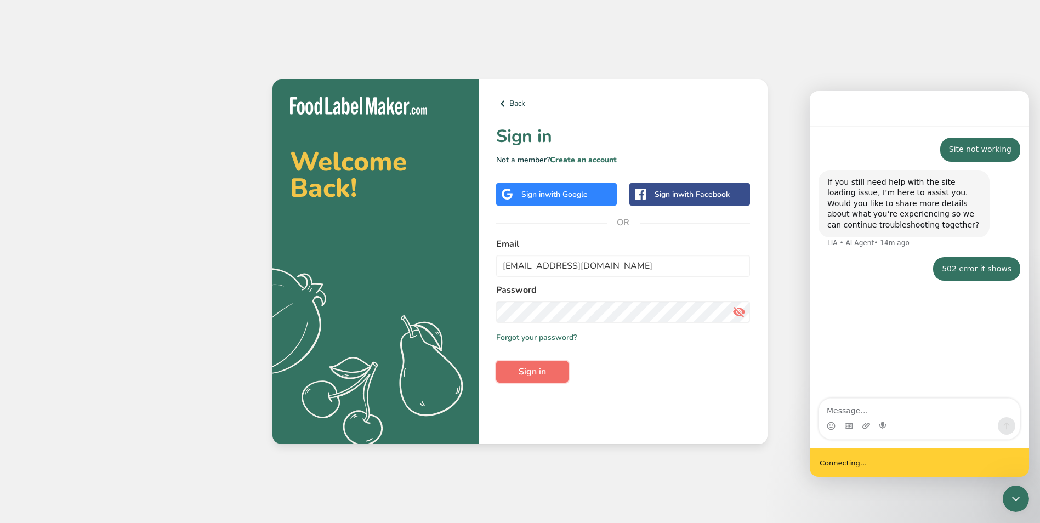
click at [536, 375] on span "Sign in" at bounding box center [532, 371] width 27 height 13
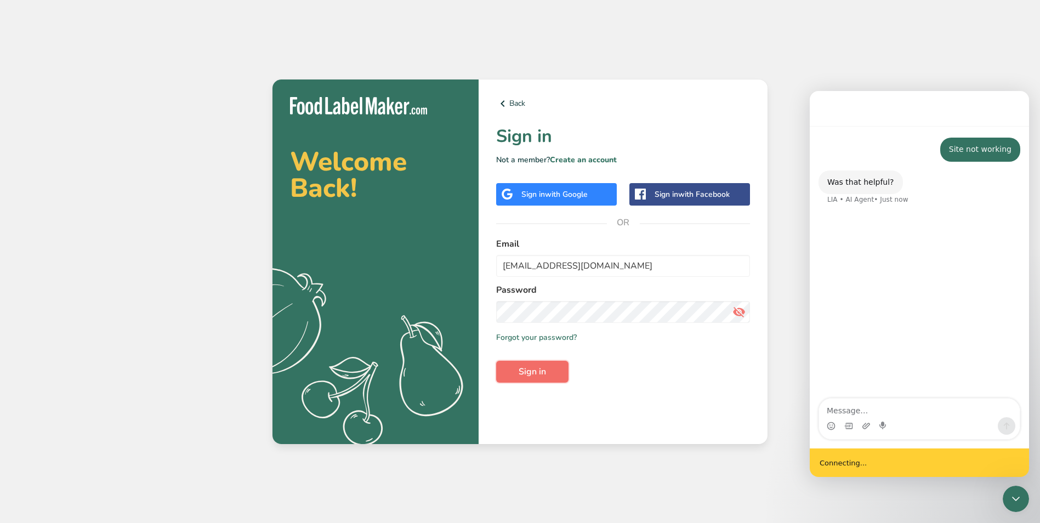
click at [536, 375] on span "Sign in" at bounding box center [532, 371] width 27 height 13
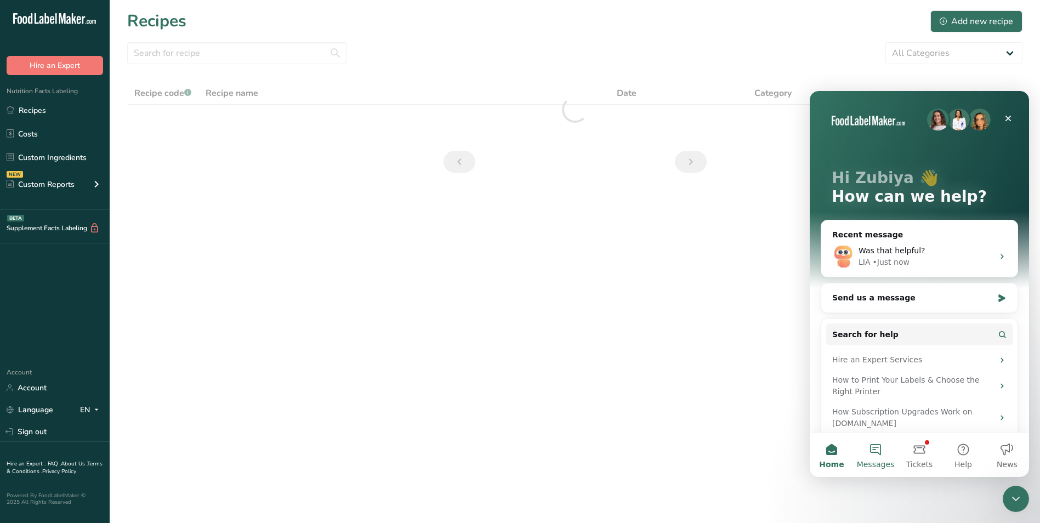
click at [878, 455] on button "Messages" at bounding box center [876, 455] width 44 height 44
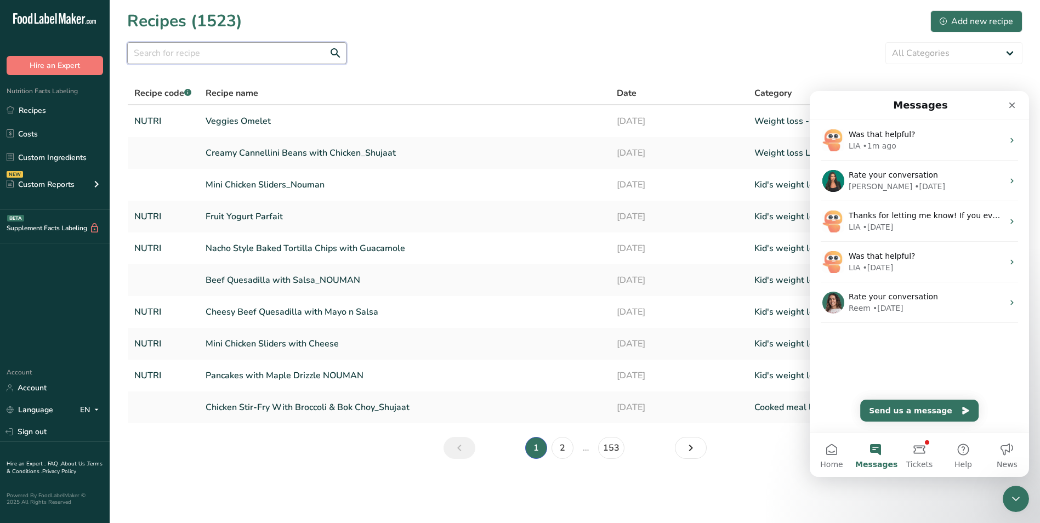
click at [233, 58] on input "text" at bounding box center [236, 53] width 219 height 22
click at [1005, 21] on div "Add new recipe" at bounding box center [976, 21] width 73 height 13
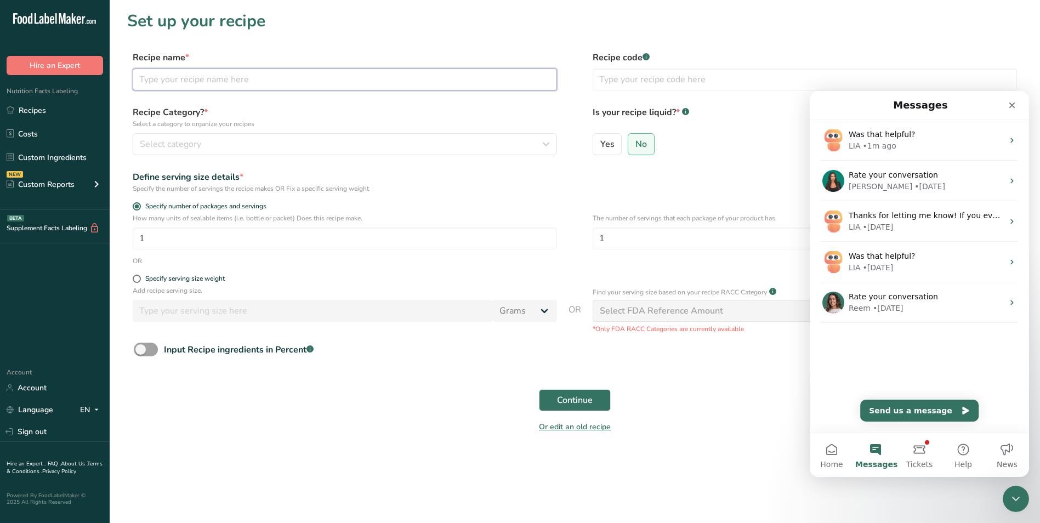
click at [229, 78] on input "text" at bounding box center [345, 80] width 425 height 22
type input "Chicken Burrito"
click at [659, 80] on input "text" at bounding box center [805, 80] width 425 height 22
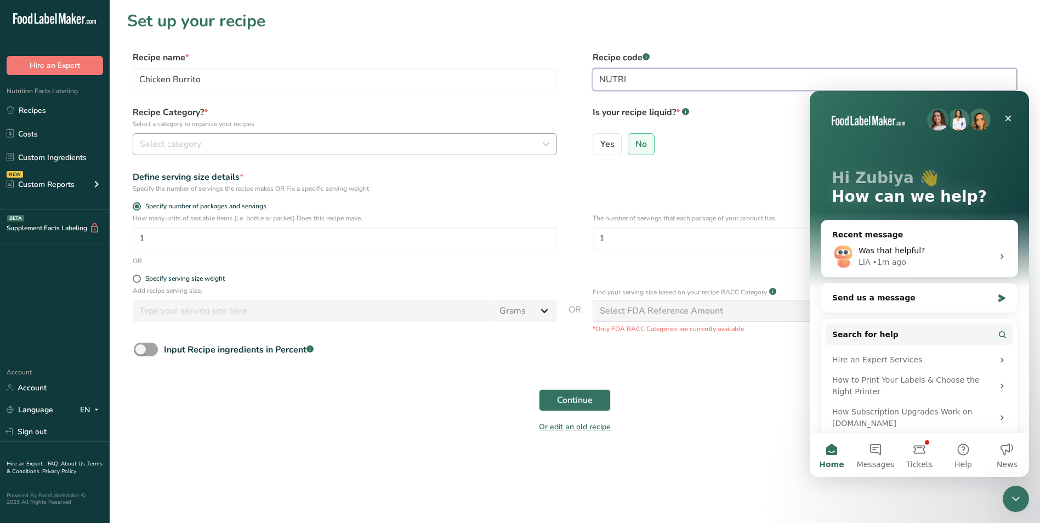
type input "NUTRI"
click at [523, 143] on div "Select category" at bounding box center [342, 144] width 404 height 13
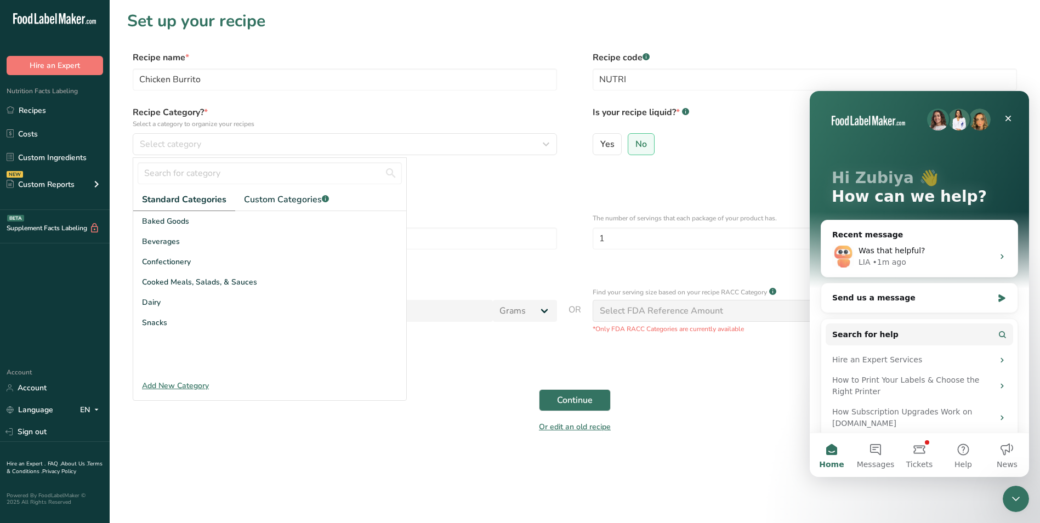
click at [294, 188] on div at bounding box center [269, 173] width 273 height 31
click at [292, 192] on link "Custom Categories .a-a{fill:#347362;}.b-a{fill:#fff;}" at bounding box center [286, 200] width 103 height 22
click at [248, 181] on input "text" at bounding box center [270, 173] width 264 height 22
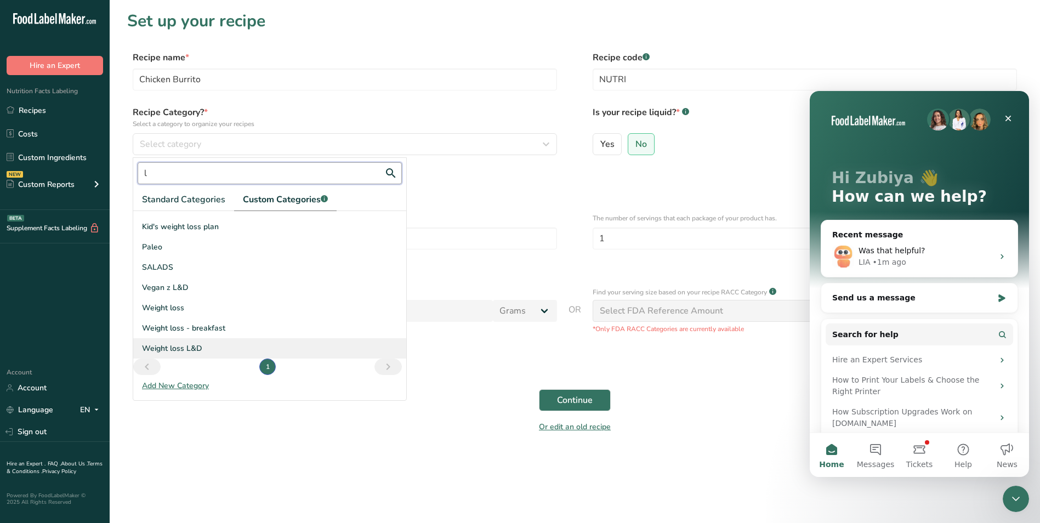
scroll to position [19, 0]
type input "l"
click at [210, 337] on div "Weight loss L&D" at bounding box center [269, 345] width 273 height 20
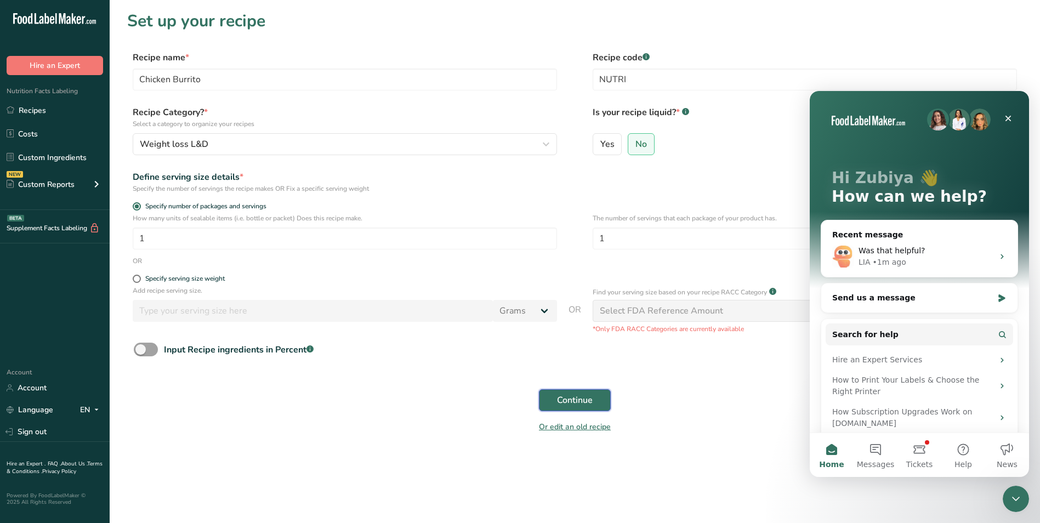
click at [580, 406] on span "Continue" at bounding box center [575, 400] width 36 height 13
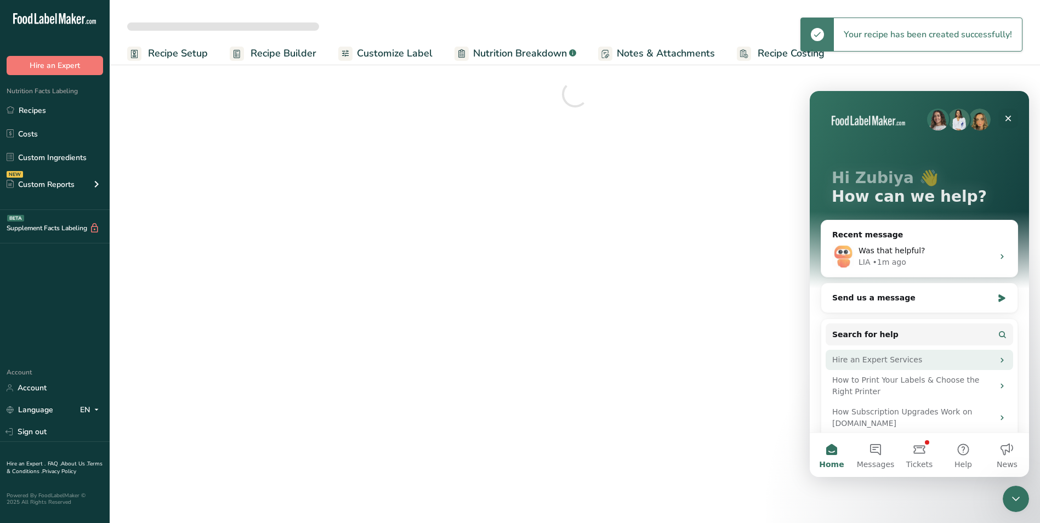
scroll to position [54, 0]
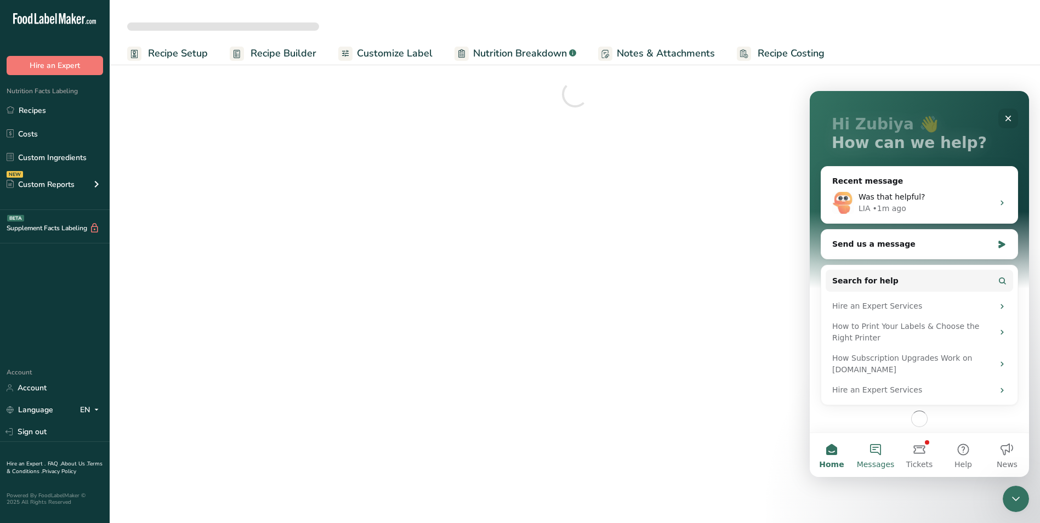
click at [878, 445] on button "Messages" at bounding box center [876, 455] width 44 height 44
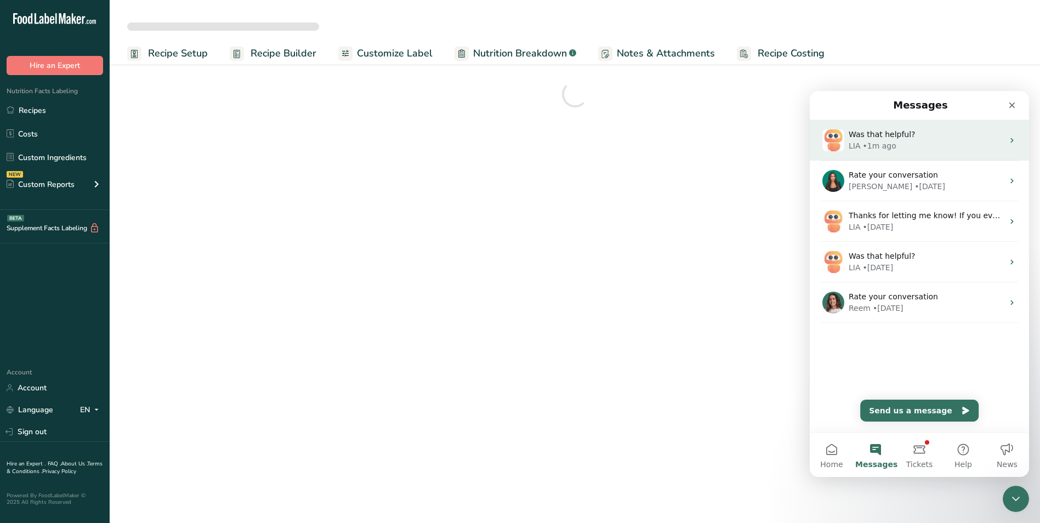
click at [917, 144] on div "LIA • 1m ago" at bounding box center [926, 146] width 155 height 12
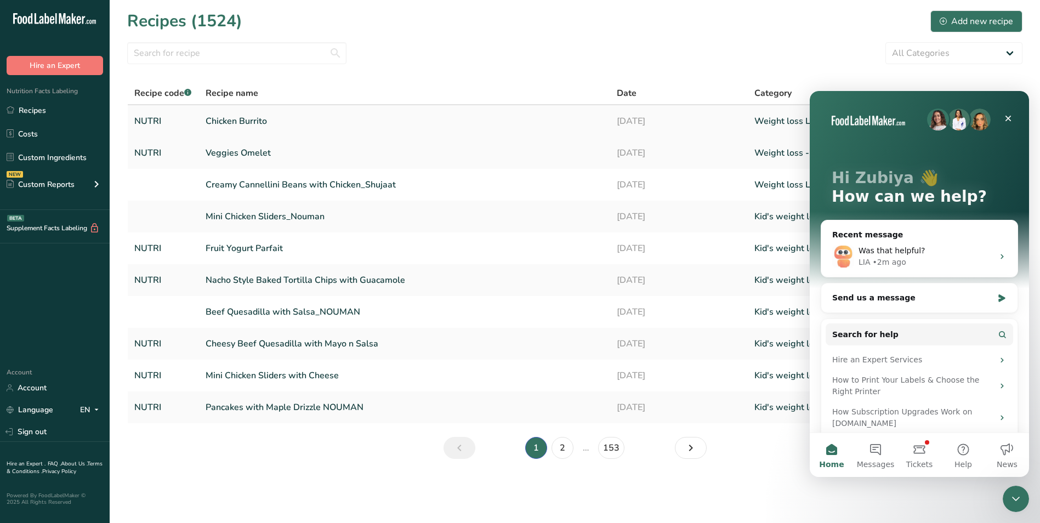
click at [211, 126] on link "Chicken Burrito" at bounding box center [405, 121] width 399 height 23
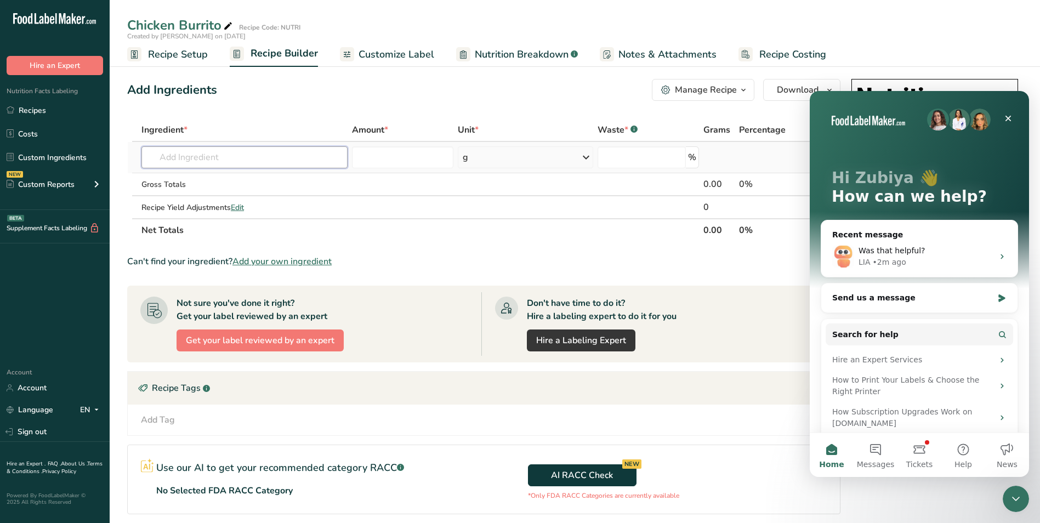
click at [263, 157] on input "text" at bounding box center [245, 157] width 206 height 22
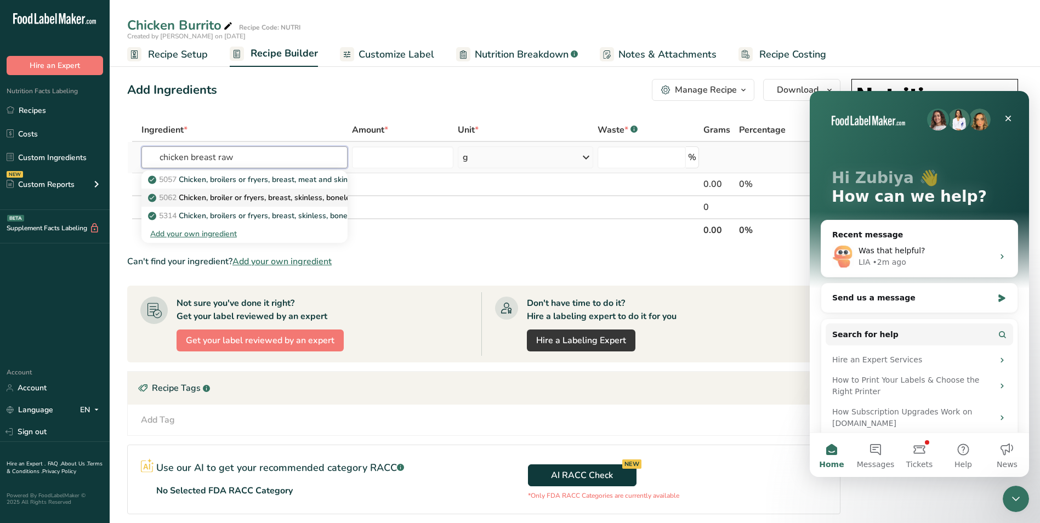
type input "chicken breast raw"
click at [283, 196] on p "5062 Chicken, broiler or fryers, breast, skinless, boneless, meat only, raw" at bounding box center [282, 198] width 264 height 12
type input "Chicken, broiler or fryers, breast, skinless, boneless, meat only, raw"
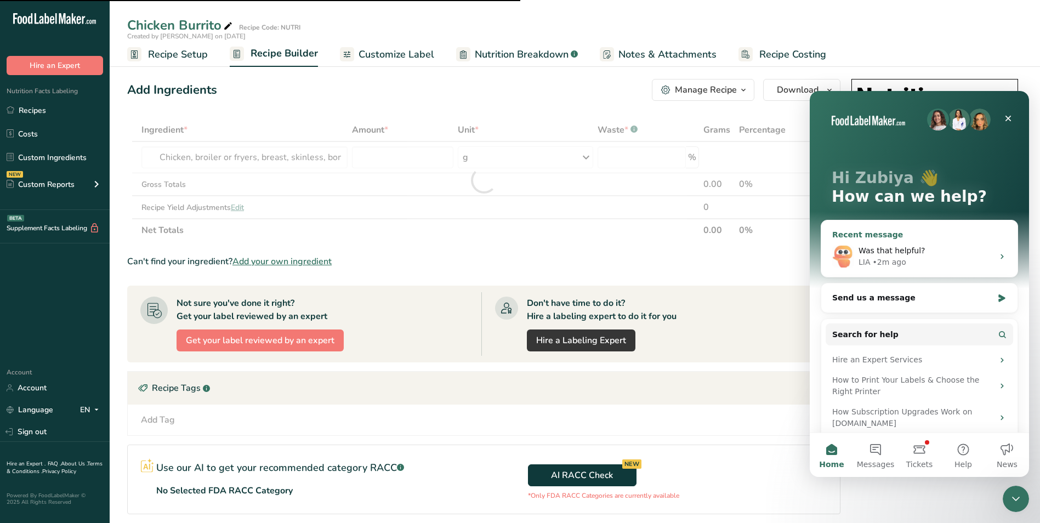
click at [892, 259] on div "• 2m ago" at bounding box center [889, 263] width 33 height 12
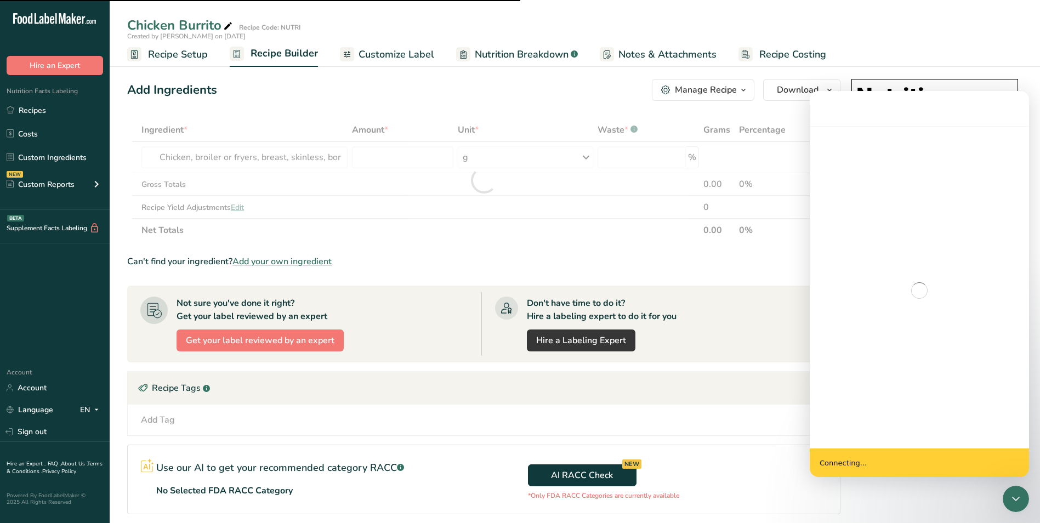
type input "0"
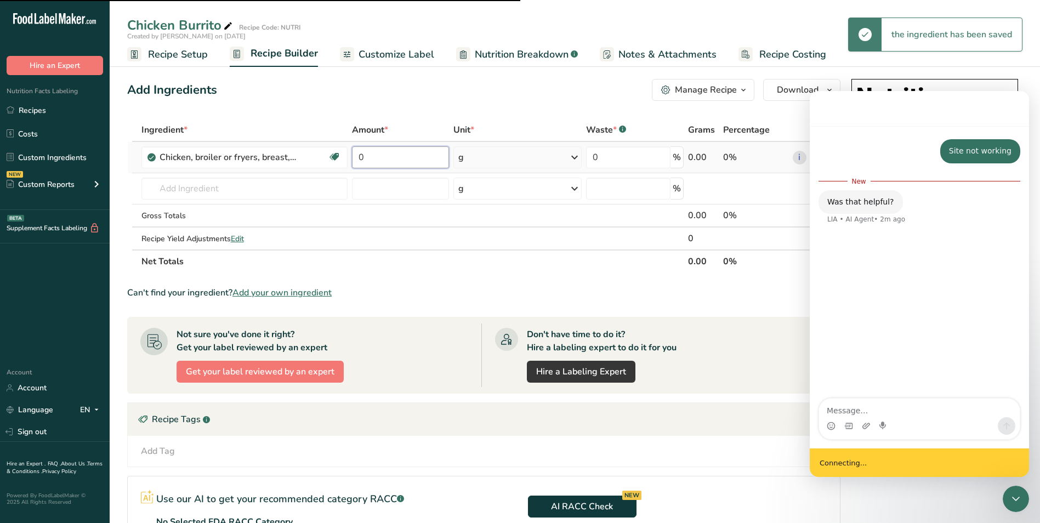
click at [355, 157] on input "0" at bounding box center [400, 157] width 97 height 22
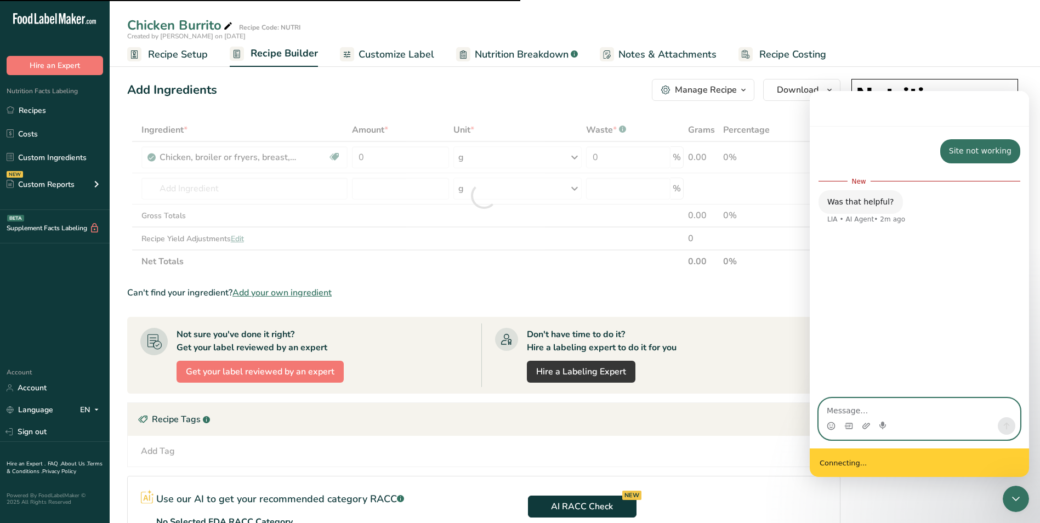
click at [866, 413] on textarea "Message…" at bounding box center [919, 408] width 201 height 19
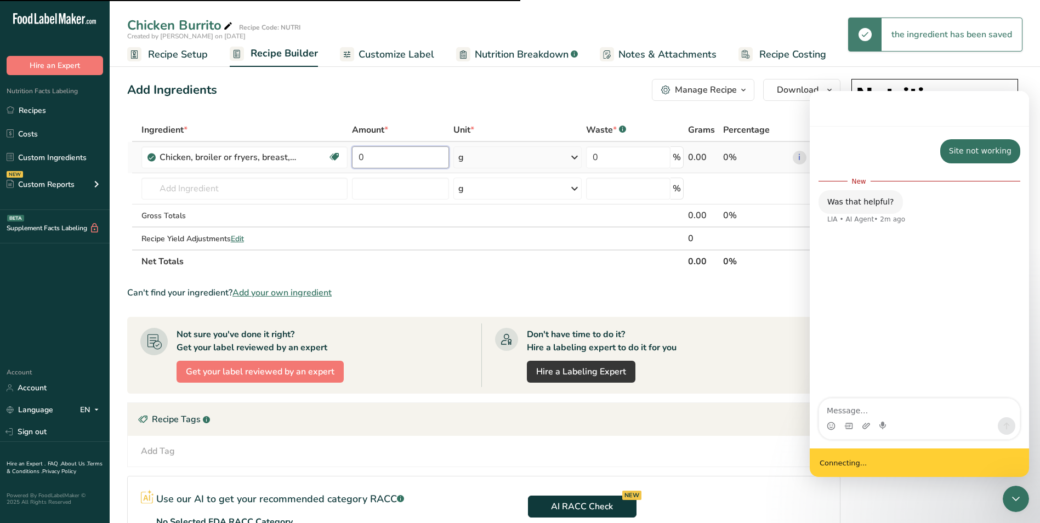
click at [360, 159] on input "0" at bounding box center [400, 157] width 97 height 22
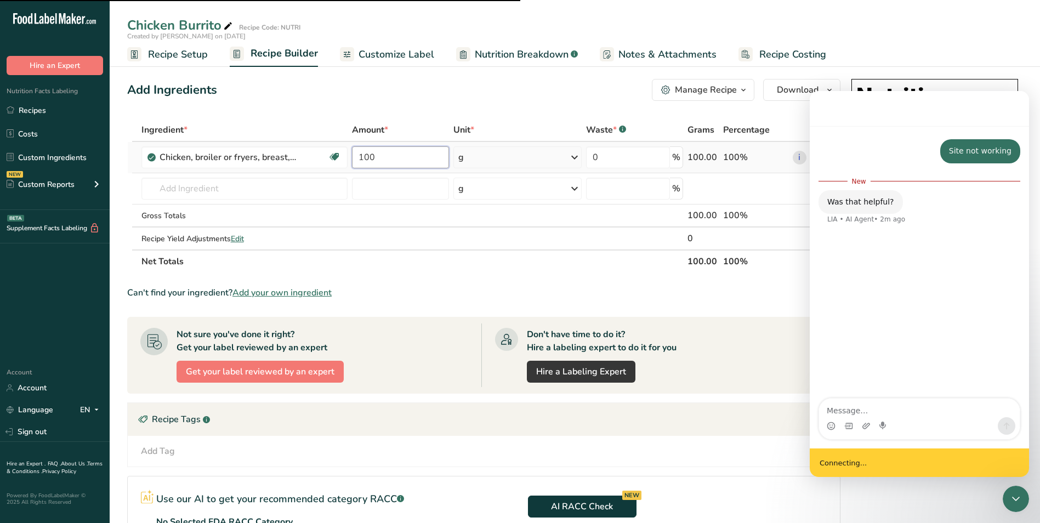
type input "100"
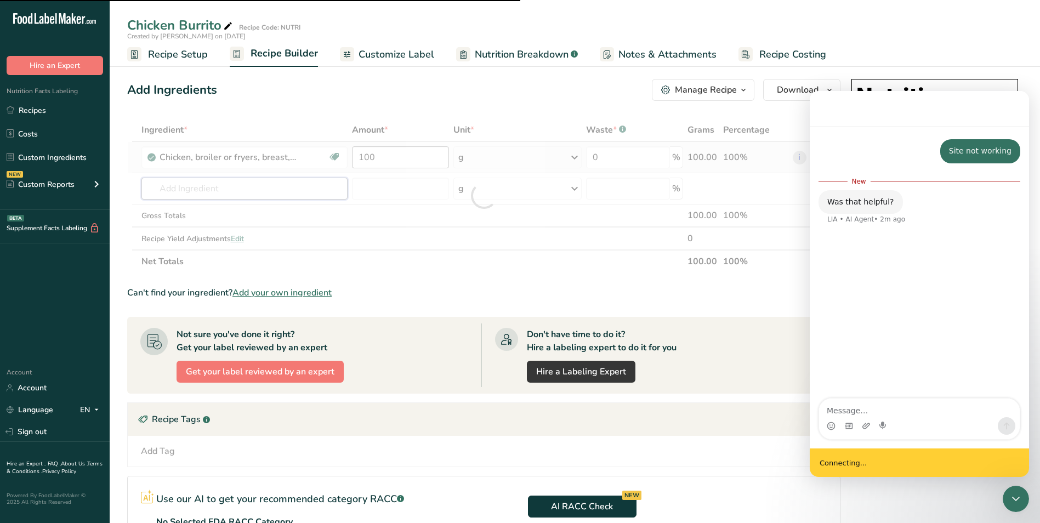
type input "W"
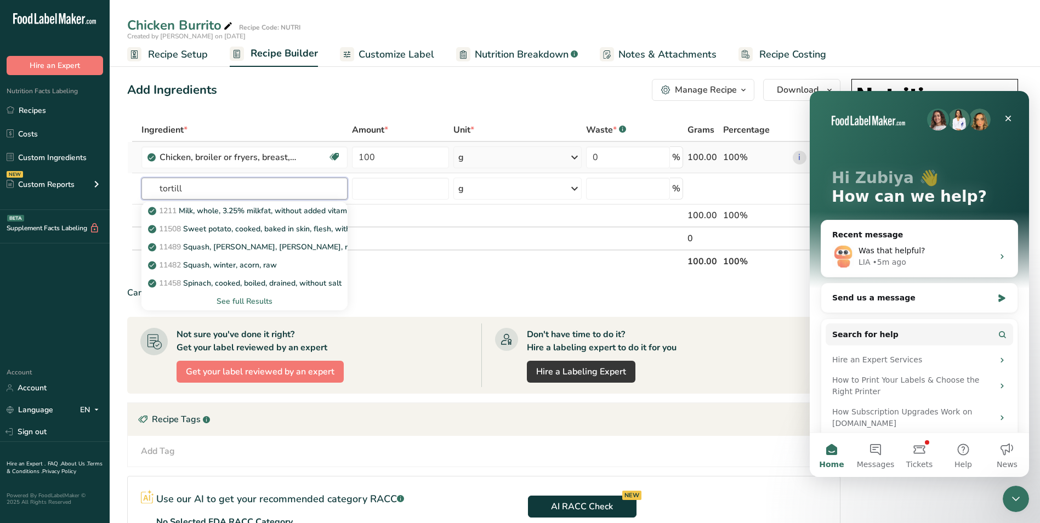
type input "tortilla"
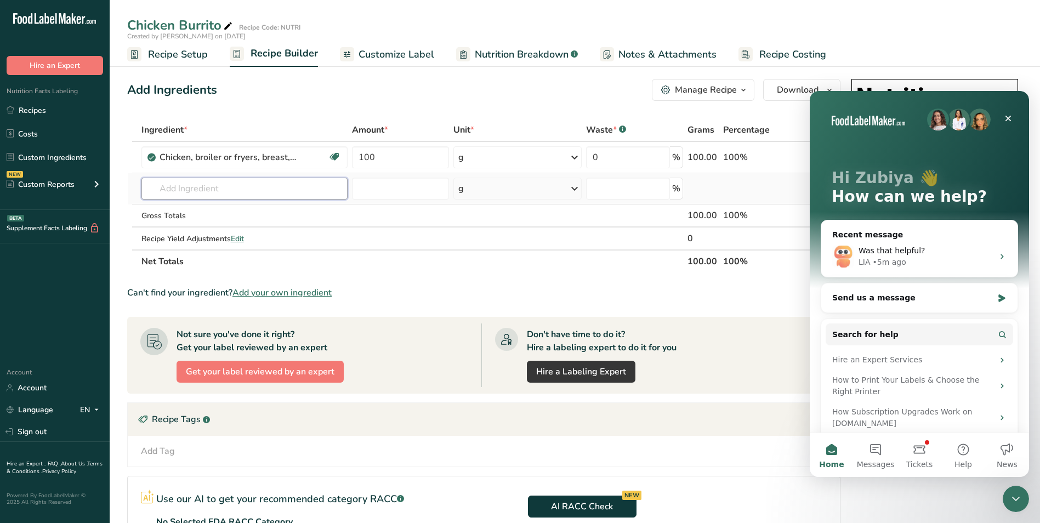
click at [197, 190] on input "text" at bounding box center [245, 189] width 206 height 22
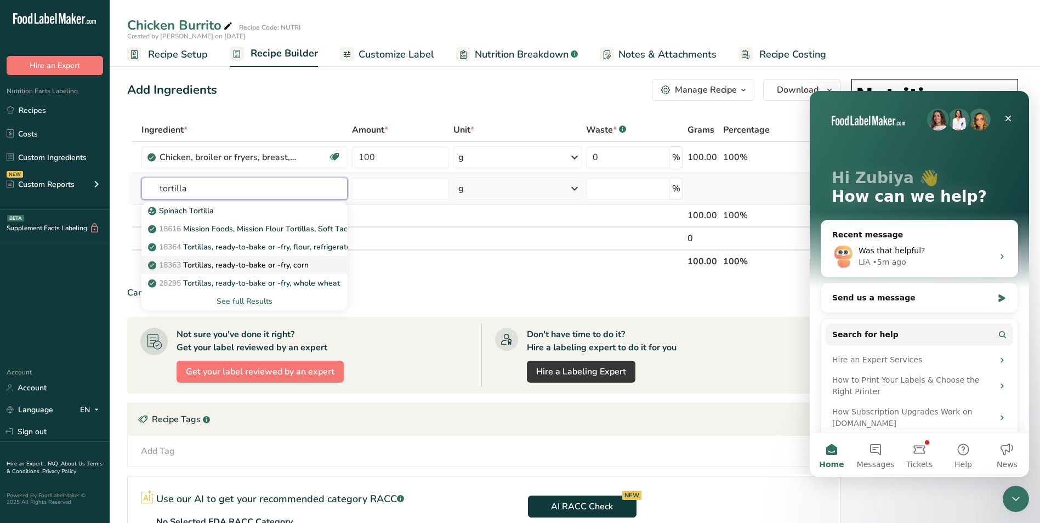
type input "tortilla"
click at [273, 264] on p "18363 Tortillas, ready-to-bake or -fry, corn" at bounding box center [229, 265] width 159 height 12
type input "Tortillas, ready-to-bake or -fry, corn"
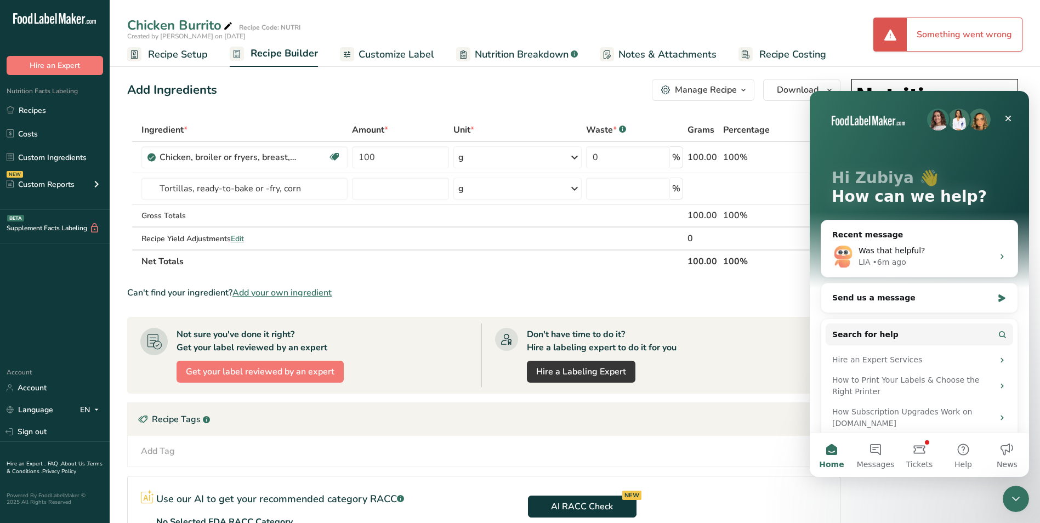
type input "0"
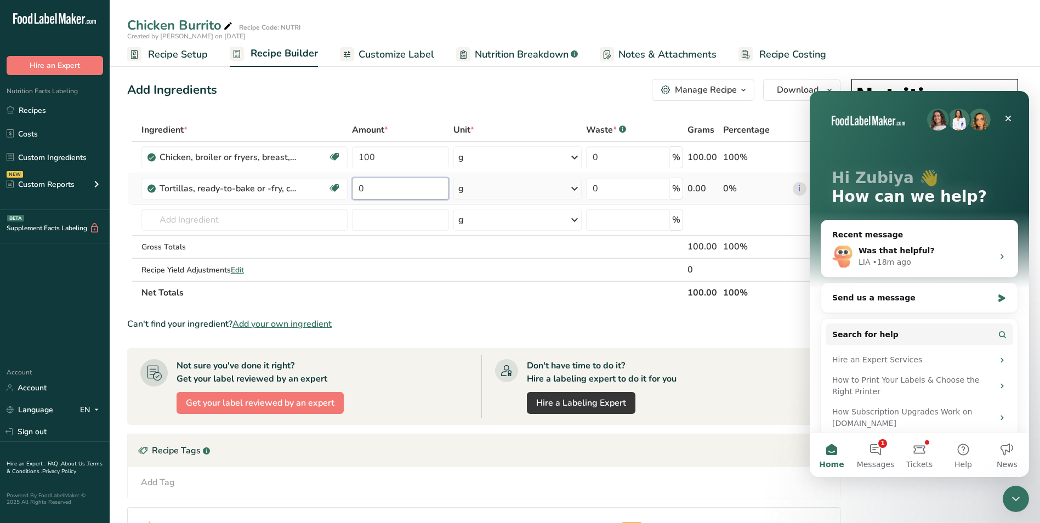
click at [360, 191] on input "0" at bounding box center [400, 189] width 97 height 22
click at [374, 190] on input "0" at bounding box center [400, 189] width 97 height 22
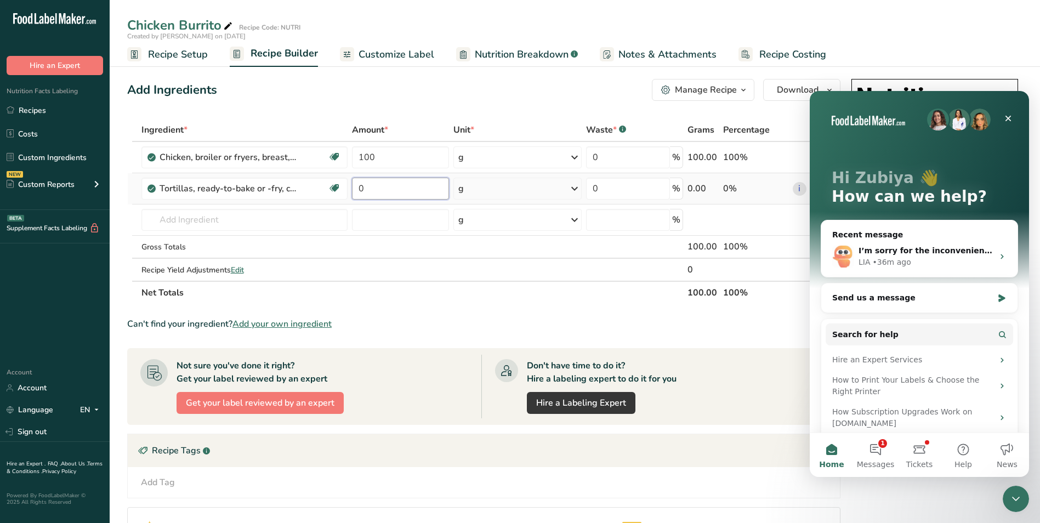
click at [374, 190] on input "0" at bounding box center [400, 189] width 97 height 22
type input "30"
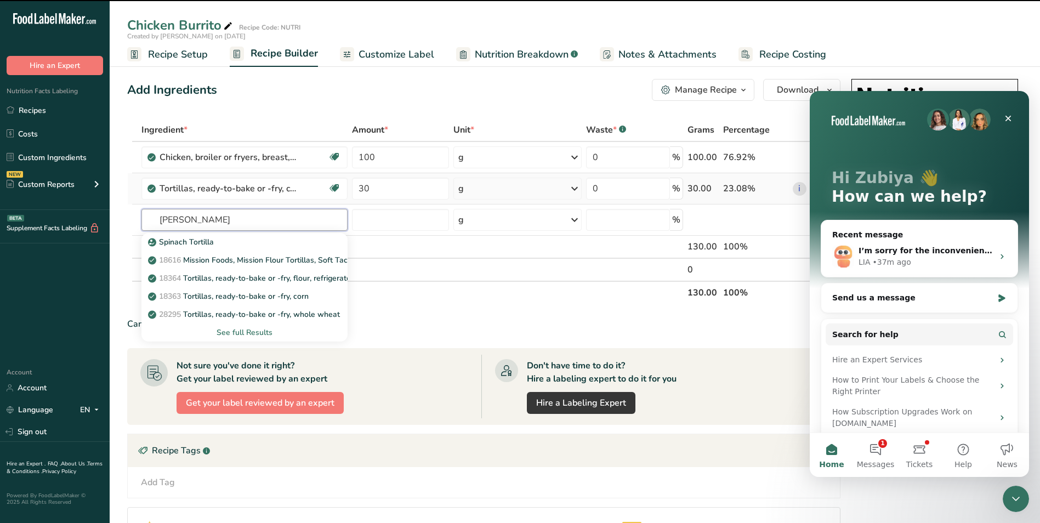
type input "Refried beans"
click at [188, 221] on input "Refried beans" at bounding box center [245, 220] width 206 height 22
type input "beans"
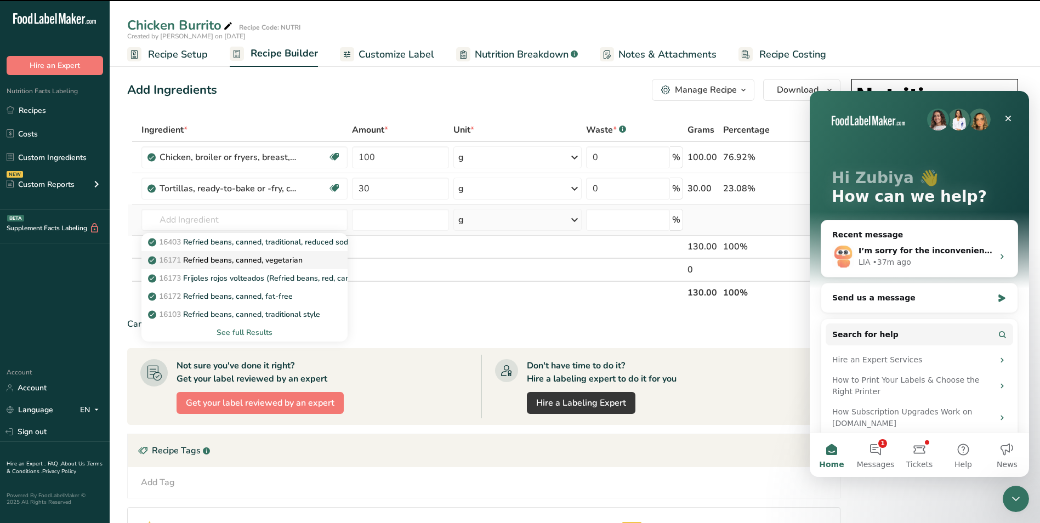
click at [240, 260] on p "16171 Refried beans, canned, vegetarian" at bounding box center [226, 260] width 152 height 12
type input "Refried beans, canned, vegetarian"
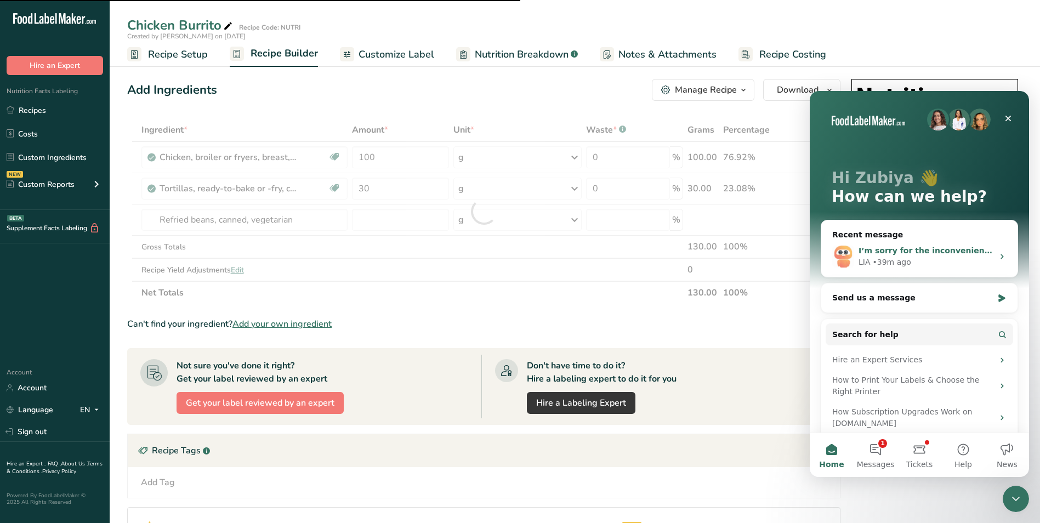
click at [904, 258] on div "• 39m ago" at bounding box center [892, 263] width 38 height 12
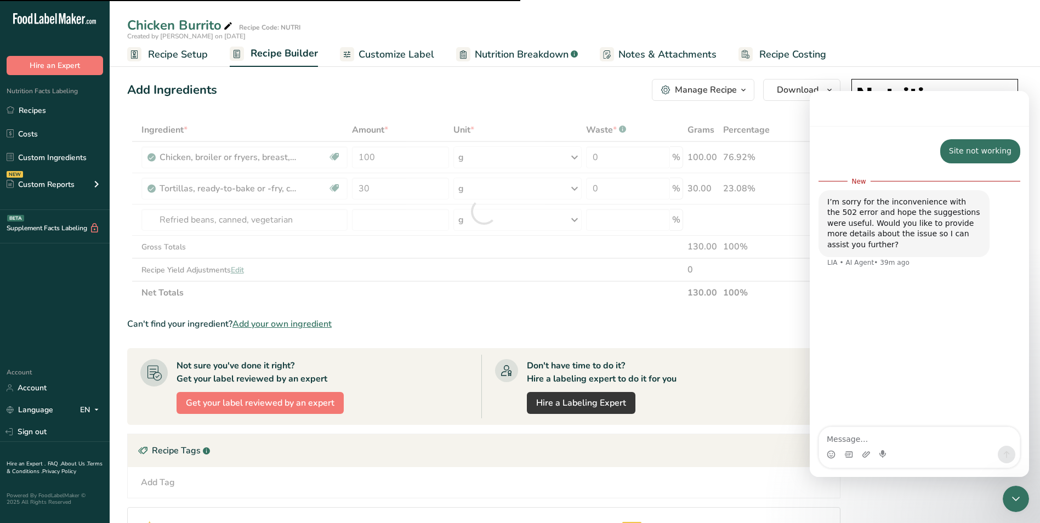
scroll to position [2, 0]
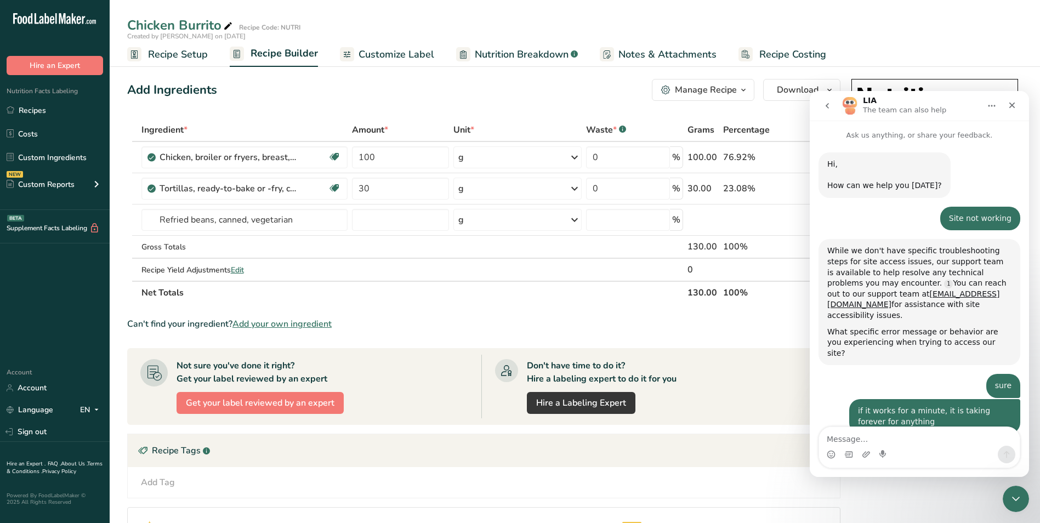
type input "0"
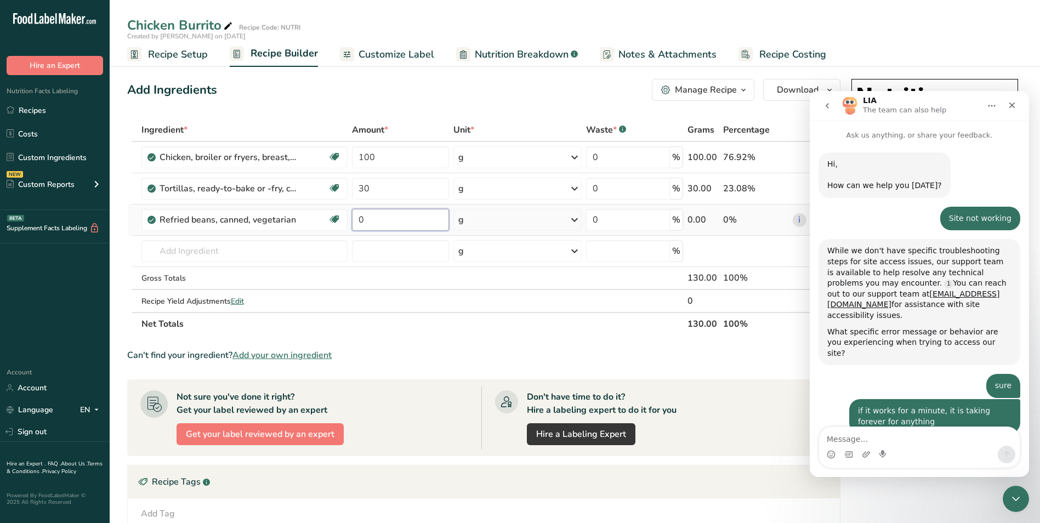
click at [356, 217] on input "0" at bounding box center [400, 220] width 97 height 22
type input "10"
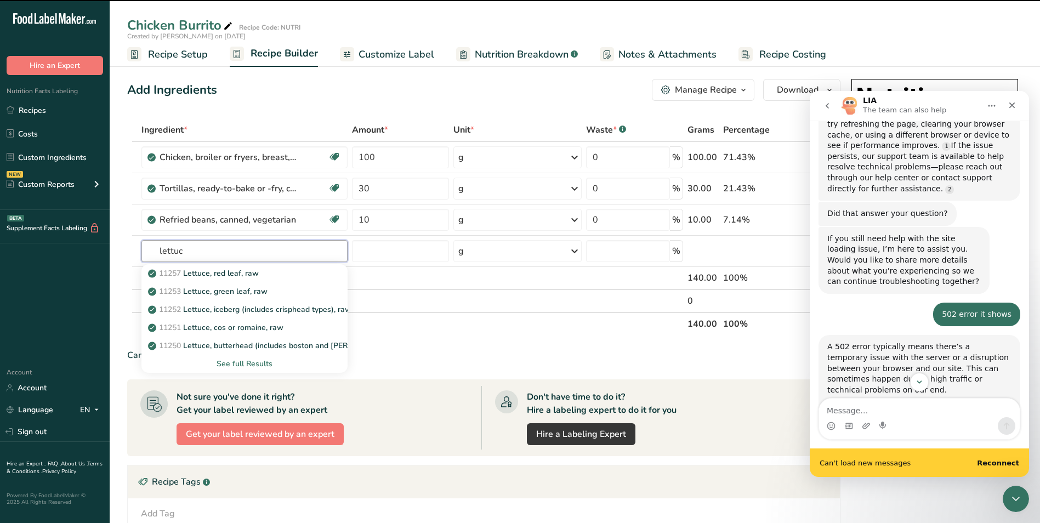
scroll to position [548, 0]
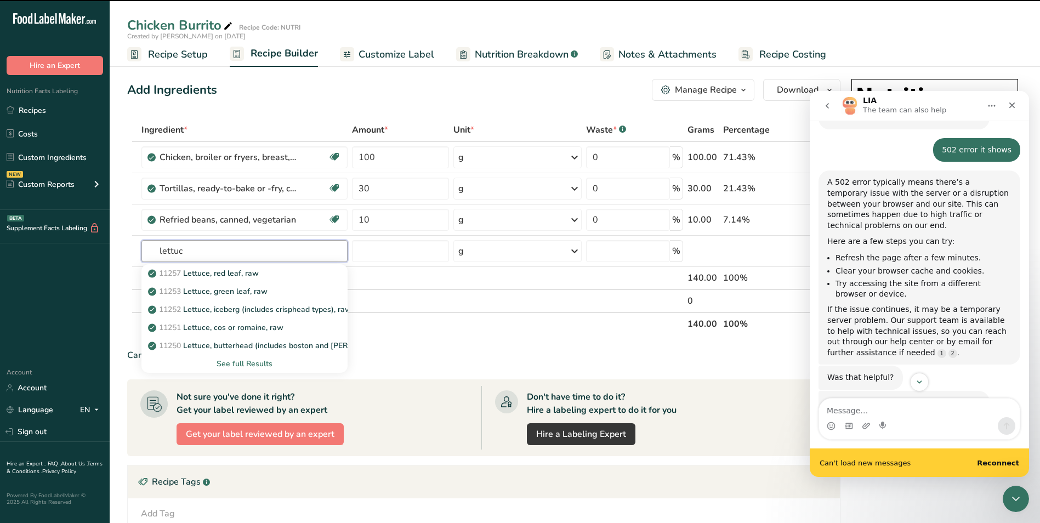
type input "lettuc"
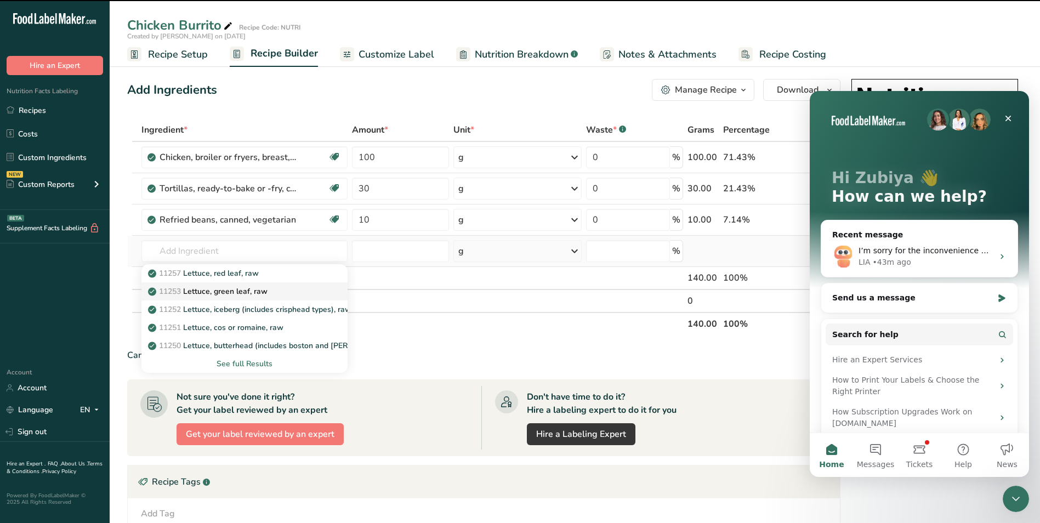
click at [247, 290] on p "11253 Lettuce, green leaf, raw" at bounding box center [208, 292] width 117 height 12
type input "Lettuce, green leaf, raw"
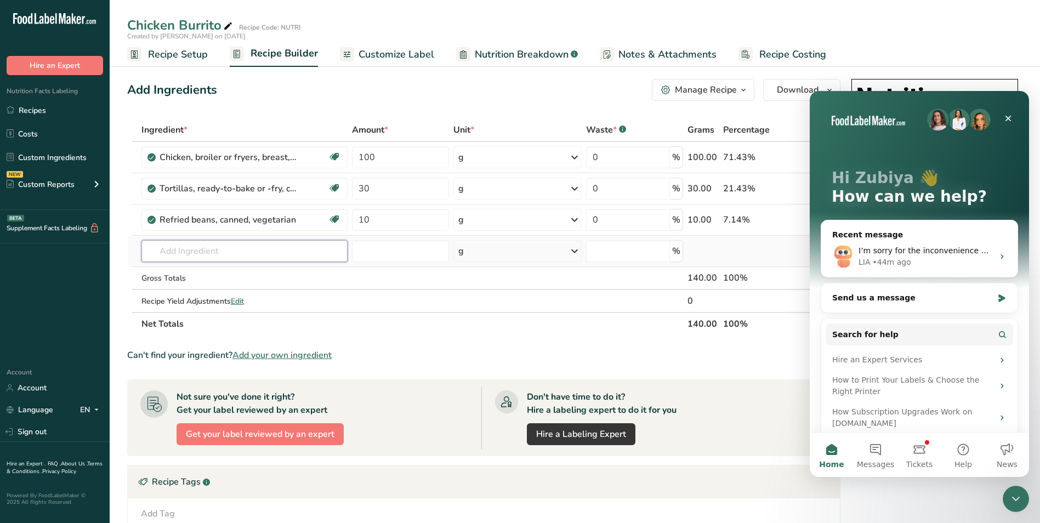
click at [212, 254] on input "text" at bounding box center [245, 251] width 206 height 22
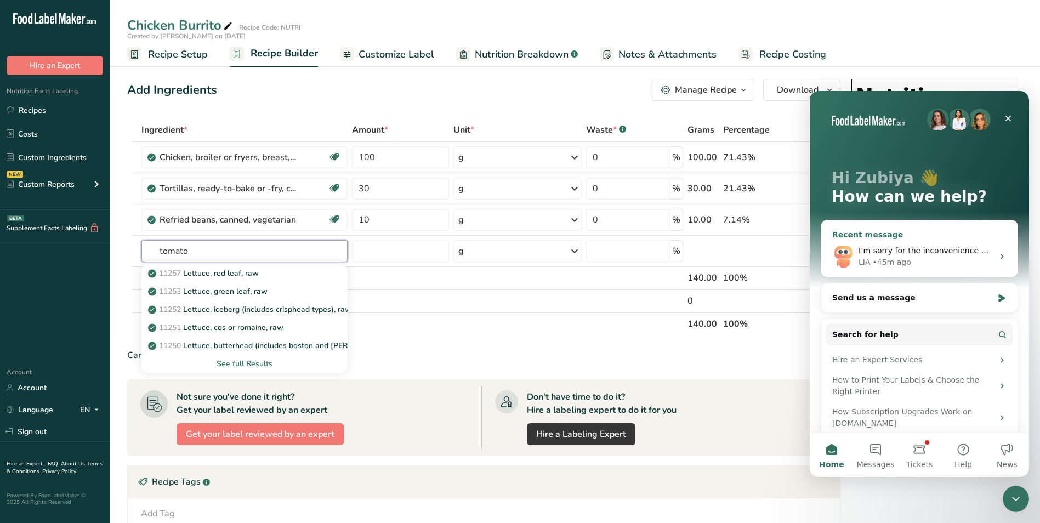
type input "tomato"
click at [958, 261] on div "LIA • 45m ago" at bounding box center [926, 263] width 135 height 12
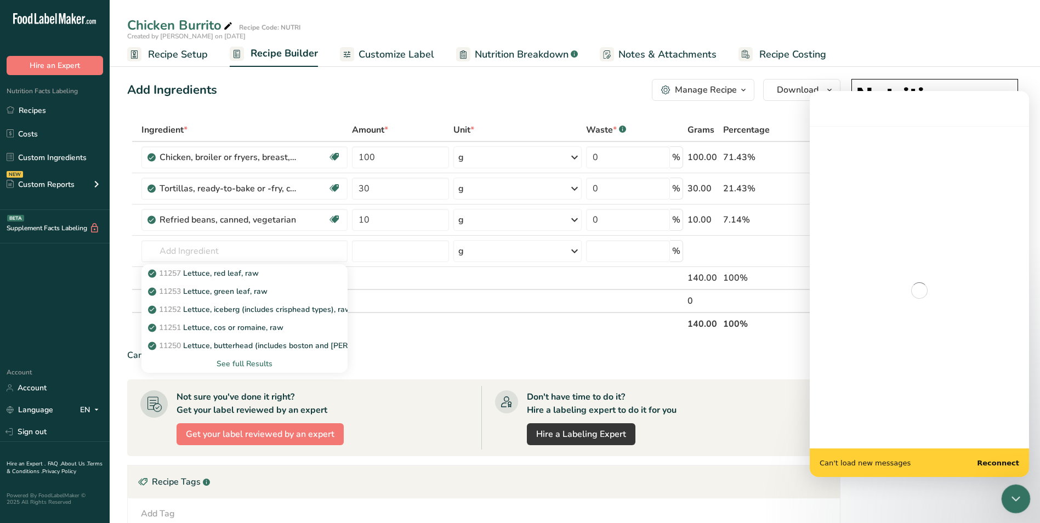
click at [1016, 495] on icon "Close Intercom Messenger" at bounding box center [1014, 497] width 13 height 13
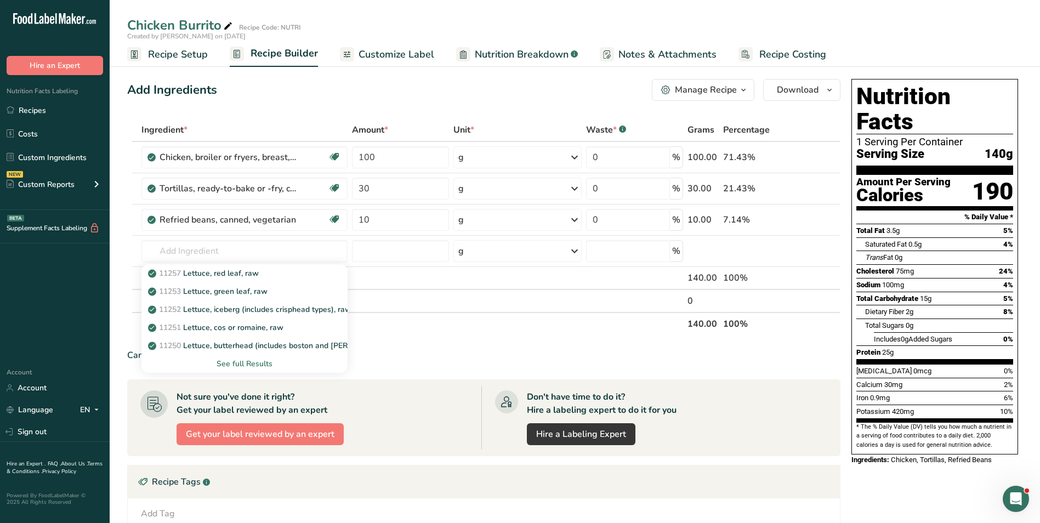
scroll to position [0, 0]
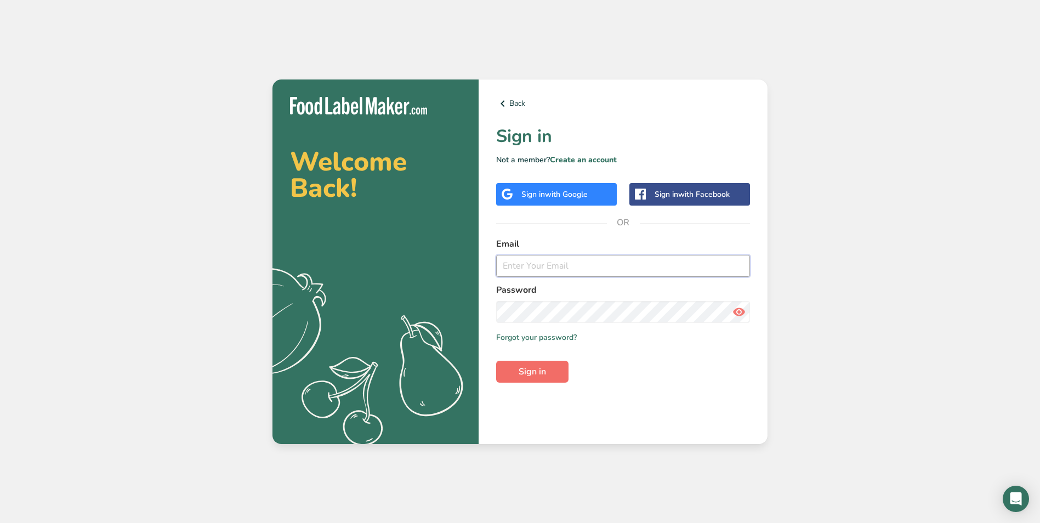
type input "[EMAIL_ADDRESS][DOMAIN_NAME]"
click at [539, 376] on span "Sign in" at bounding box center [532, 371] width 27 height 13
click at [542, 377] on span "Sign in" at bounding box center [532, 371] width 27 height 13
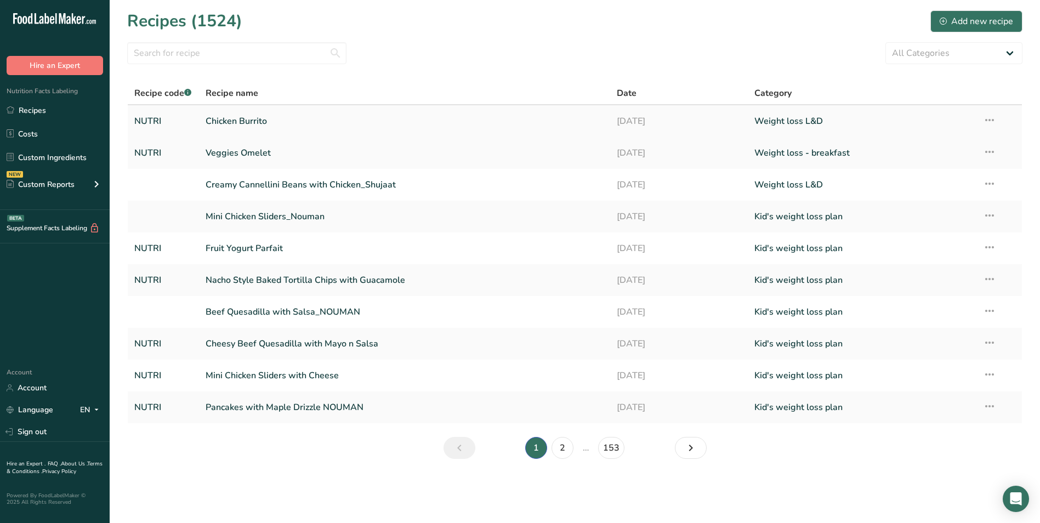
click at [247, 129] on link "Chicken Burrito" at bounding box center [405, 121] width 399 height 23
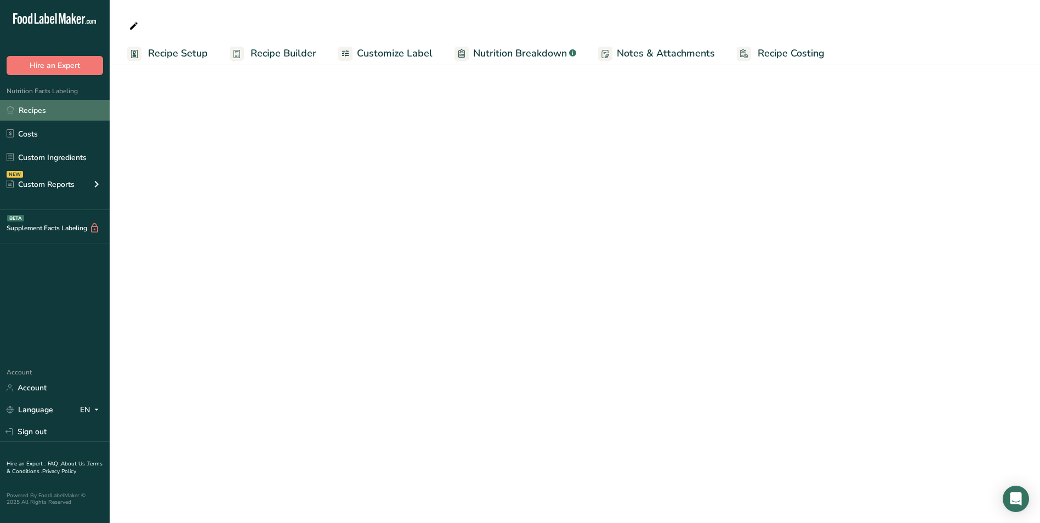
click at [51, 117] on link "Recipes" at bounding box center [55, 110] width 110 height 21
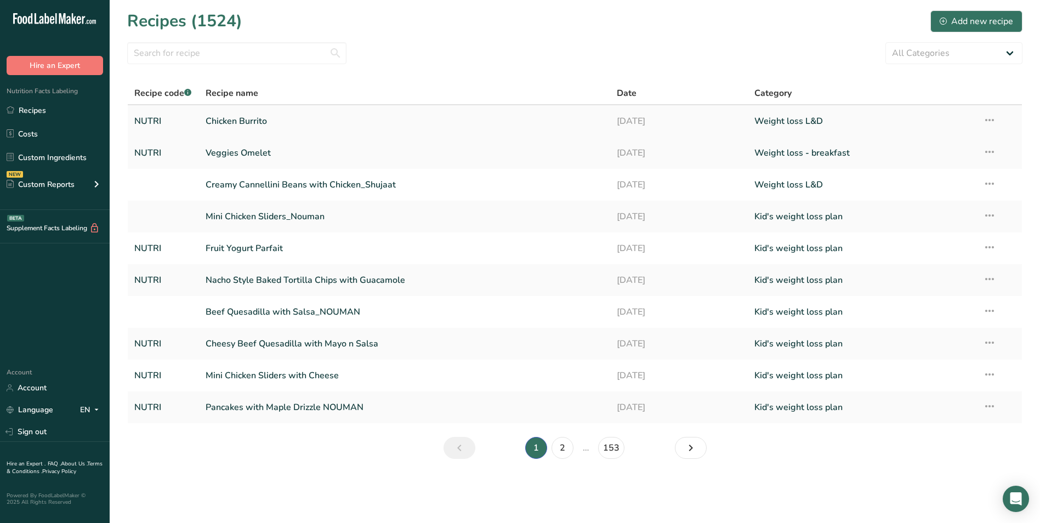
click at [332, 120] on link "Chicken Burrito" at bounding box center [405, 121] width 399 height 23
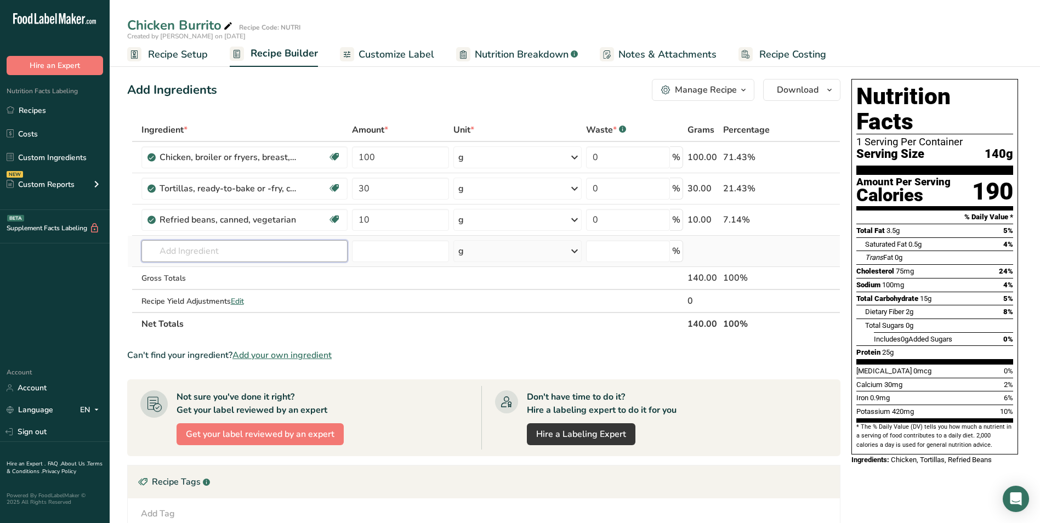
click at [245, 254] on input "text" at bounding box center [245, 251] width 206 height 22
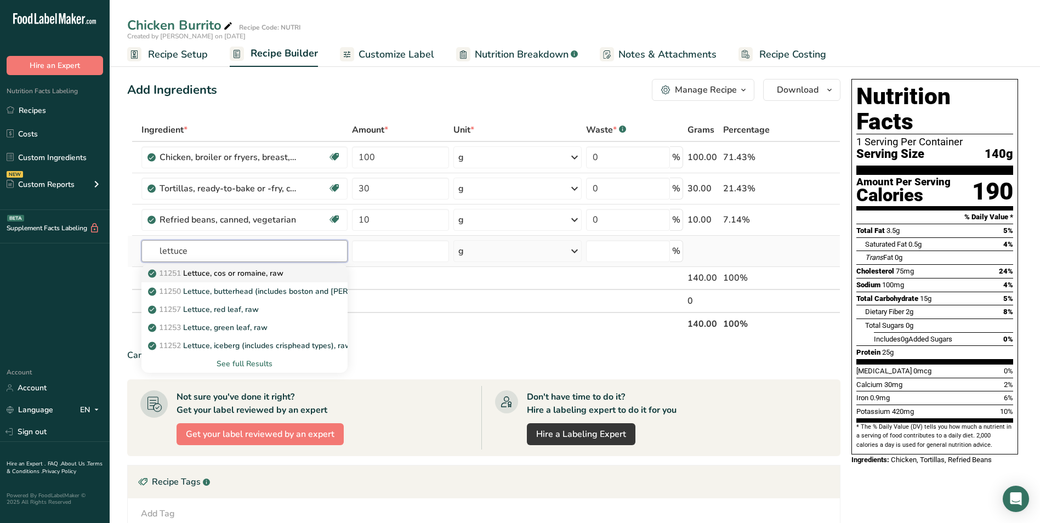
type input "lettuce"
click at [247, 270] on p "11251 [GEOGRAPHIC_DATA], cos or romaine, raw" at bounding box center [216, 274] width 133 height 12
type input "Lettuce, cos or romaine, raw"
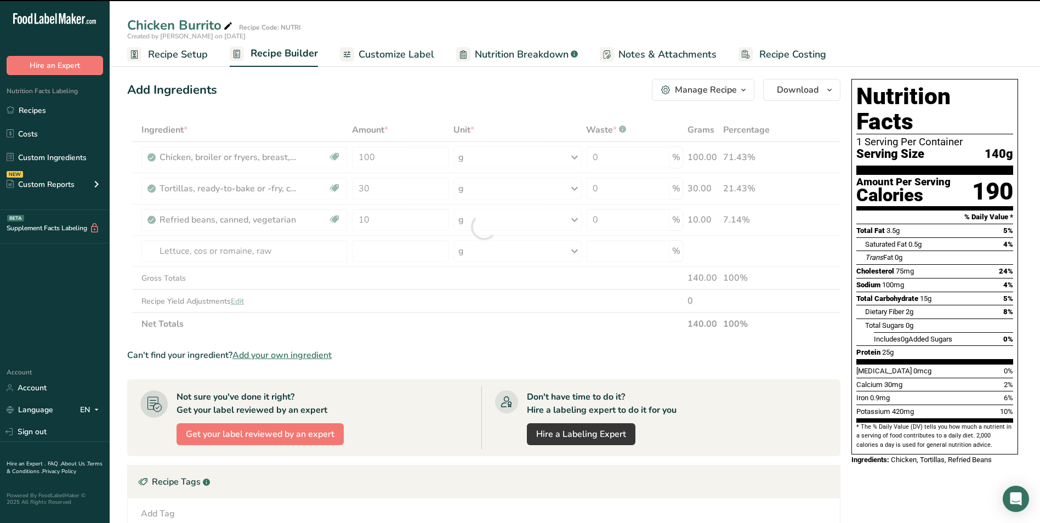
type input "0"
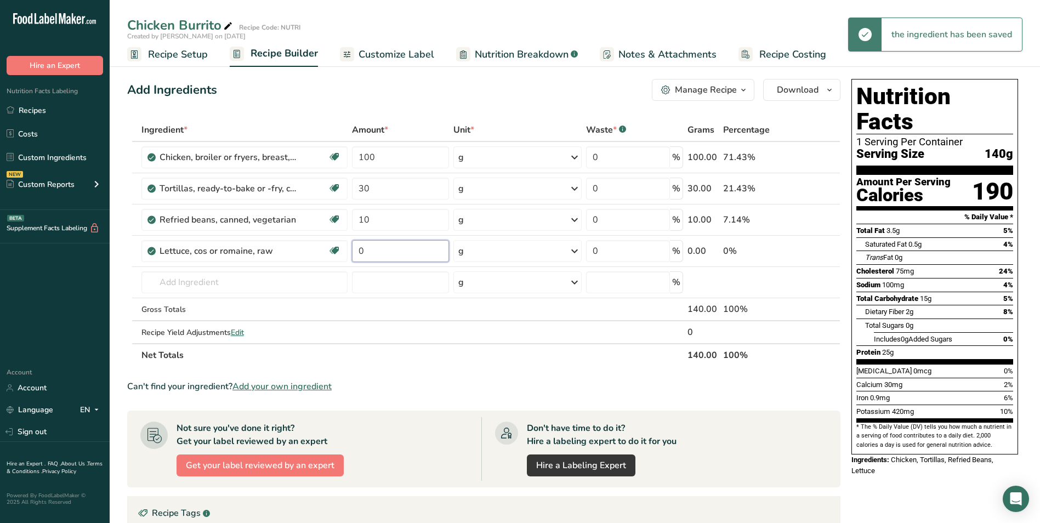
click at [363, 251] on input "0" at bounding box center [400, 251] width 97 height 22
click at [394, 87] on div "Add Ingredients Manage Recipe Delete Recipe Duplicate Recipe Scale Recipe Save …" at bounding box center [484, 90] width 714 height 22
click at [205, 281] on input "text" at bounding box center [245, 282] width 206 height 22
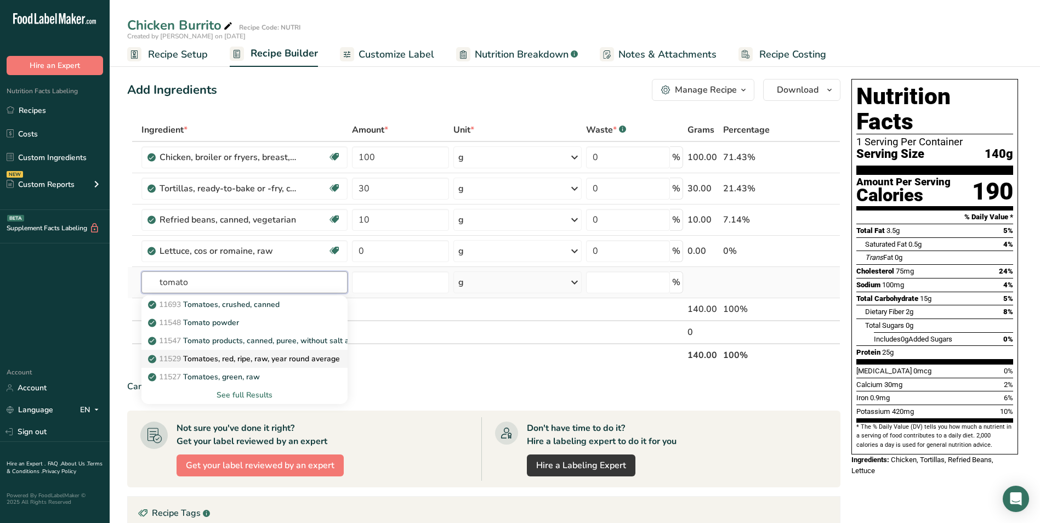
type input "tomato"
click at [324, 354] on p "11529 Tomatoes, red, ripe, raw, year round average" at bounding box center [245, 359] width 190 height 12
type input "Tomatoes, red, ripe, raw, year round average"
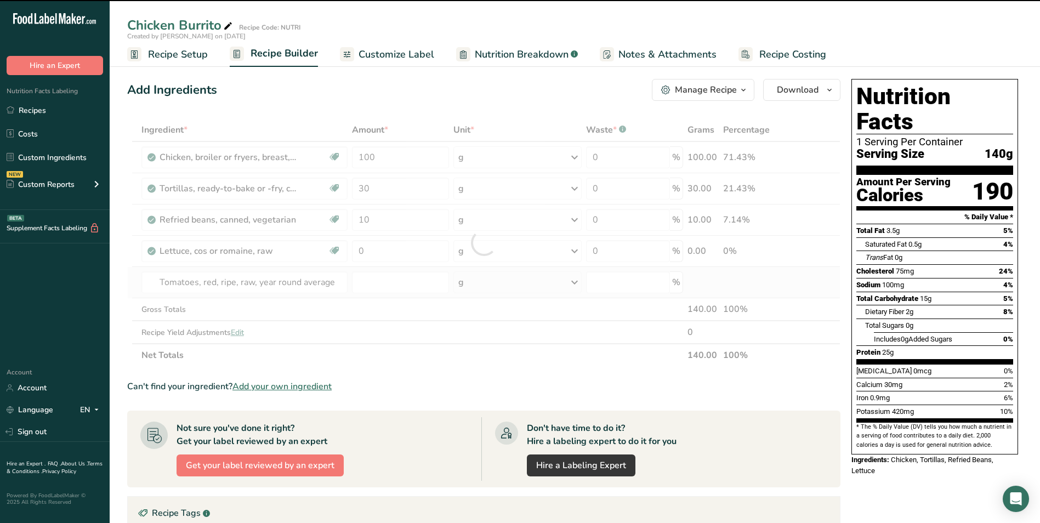
type input "0"
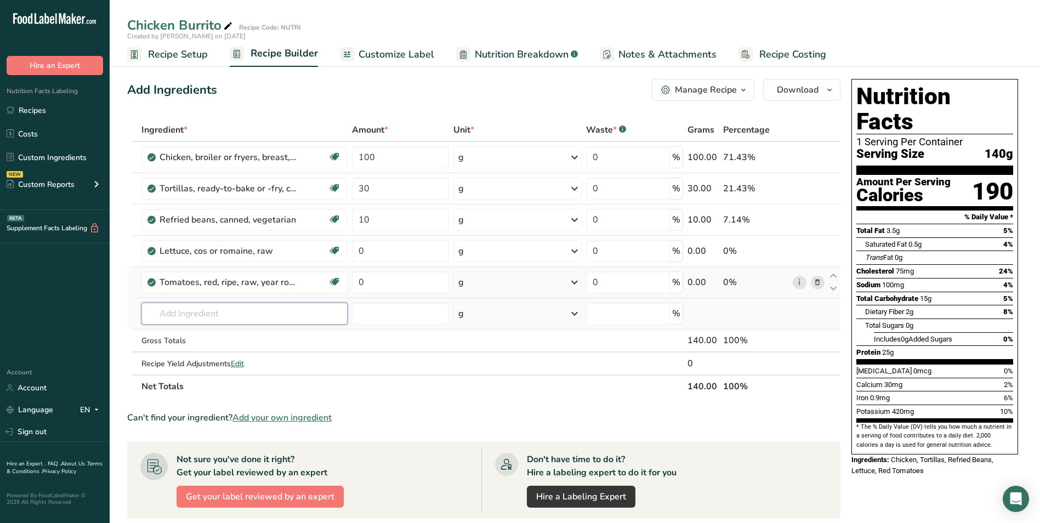
click at [270, 305] on input "text" at bounding box center [245, 314] width 206 height 22
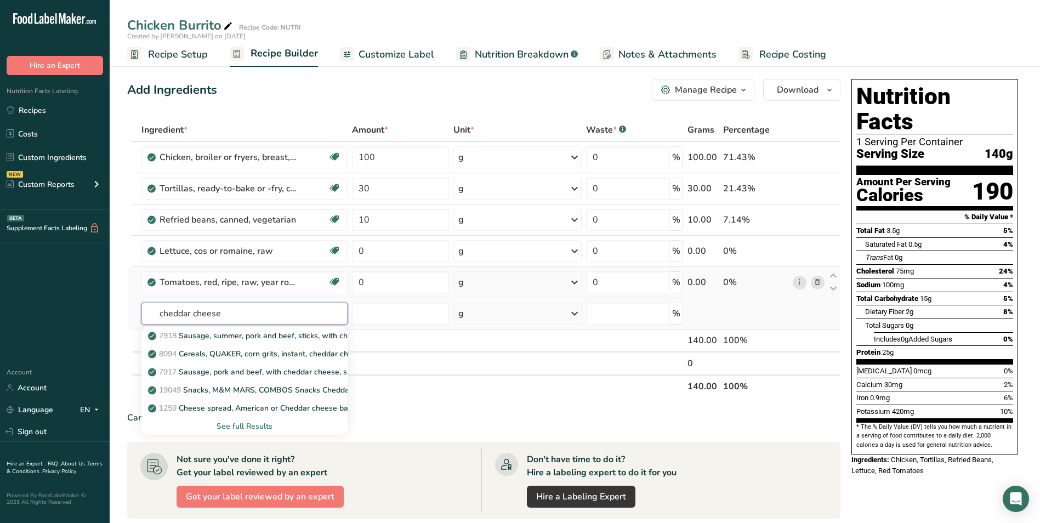
click at [237, 315] on input "cheddar cheese" at bounding box center [245, 314] width 206 height 22
type input "cheddar cheese"
click at [249, 427] on div "See full Results" at bounding box center [244, 427] width 189 height 12
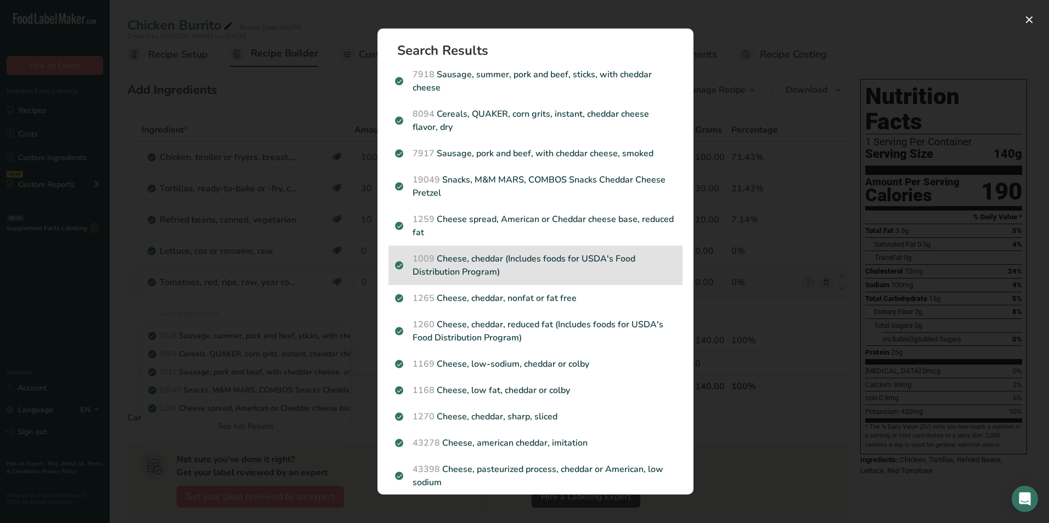
click at [519, 276] on p "1009 Cheese, cheddar (Includes foods for USDA's Food Distribution Program)" at bounding box center [535, 265] width 281 height 26
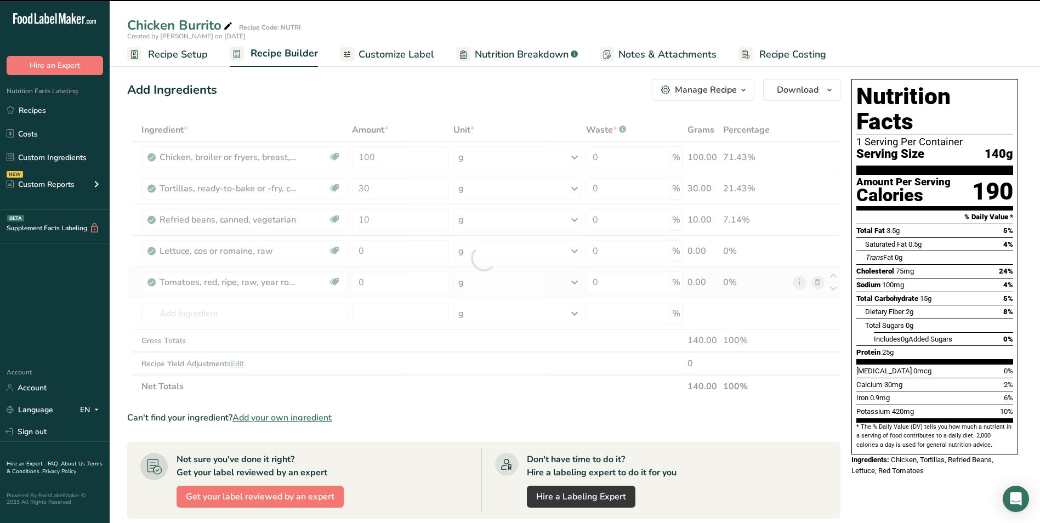
type input "0"
